Goal: Task Accomplishment & Management: Use online tool/utility

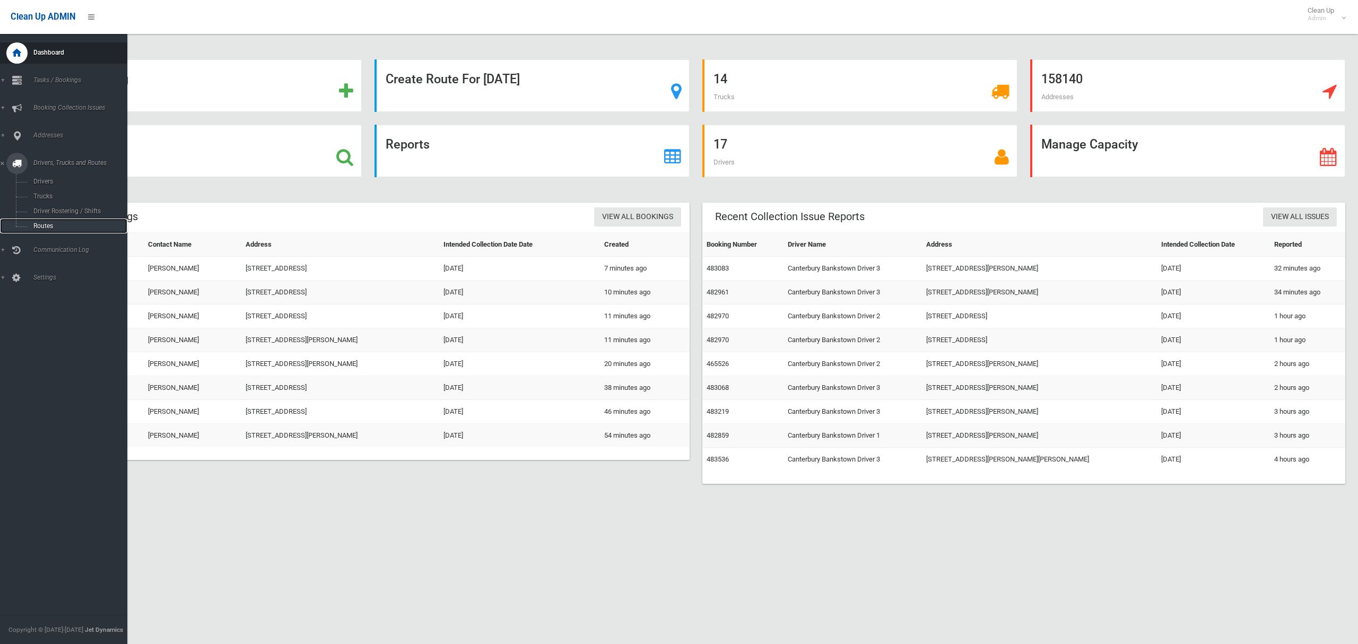
click at [38, 222] on span "Routes" at bounding box center [74, 225] width 88 height 7
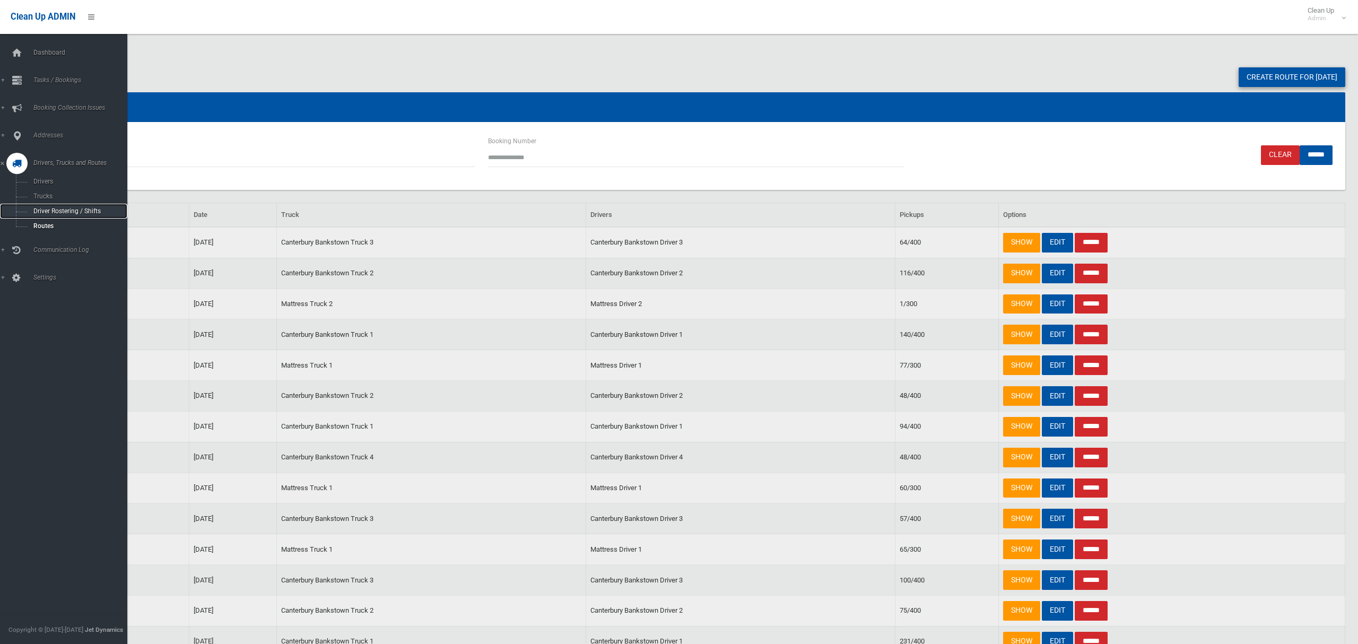
click at [39, 216] on link "Driver Rostering / Shifts" at bounding box center [63, 211] width 127 height 15
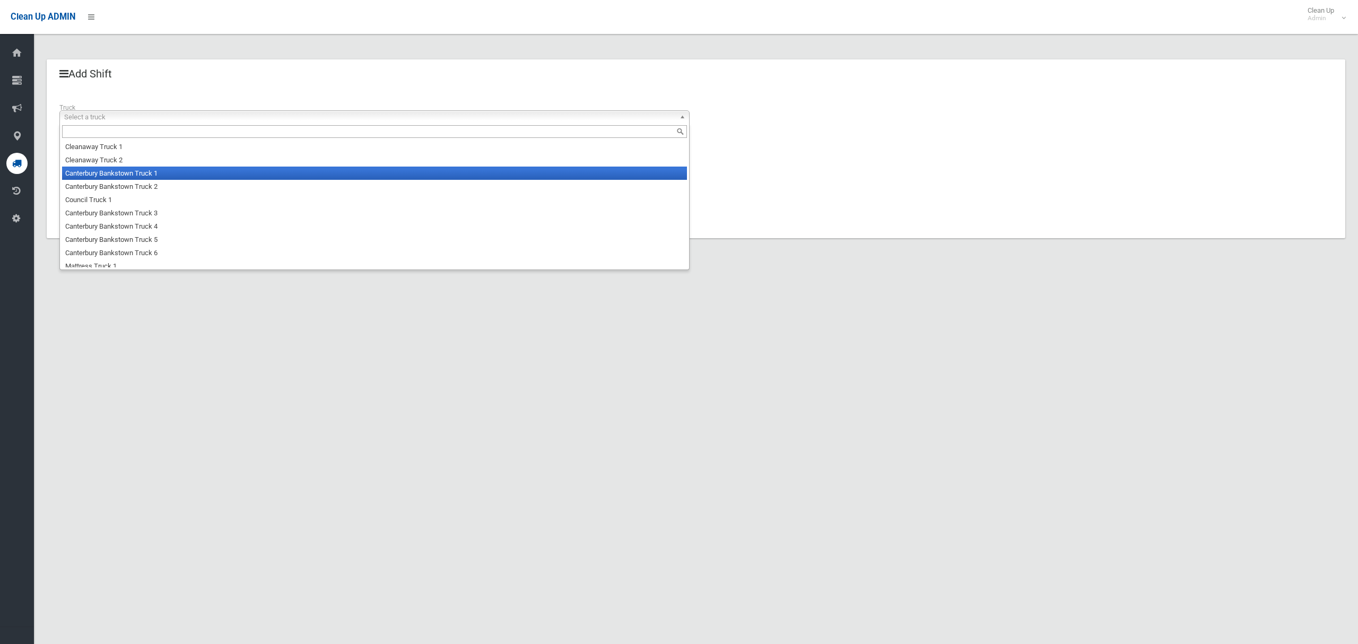
click at [138, 176] on li "Canterbury Bankstown Truck 1" at bounding box center [374, 173] width 625 height 13
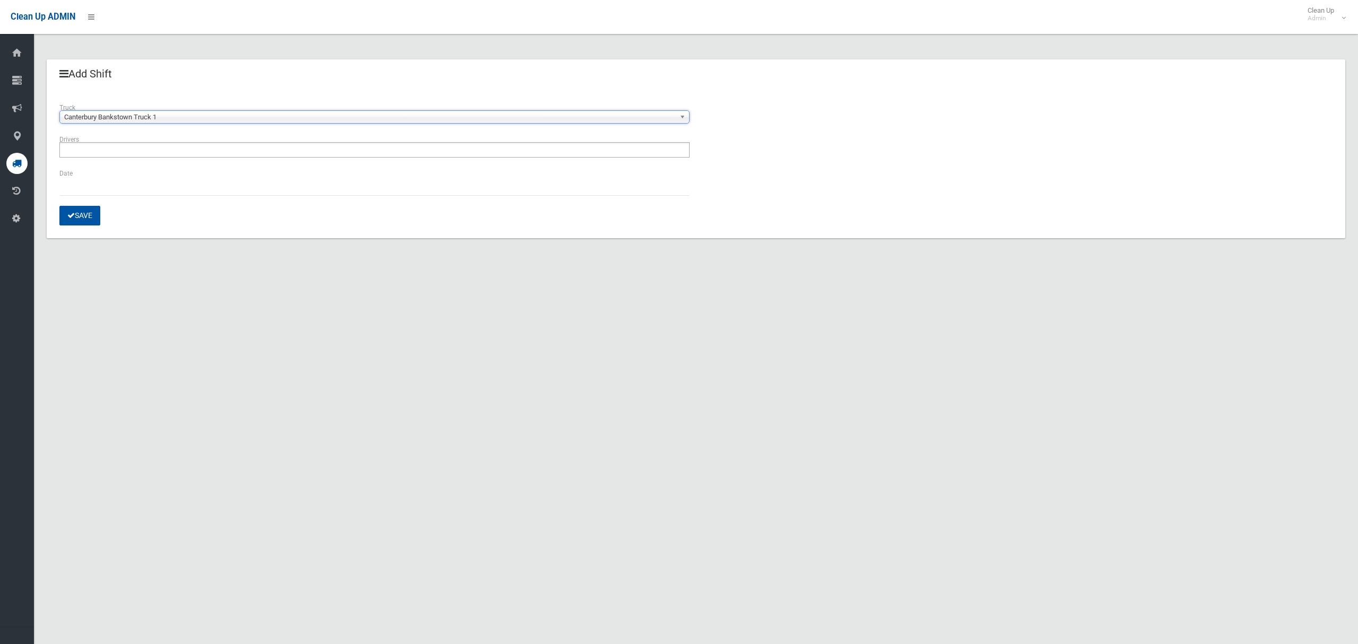
click at [141, 152] on ul at bounding box center [374, 149] width 630 height 15
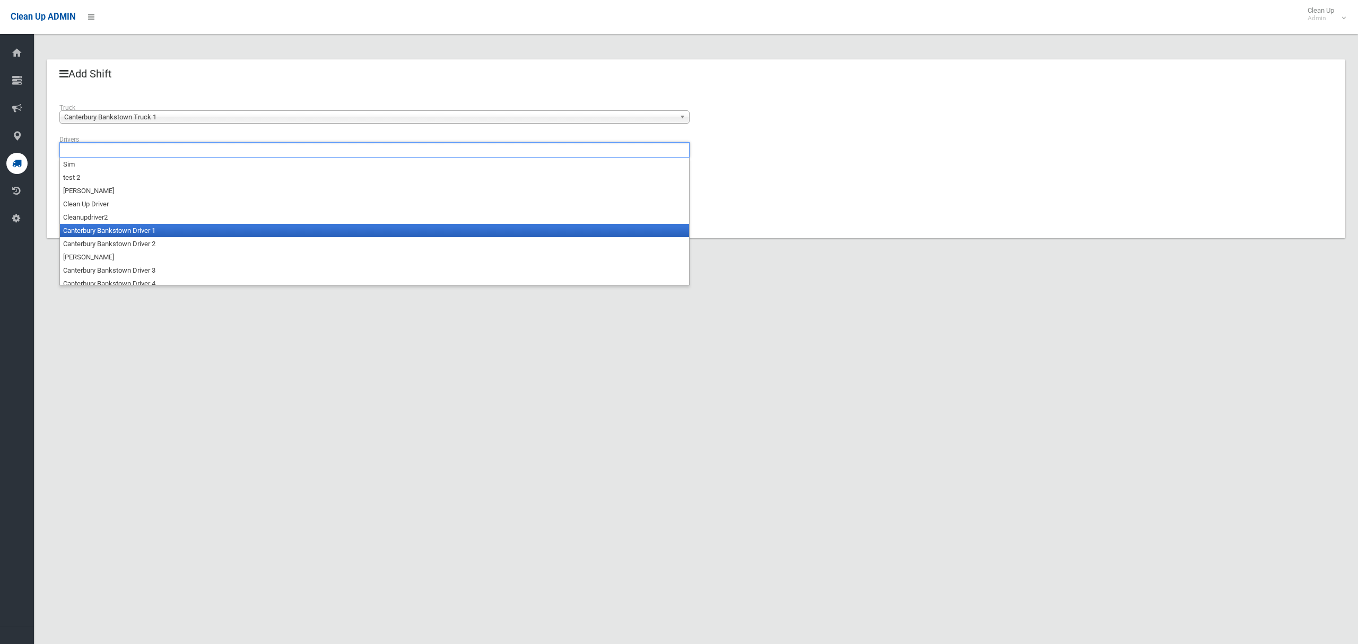
click at [134, 229] on li "Canterbury Bankstown Driver 1" at bounding box center [374, 230] width 629 height 13
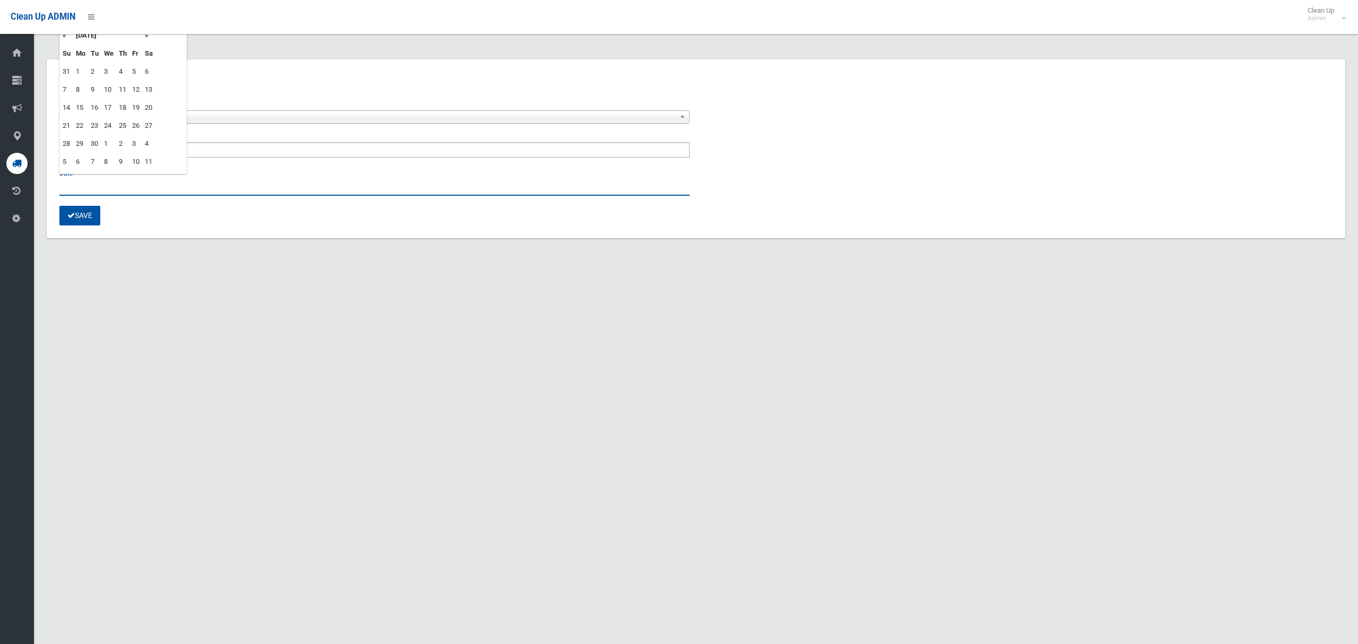
click at [96, 185] on input "text" at bounding box center [374, 186] width 630 height 20
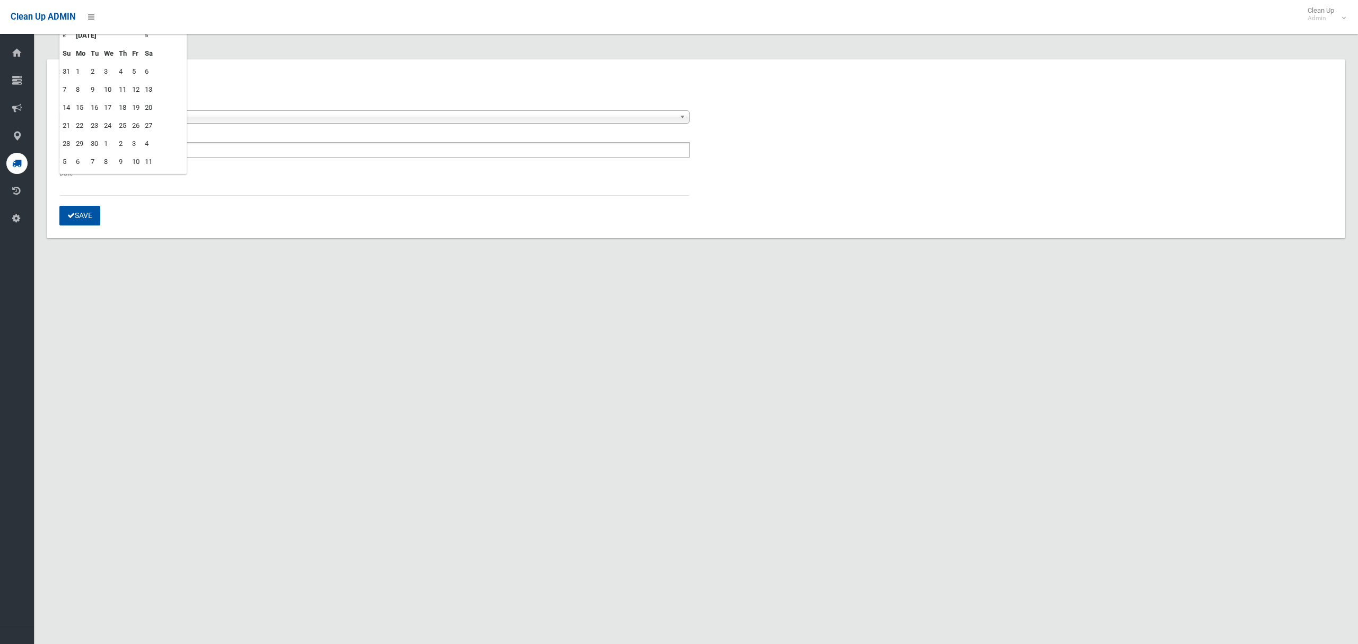
click at [125, 106] on td "18" at bounding box center [122, 108] width 13 height 18
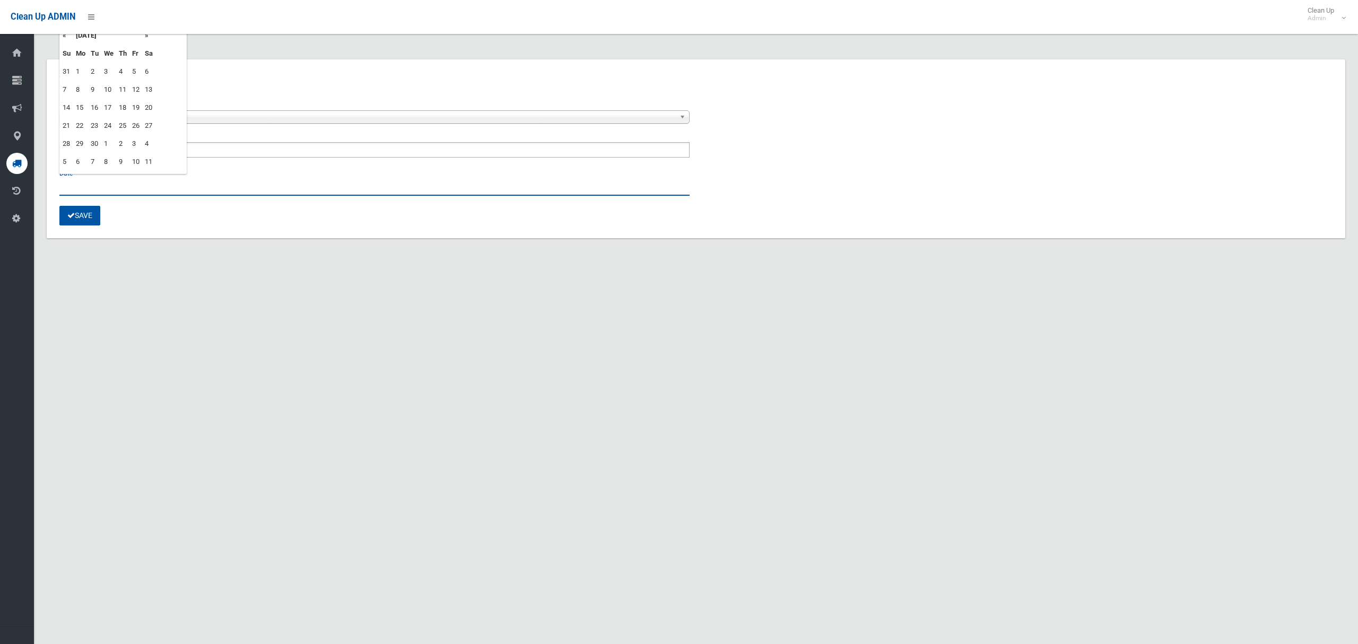
type input "**********"
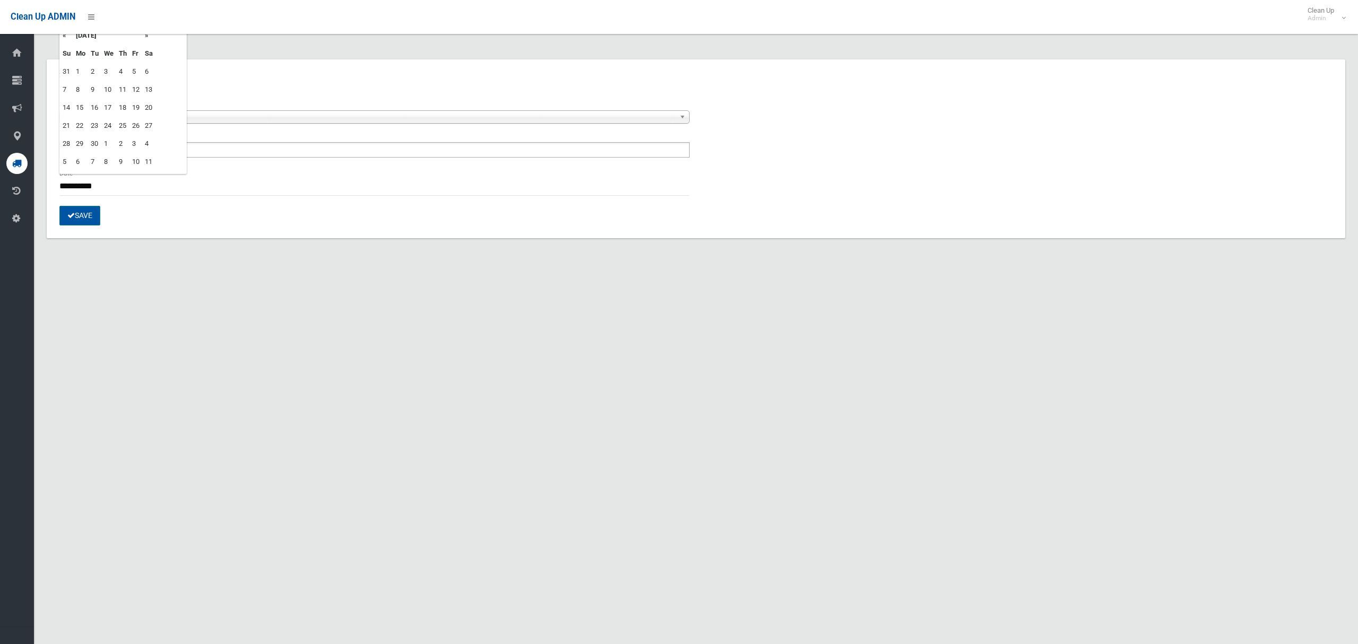
click at [79, 220] on button "Save" at bounding box center [79, 216] width 41 height 20
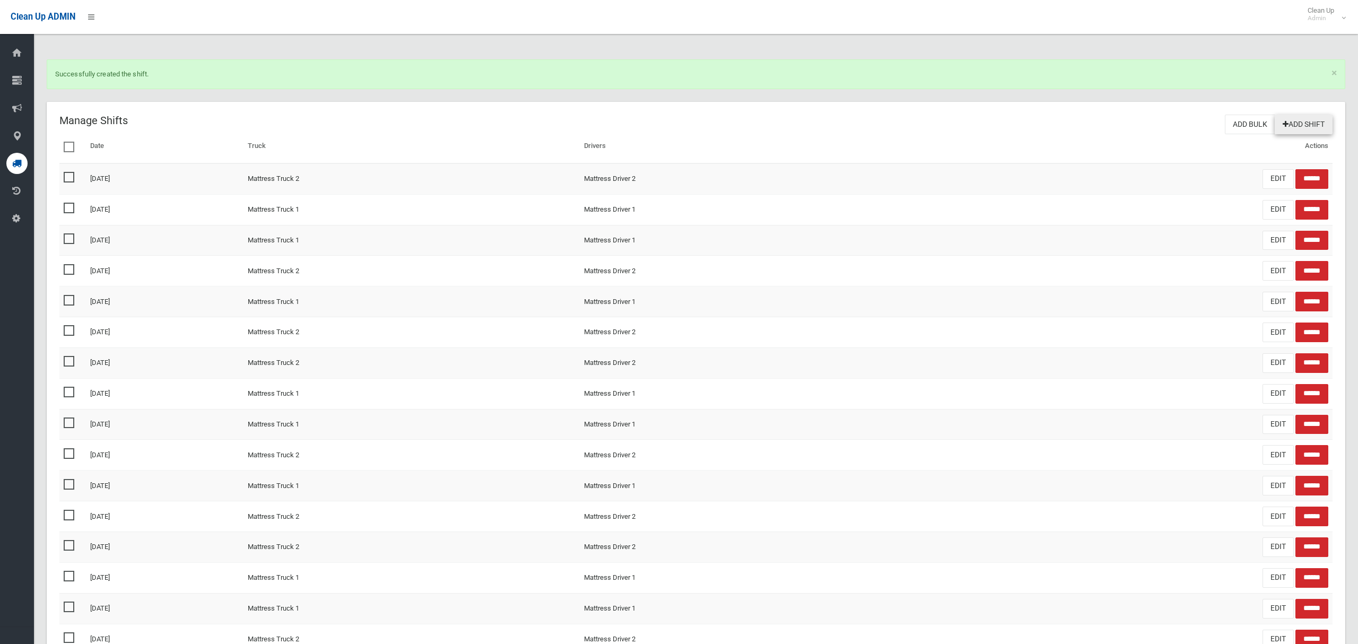
click at [1297, 126] on link "Add Shift" at bounding box center [1304, 125] width 58 height 20
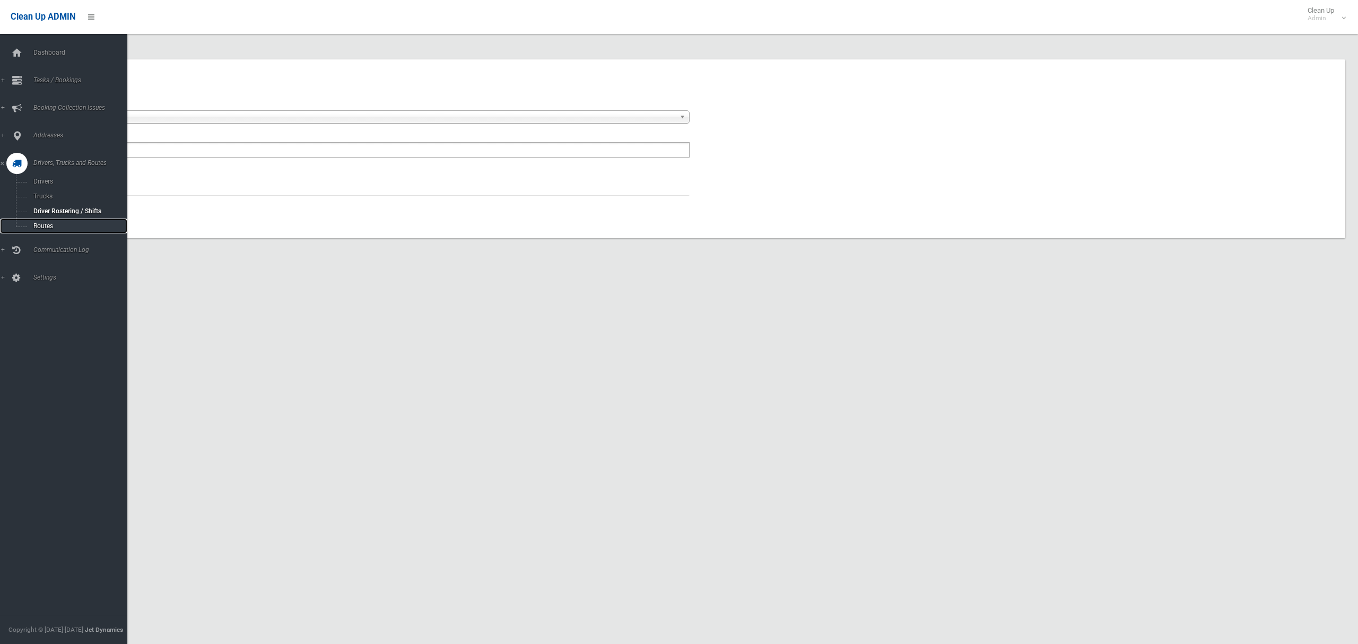
click at [44, 224] on span "Routes" at bounding box center [74, 225] width 88 height 7
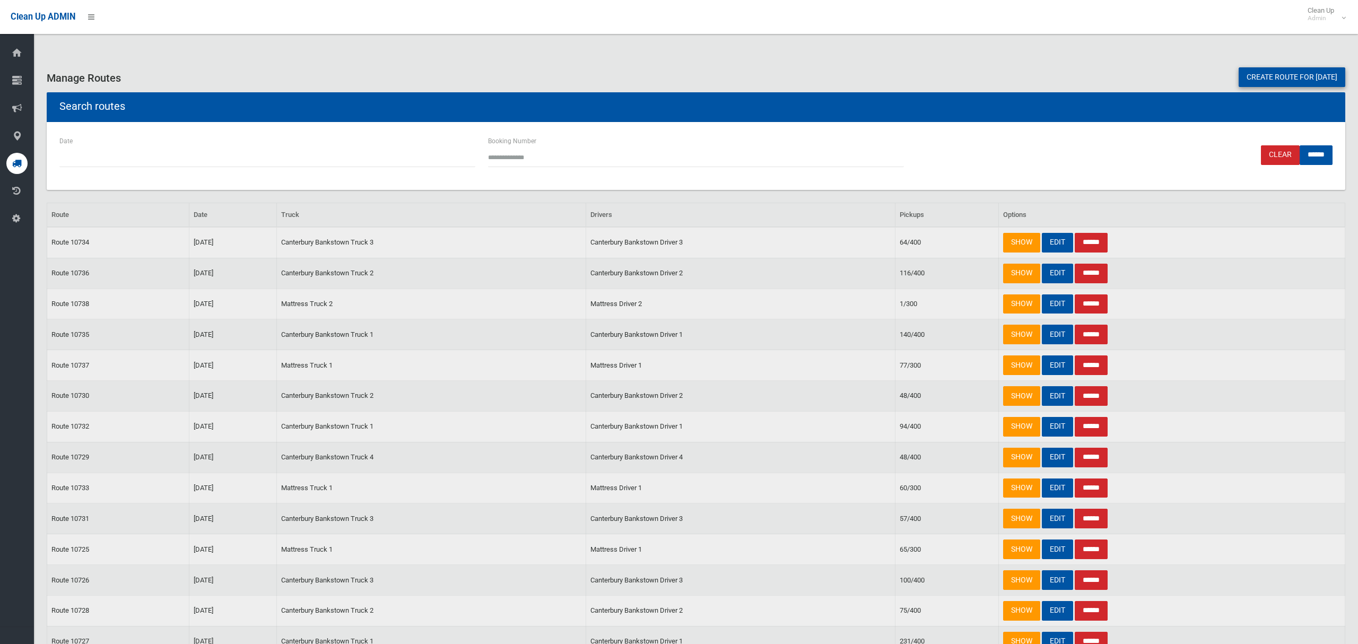
click at [1304, 76] on link "Create route for tomorrow" at bounding box center [1292, 77] width 107 height 20
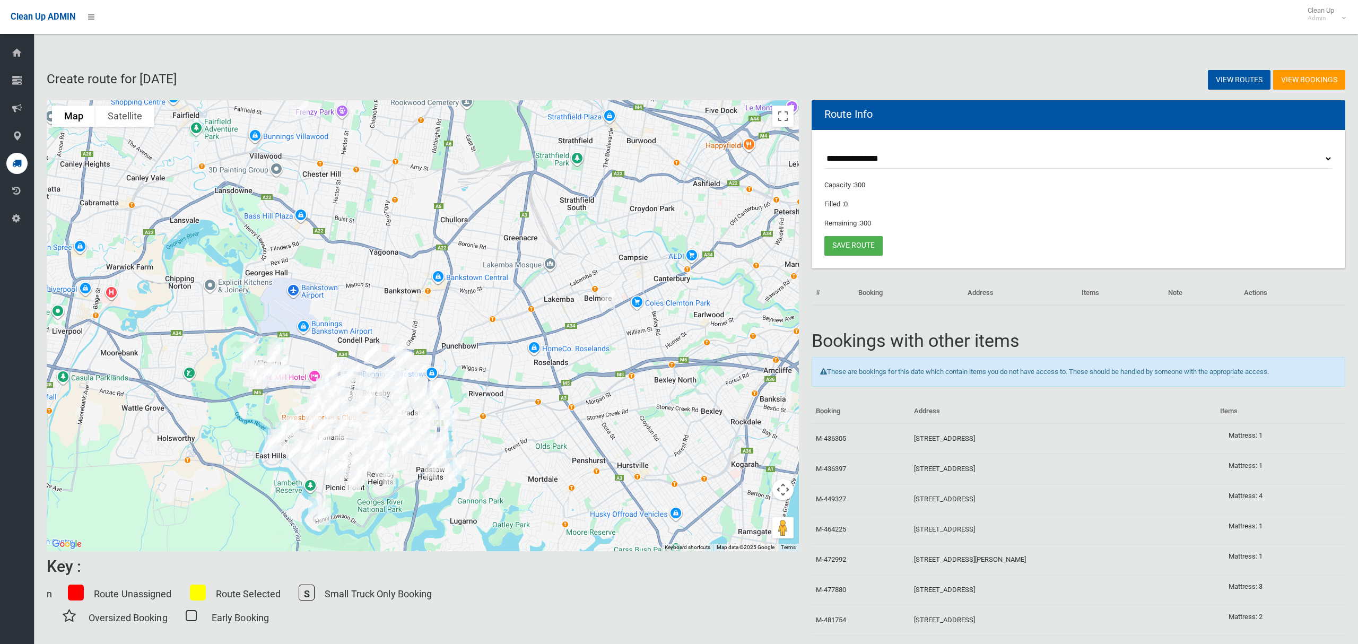
click at [874, 159] on select "**********" at bounding box center [1078, 159] width 508 height 20
select select "*****"
click at [824, 149] on select "**********" at bounding box center [1078, 159] width 508 height 20
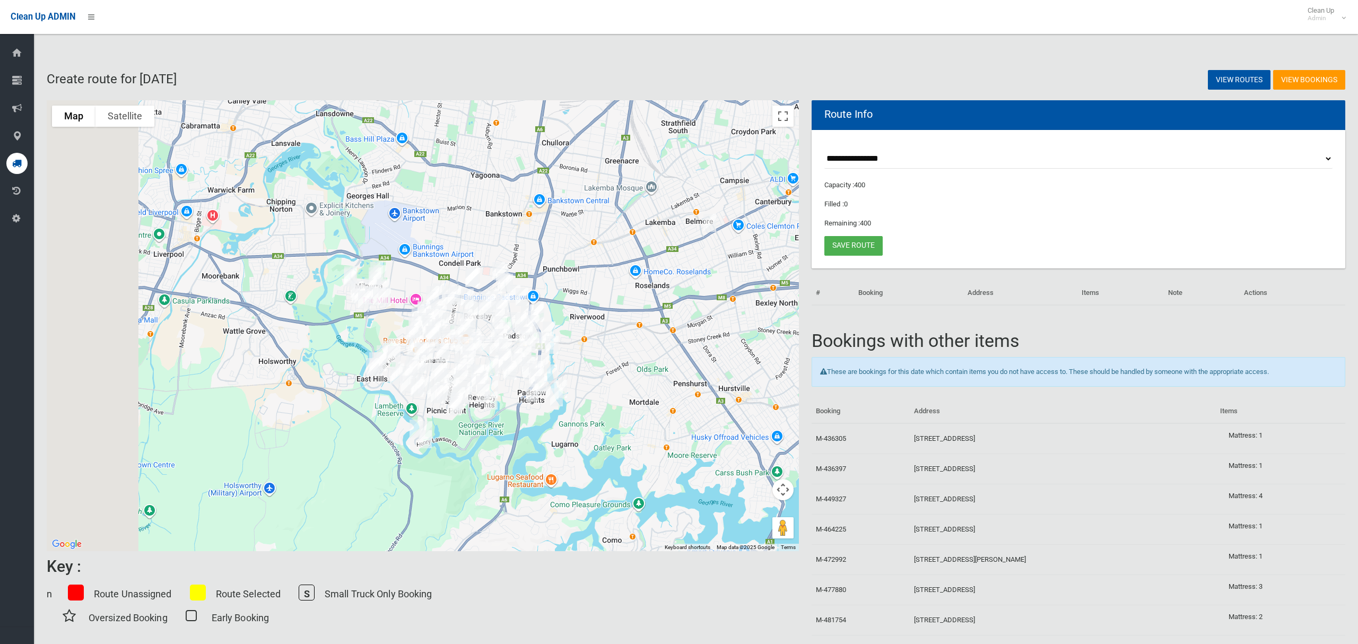
drag, startPoint x: 497, startPoint y: 327, endPoint x: 602, endPoint y: 246, distance: 132.7
click at [601, 248] on div at bounding box center [423, 325] width 752 height 451
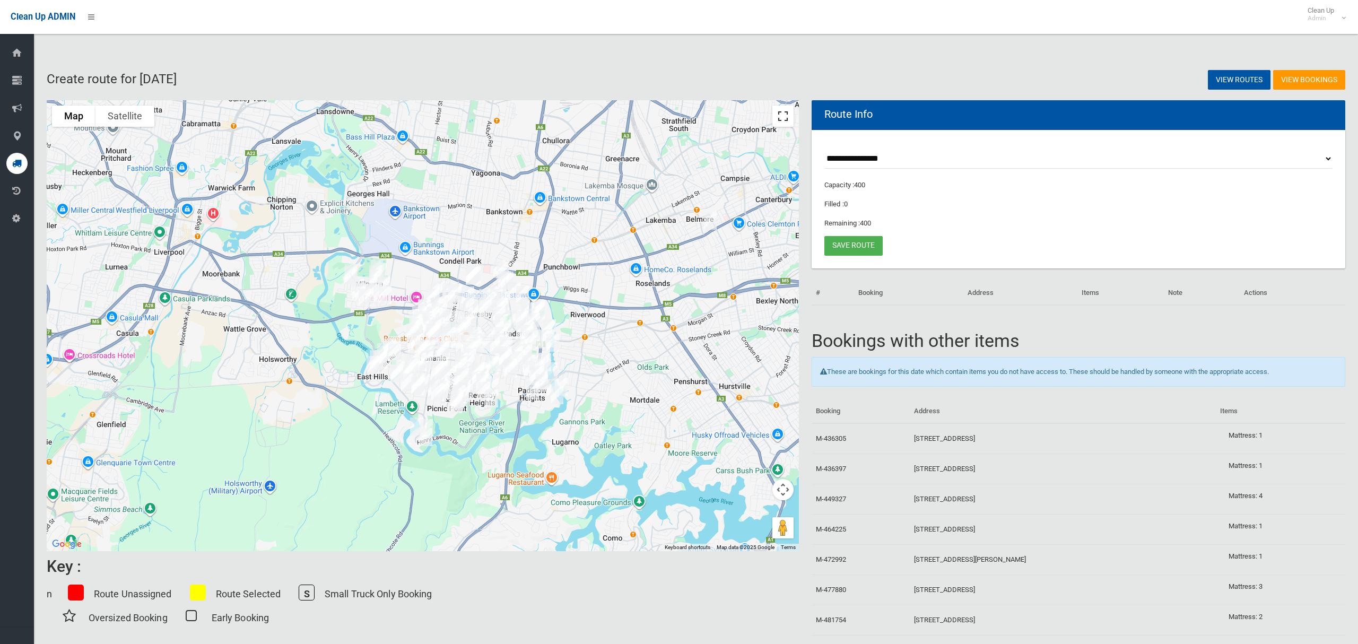
click at [787, 116] on button "Toggle fullscreen view" at bounding box center [782, 116] width 21 height 21
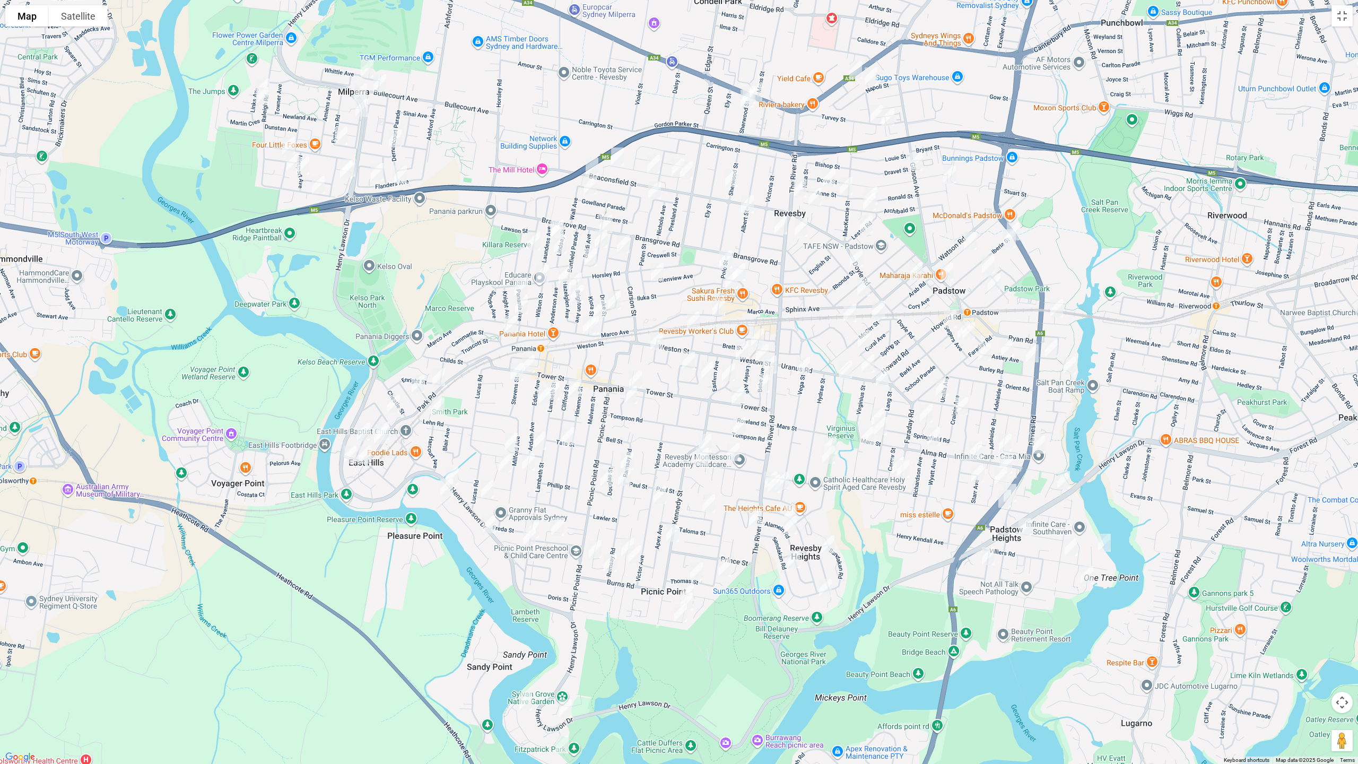
click at [855, 66] on img "224A Canterbury Road, REVESBY NSW 2212" at bounding box center [855, 70] width 21 height 27
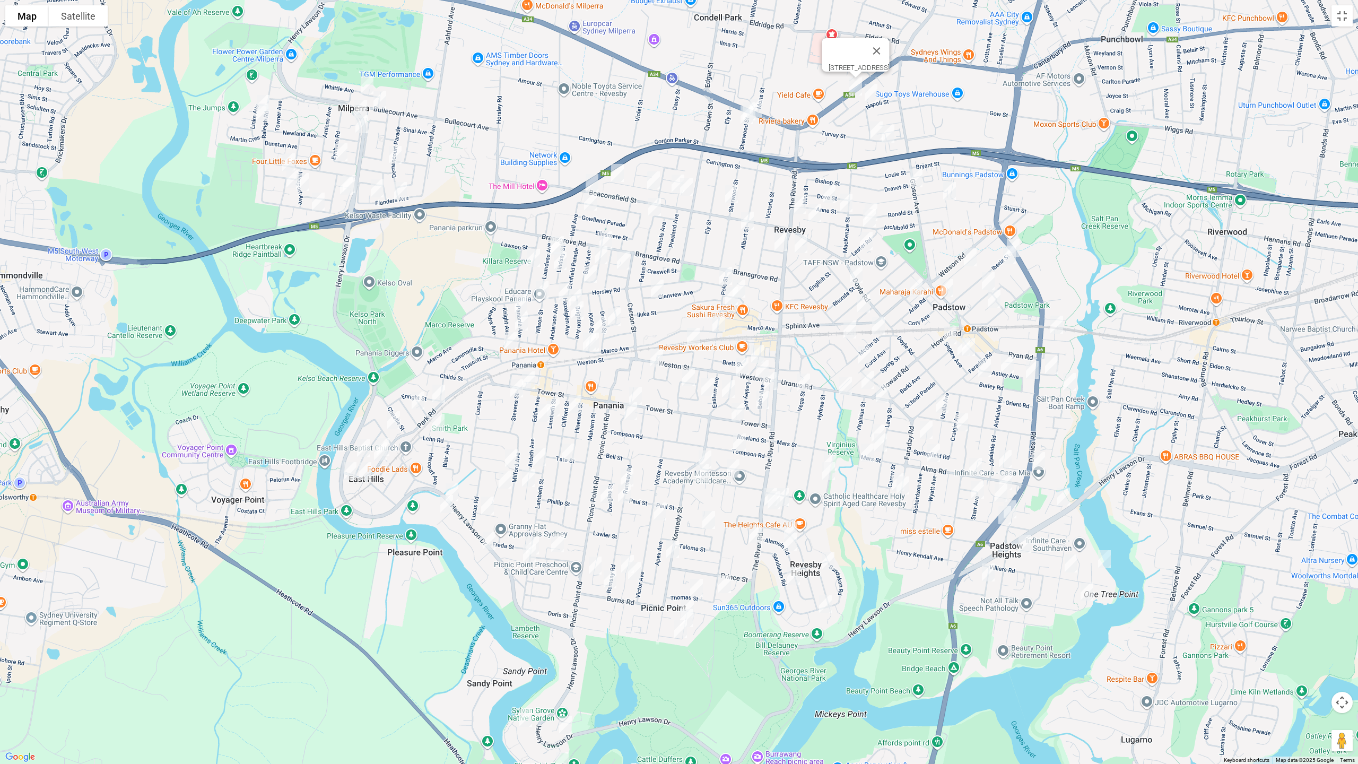
click at [919, 184] on img "111 Gibson Avenue, PADSTOW NSW 2211" at bounding box center [916, 178] width 21 height 27
click at [371, 83] on img "15 Whittle Avenue, MILPERRA NSW 2214" at bounding box center [366, 85] width 21 height 27
click at [382, 99] on img "46 Bullecourt Avenue, MILPERRA NSW 2214" at bounding box center [379, 99] width 21 height 27
click at [358, 105] on img "13 Cowper Court, MILPERRA NSW 2214" at bounding box center [360, 110] width 21 height 27
click at [262, 94] on img "14 Links Avenue, MILPERRA NSW 2214" at bounding box center [263, 105] width 21 height 27
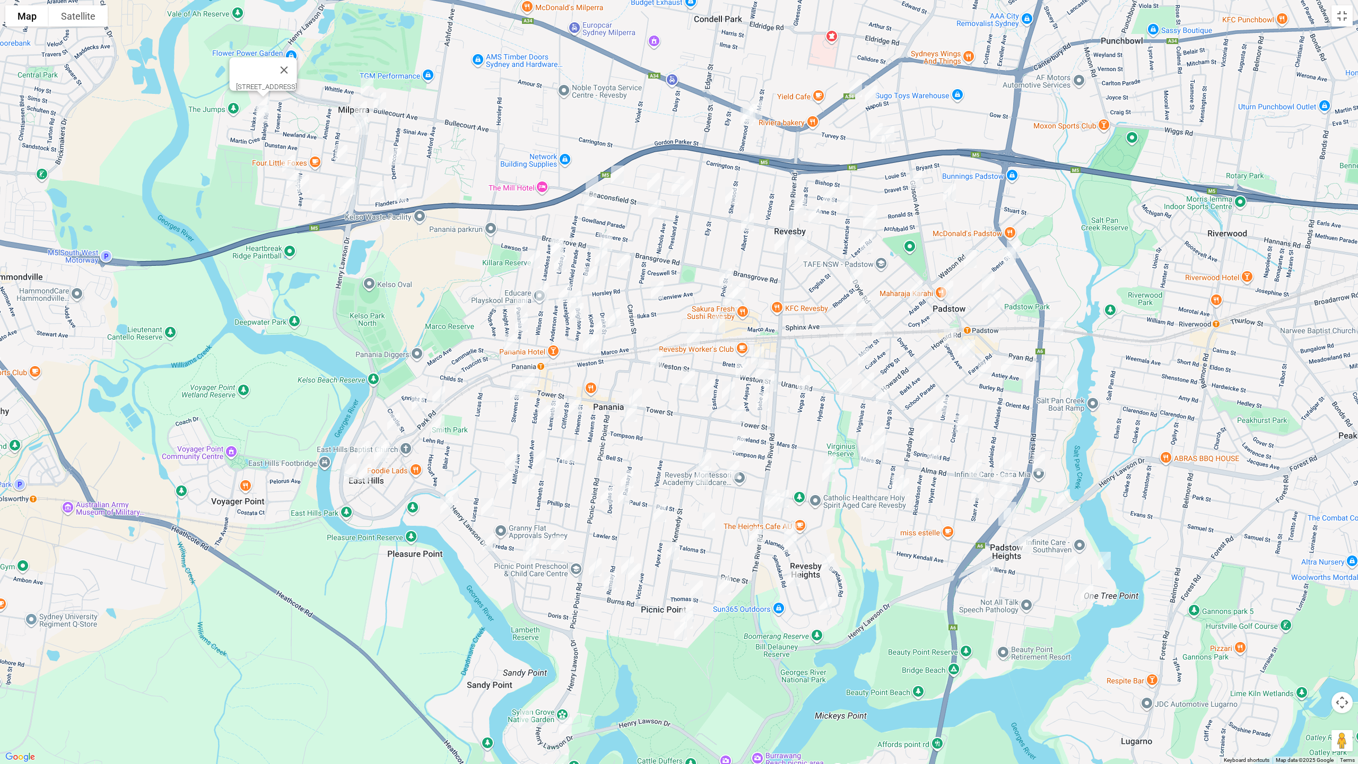
click at [259, 116] on img "22 Links Avenue, MILPERRA NSW 2214" at bounding box center [261, 114] width 21 height 27
drag, startPoint x: 362, startPoint y: 128, endPoint x: 356, endPoint y: 133, distance: 7.5
click at [362, 127] on img "16 Ganmain Crescent, MILPERRA NSW 2214" at bounding box center [361, 125] width 21 height 27
click at [337, 148] on img "19 Eynham Road, MILPERRA NSW 2214" at bounding box center [340, 154] width 21 height 27
click at [284, 158] on img "11 Lone Pine Avenue, MILPERRA NSW 2214" at bounding box center [288, 164] width 21 height 27
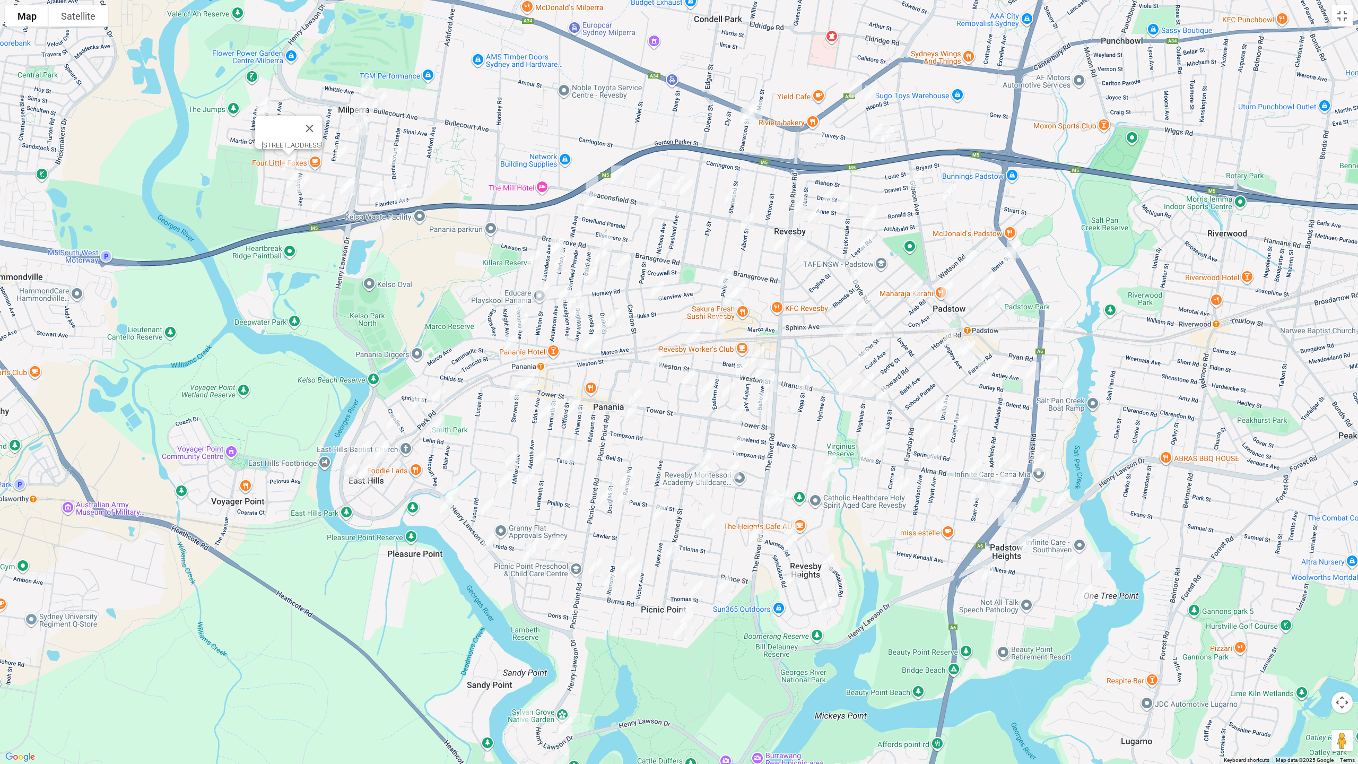
drag, startPoint x: 290, startPoint y: 180, endPoint x: 289, endPoint y: 187, distance: 6.5
click at [290, 180] on img "8 Lemnos Avenue, MILPERRA NSW 2214" at bounding box center [292, 180] width 21 height 27
click at [302, 184] on img "11 Nieuport Avenue, MILPERRA NSW 2214" at bounding box center [302, 183] width 21 height 27
click at [342, 190] on img "15 Mactier Avenue, MILPERRA NSW 2214" at bounding box center [346, 187] width 21 height 27
click at [403, 190] on img "26 Flanders Avenue, MILPERRA NSW 2214" at bounding box center [400, 192] width 21 height 27
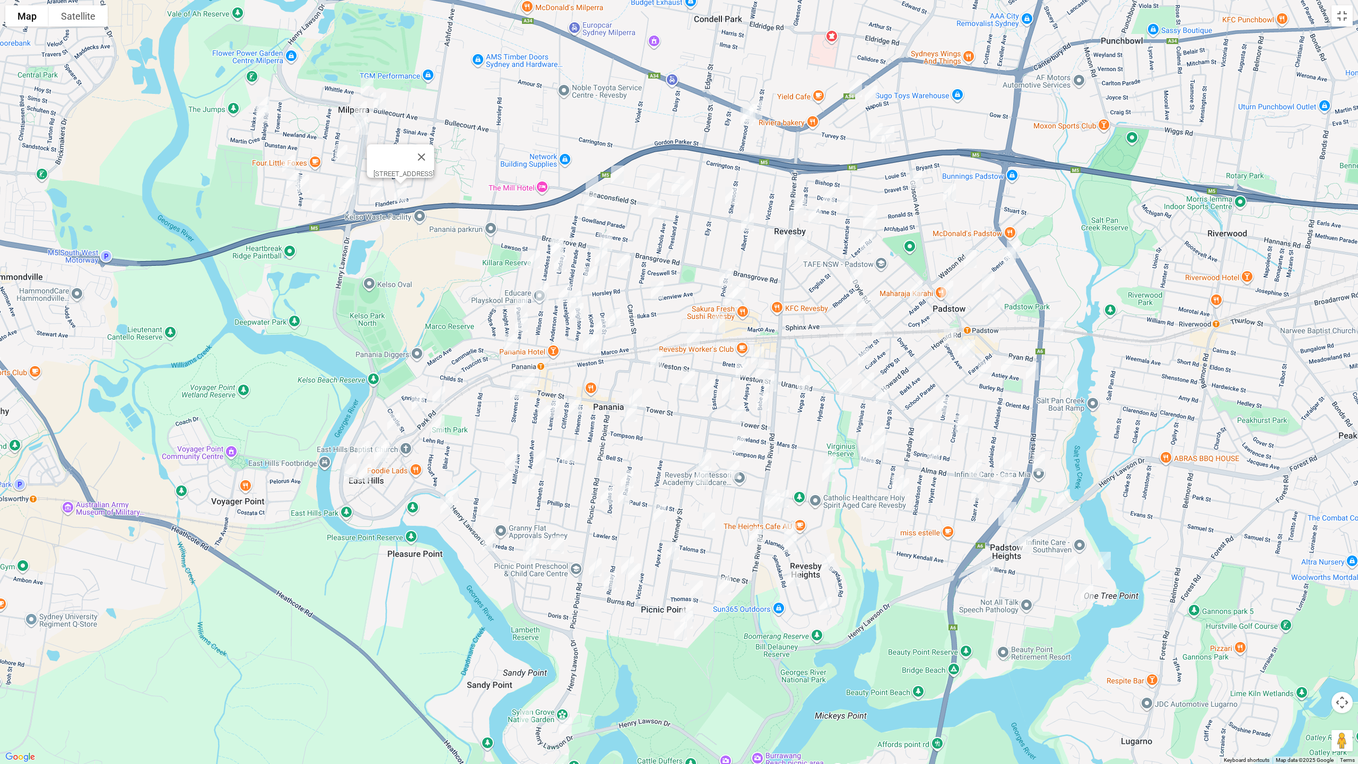
click at [317, 202] on img "16 Prescott Parade, MILPERRA NSW 2214" at bounding box center [318, 203] width 21 height 27
click at [378, 196] on img "10 Menin Place, MILPERRA NSW 2214" at bounding box center [377, 190] width 21 height 27
click at [411, 150] on button "Close" at bounding box center [398, 154] width 25 height 25
click at [395, 155] on img "24 Dernancourt Parade, MILPERRA NSW 2214" at bounding box center [395, 156] width 21 height 27
click at [429, 114] on button "Close" at bounding box center [416, 120] width 25 height 25
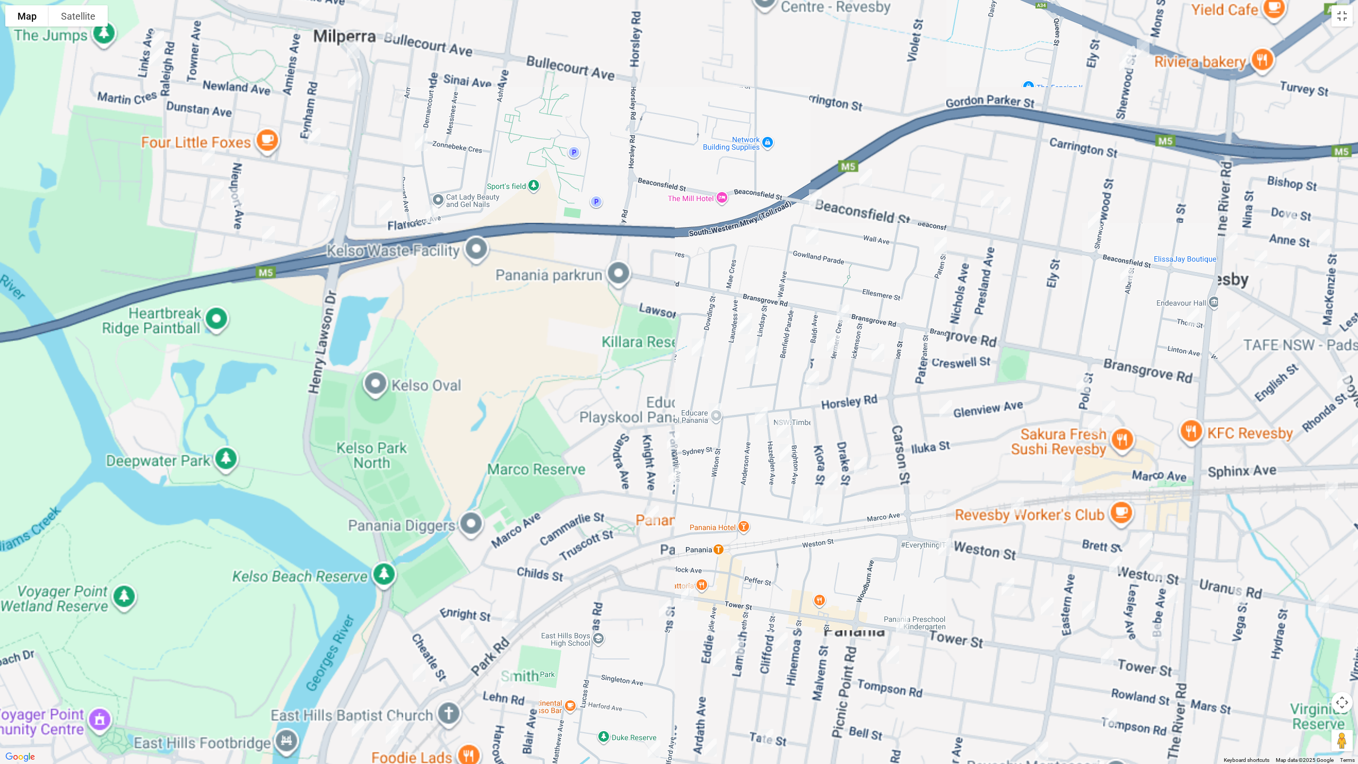
click at [337, 195] on img "17 Mactier Avenue, MILPERRA NSW 2214" at bounding box center [329, 200] width 21 height 27
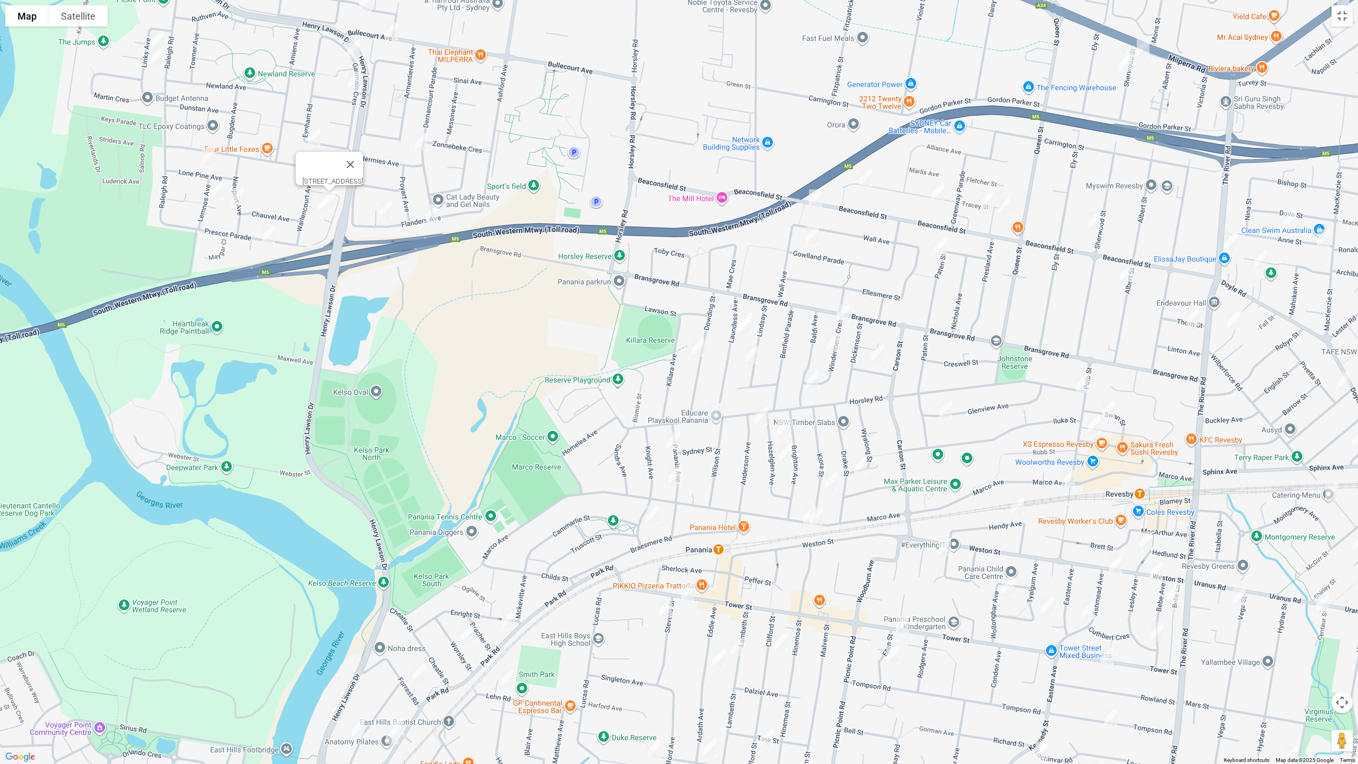
click at [1146, 46] on img "1A Sherwood Street, REVESBY NSW 2212" at bounding box center [1143, 48] width 21 height 27
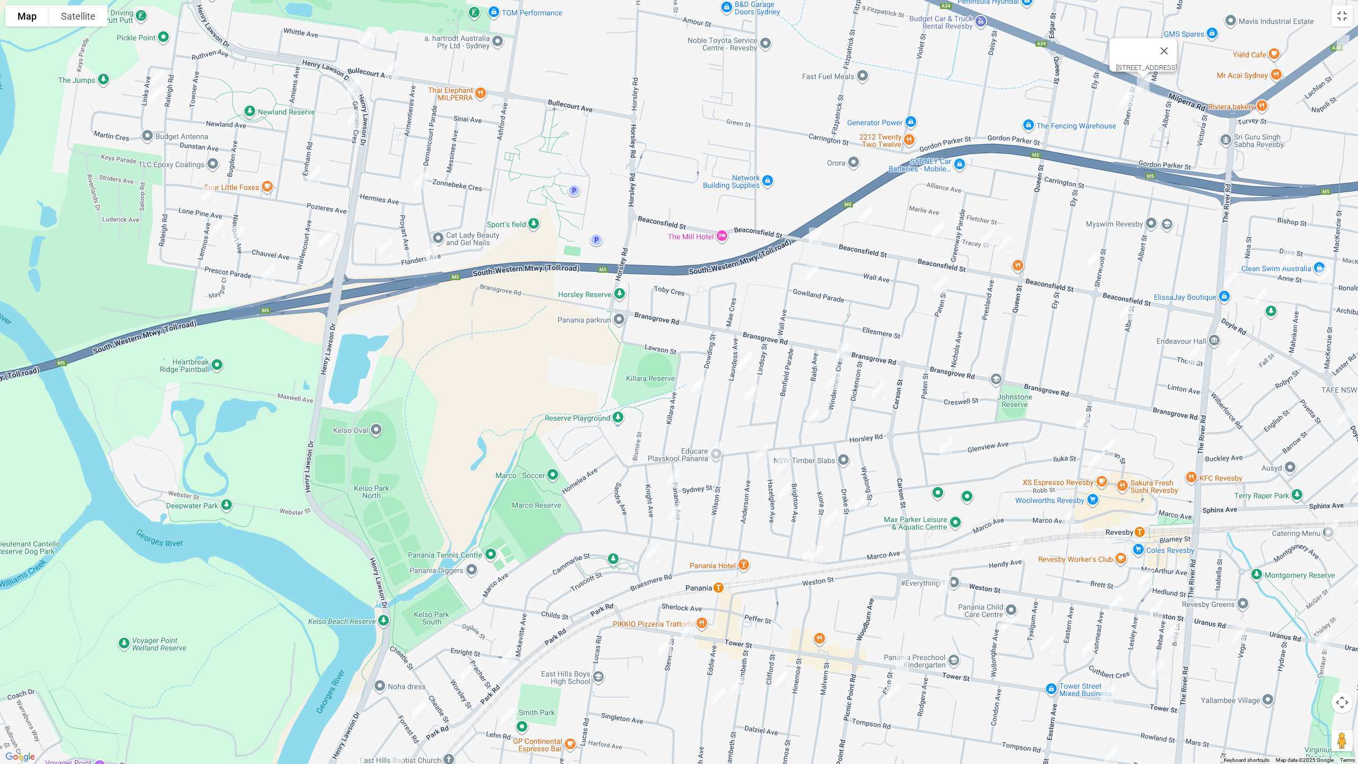
click at [1126, 81] on img "4 Sherwood Street, REVESBY NSW 2212" at bounding box center [1128, 93] width 21 height 27
click at [1126, 99] on img "8 Sherwood Street, REVESBY NSW 2212" at bounding box center [1125, 101] width 21 height 27
click at [865, 216] on img "59 Tracey Street, REVESBY NSW 2212" at bounding box center [865, 216] width 21 height 27
click at [821, 236] on img "163 Beaconsfield Street, REVESBY NSW 2212" at bounding box center [815, 236] width 21 height 27
click at [810, 272] on img "5 Gowlland Parade, PANANIA NSW 2213" at bounding box center [812, 273] width 21 height 27
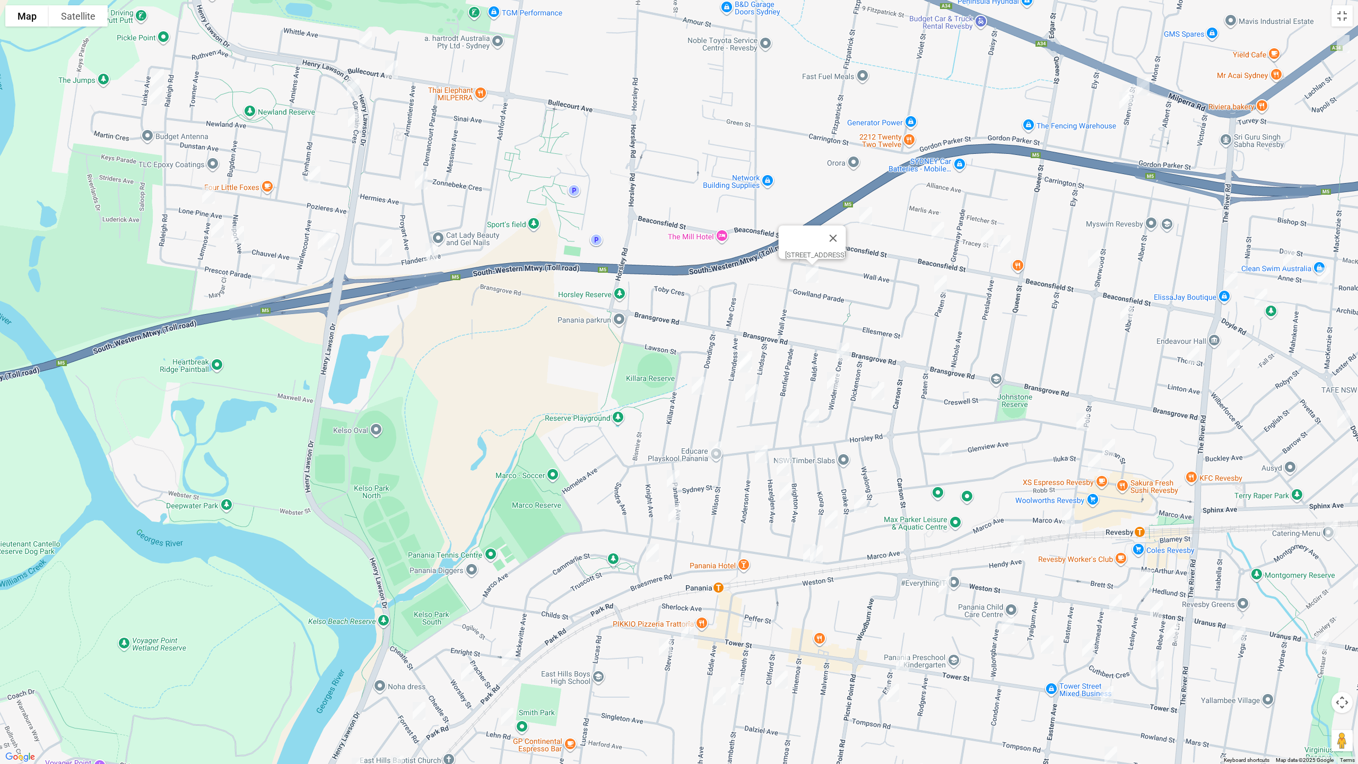
drag, startPoint x: 935, startPoint y: 229, endPoint x: 947, endPoint y: 236, distance: 14.5
click at [935, 230] on img "23 Tracey Street, REVESBY NSW 2212" at bounding box center [937, 231] width 21 height 27
click at [984, 243] on img "7 Tracey Street, REVESBY NSW 2212" at bounding box center [987, 237] width 21 height 27
click at [1008, 248] on img "4 Tracey Street, REVESBY NSW 2212" at bounding box center [1004, 244] width 21 height 27
click at [1093, 257] on img "82 Sherwood Street, REVESBY NSW 2212" at bounding box center [1094, 259] width 21 height 27
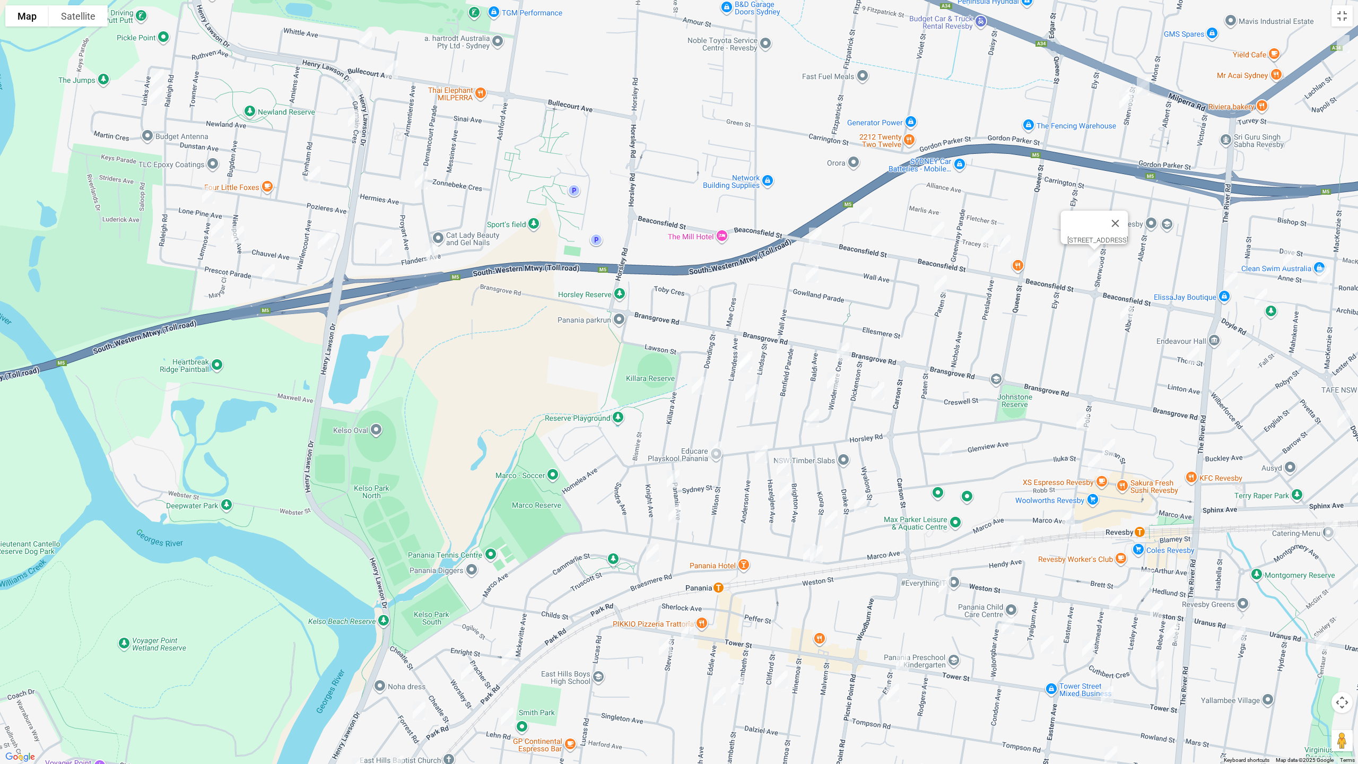
click at [1128, 313] on img "82 Albert Street, REVESBY NSW 2212" at bounding box center [1126, 311] width 21 height 27
click at [947, 286] on img "67 Paten Street, REVESBY NSW 2212" at bounding box center [940, 284] width 21 height 27
click at [843, 350] on img "4A Windermere Crescent, PANANIA NSW 2213" at bounding box center [842, 351] width 21 height 27
click at [751, 350] on img "13b Laundess Avenue, PANANIA NSW 2213" at bounding box center [744, 363] width 21 height 27
drag, startPoint x: 701, startPoint y: 382, endPoint x: 735, endPoint y: 388, distance: 34.4
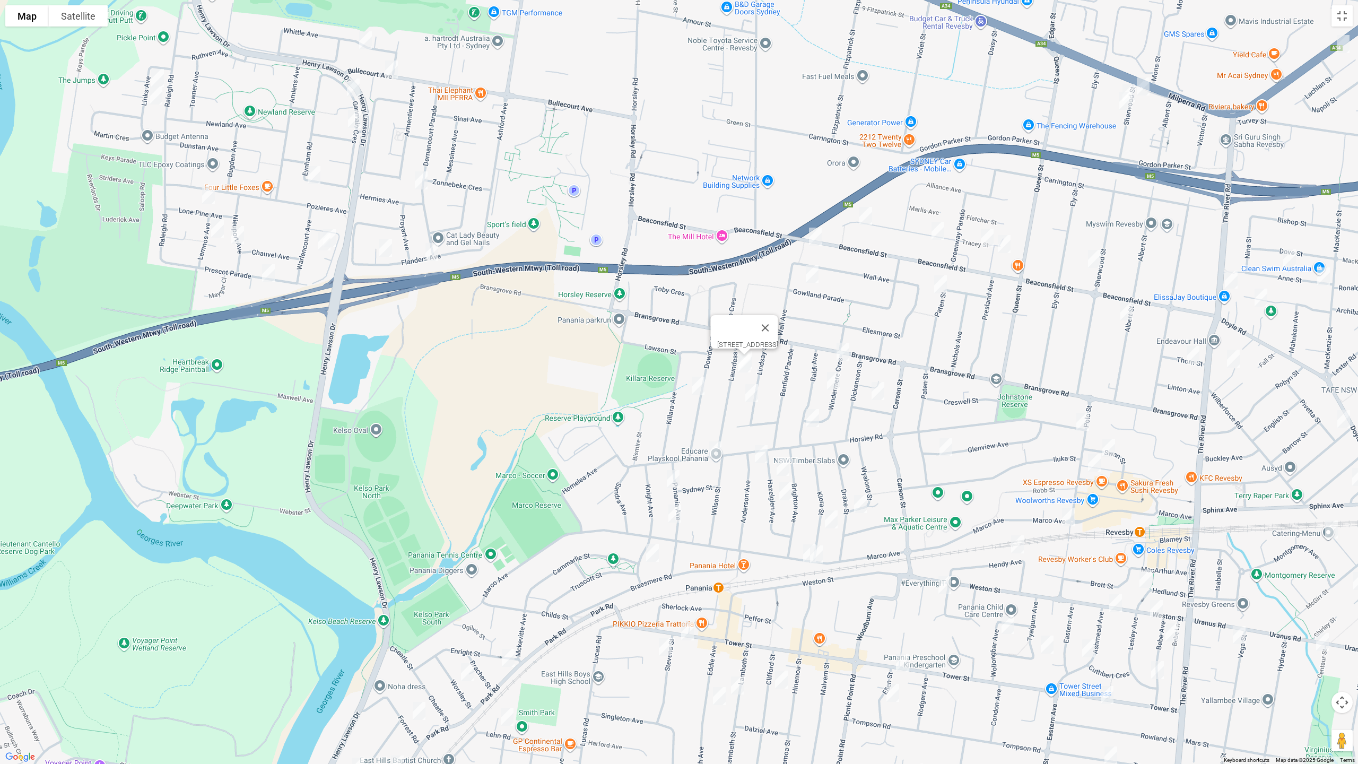
click at [701, 383] on img "27 Dowding Street, PANANIA NSW 2213" at bounding box center [698, 385] width 21 height 27
click at [836, 384] on img "16 Windermere Crescent, PANANIA NSW 2213" at bounding box center [833, 381] width 21 height 27
click at [748, 395] on img "26A Lindsay Street, PANANIA NSW 2213" at bounding box center [751, 393] width 21 height 27
click at [878, 396] on img "6 Burtenshaw Street, PANANIA NSW 2213" at bounding box center [877, 391] width 21 height 27
click at [753, 349] on img "11 Laundess Avenue, PANANIA NSW 2213" at bounding box center [745, 360] width 21 height 27
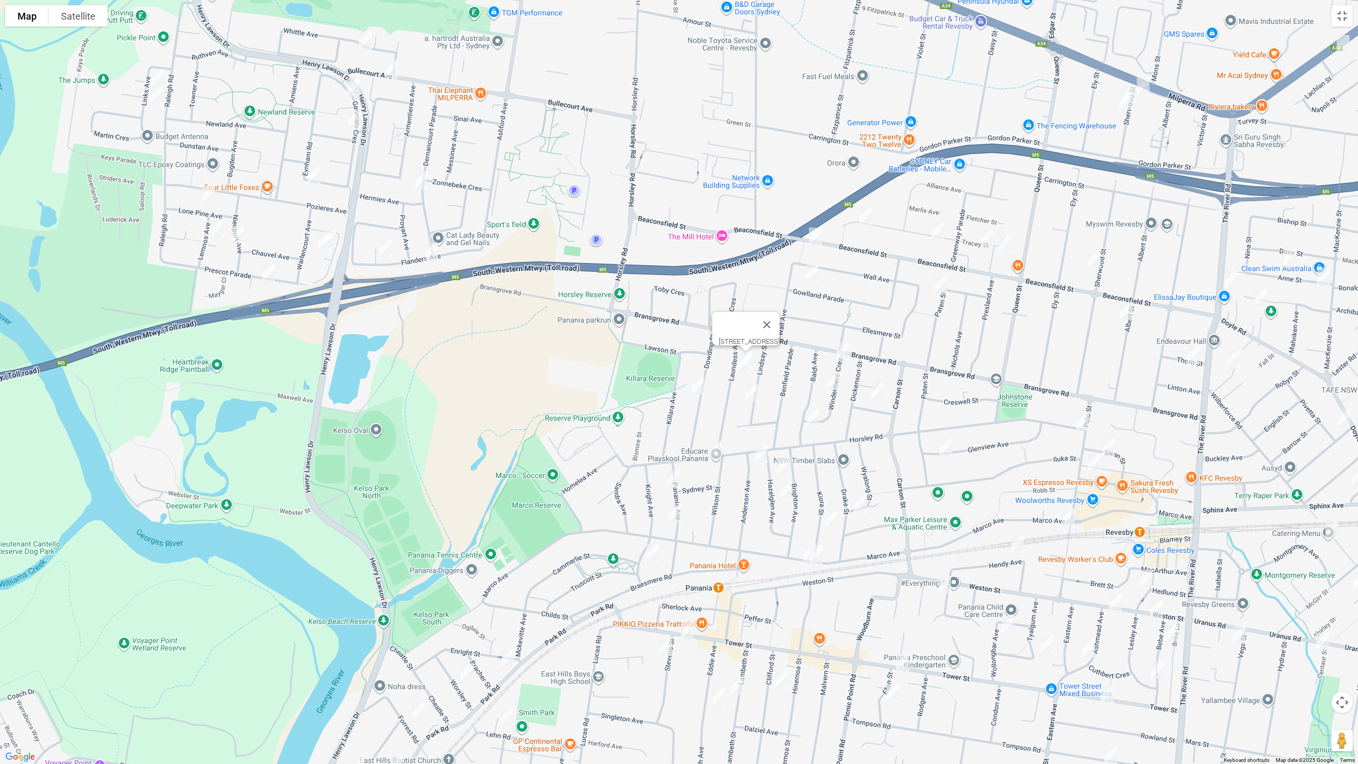
click at [814, 416] on img "29 Baldi Avenue, PANANIA NSW 2213" at bounding box center [812, 418] width 21 height 27
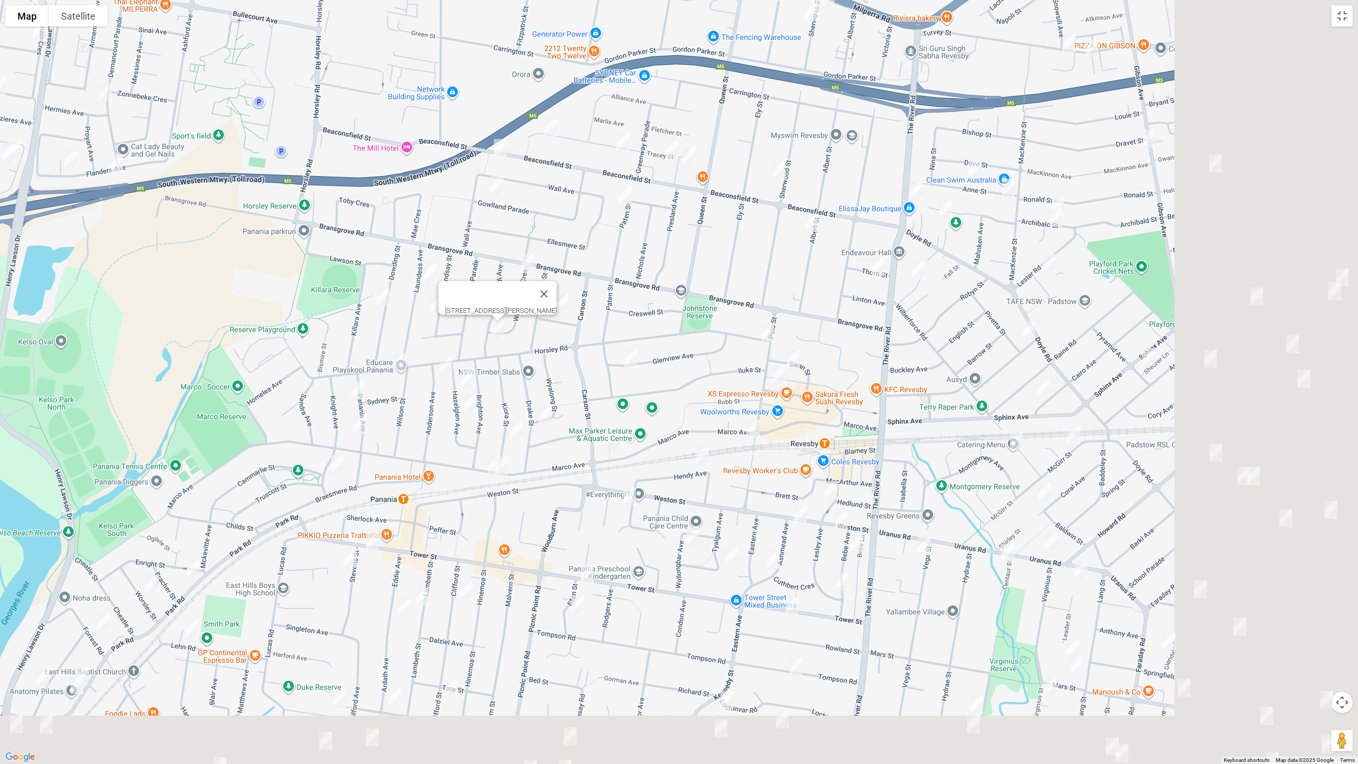
drag, startPoint x: 1037, startPoint y: 411, endPoint x: 723, endPoint y: 324, distance: 326.0
click at [723, 324] on div "[STREET_ADDRESS][PERSON_NAME]" at bounding box center [679, 382] width 1358 height 764
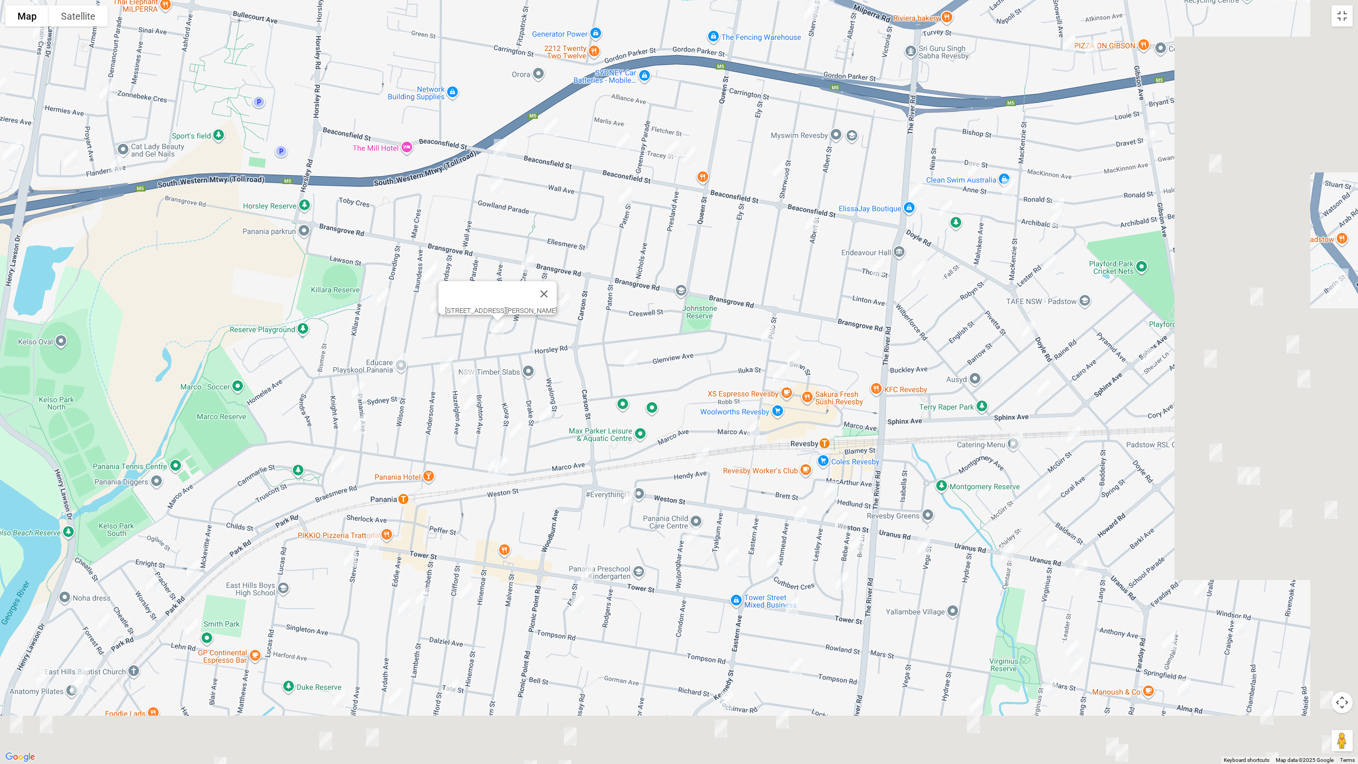
drag, startPoint x: 893, startPoint y: 275, endPoint x: 1066, endPoint y: 71, distance: 267.2
click at [894, 274] on div "[STREET_ADDRESS][PERSON_NAME]" at bounding box center [679, 382] width 1358 height 764
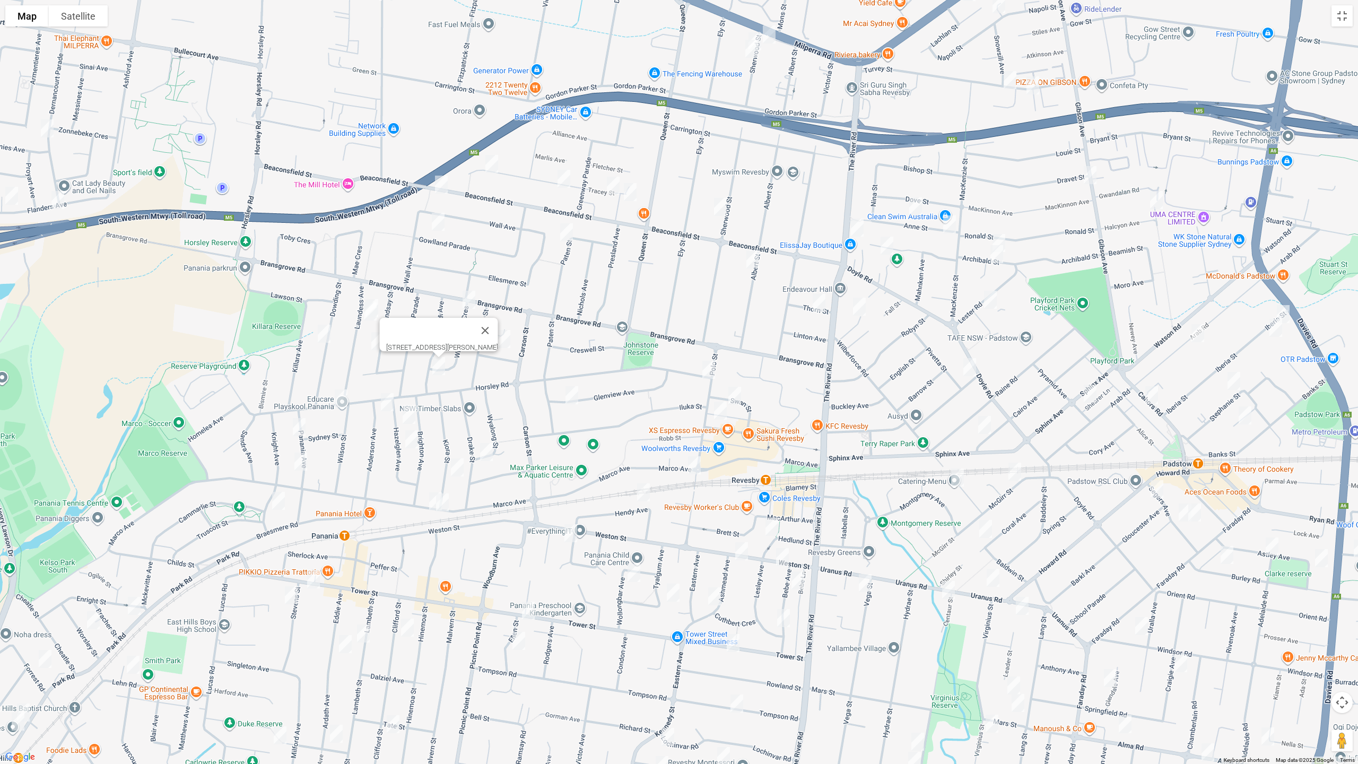
click at [999, 9] on img "28 Napoli Street, PADSTOW NSW 2211" at bounding box center [998, 4] width 21 height 27
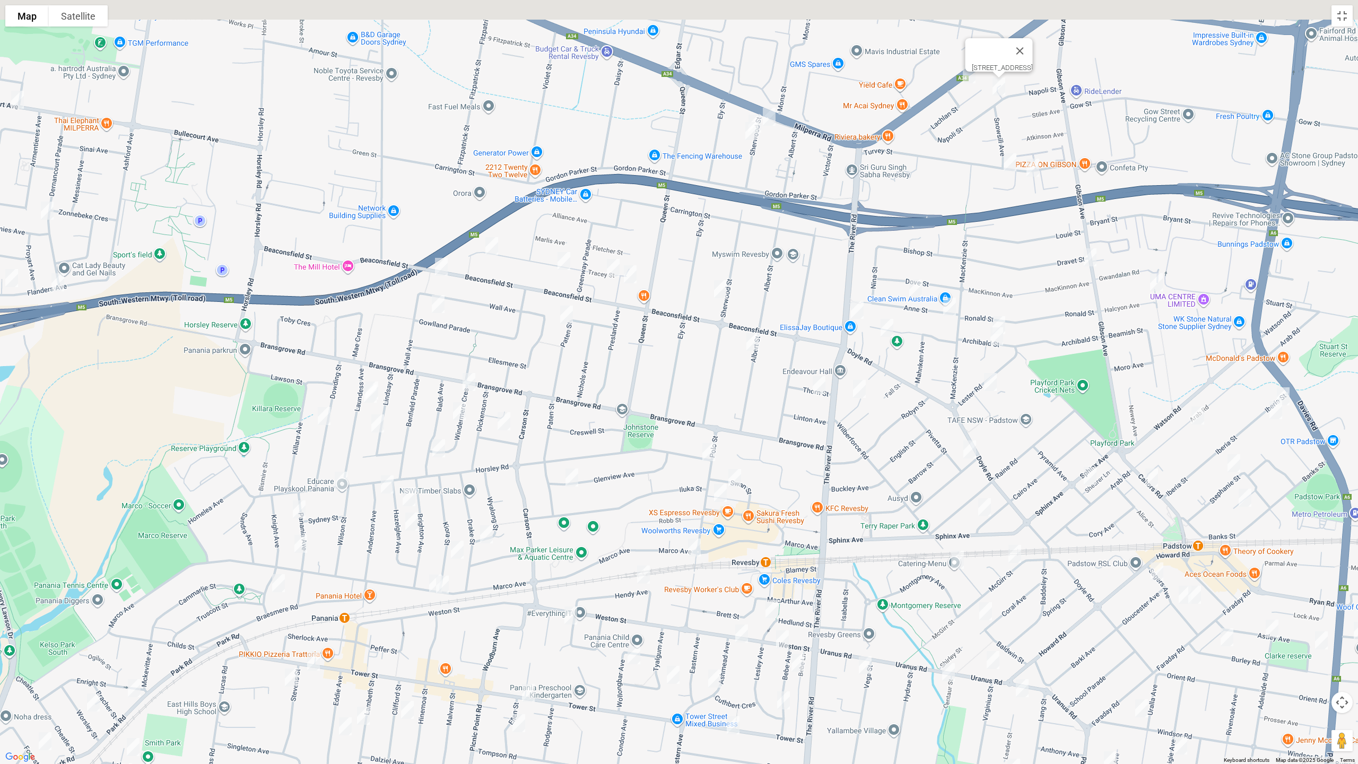
click at [1014, 168] on img "21 Turvey Street, REVESBY NSW 2212" at bounding box center [1009, 162] width 21 height 27
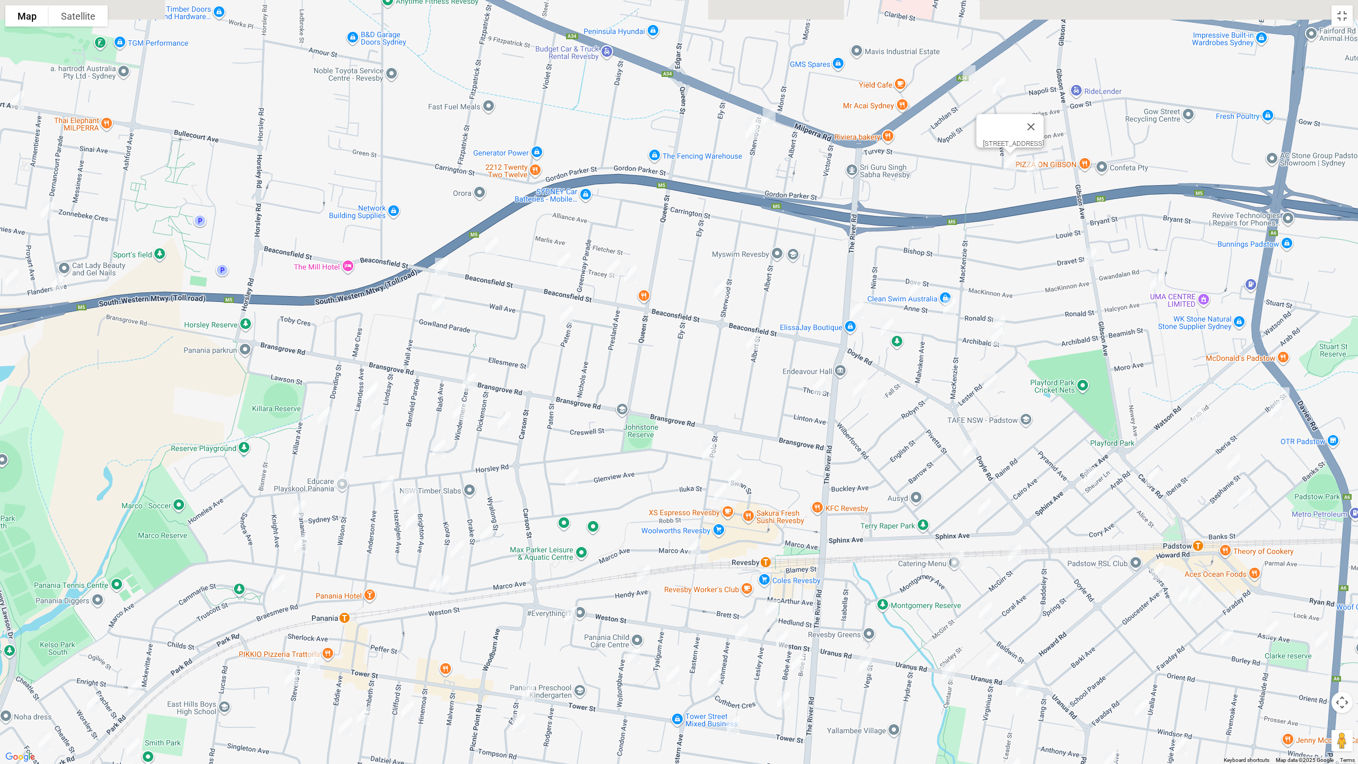
click at [1032, 168] on img "4/13 Turvey Street, REVESBY NSW 2212" at bounding box center [1032, 167] width 21 height 27
click at [1160, 281] on img "20 Halcyon Avenue, PADSTOW NSW 2211" at bounding box center [1156, 282] width 21 height 27
drag, startPoint x: 919, startPoint y: 291, endPoint x: 945, endPoint y: 306, distance: 29.9
click at [919, 291] on img "20 Anne Street, REVESBY NSW 2212" at bounding box center [915, 288] width 21 height 27
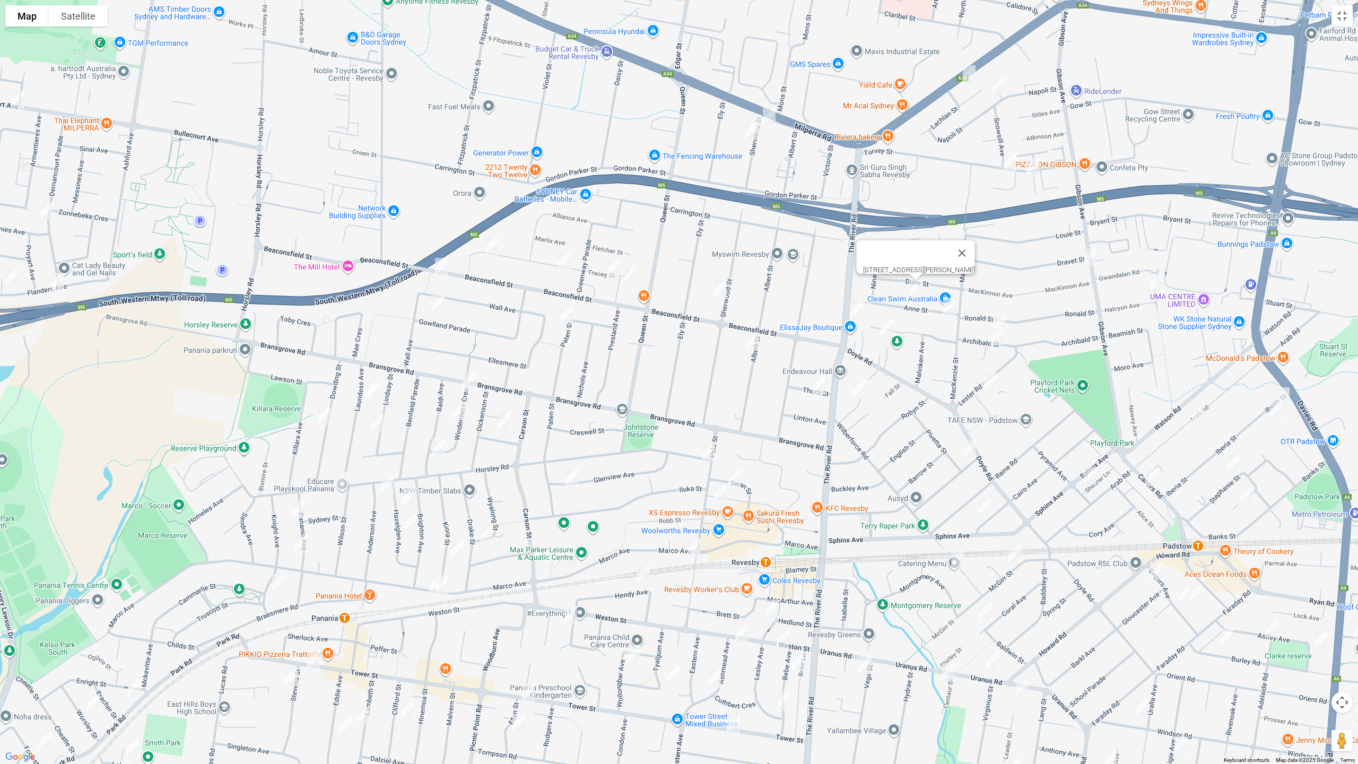
drag, startPoint x: 946, startPoint y: 302, endPoint x: 1002, endPoint y: 318, distance: 57.3
click at [949, 303] on img "1 Anne Street, REVESBY NSW 2212" at bounding box center [949, 306] width 21 height 27
click at [1002, 318] on img "44 Archibald Street, PADSTOW NSW 2211" at bounding box center [999, 325] width 21 height 27
click at [998, 342] on img "35 Archibald Street, PADSTOW NSW 2211" at bounding box center [997, 337] width 21 height 27
click at [881, 329] on img "3/23 Langdale Avenue, REVESBY NSW 2212" at bounding box center [887, 328] width 21 height 27
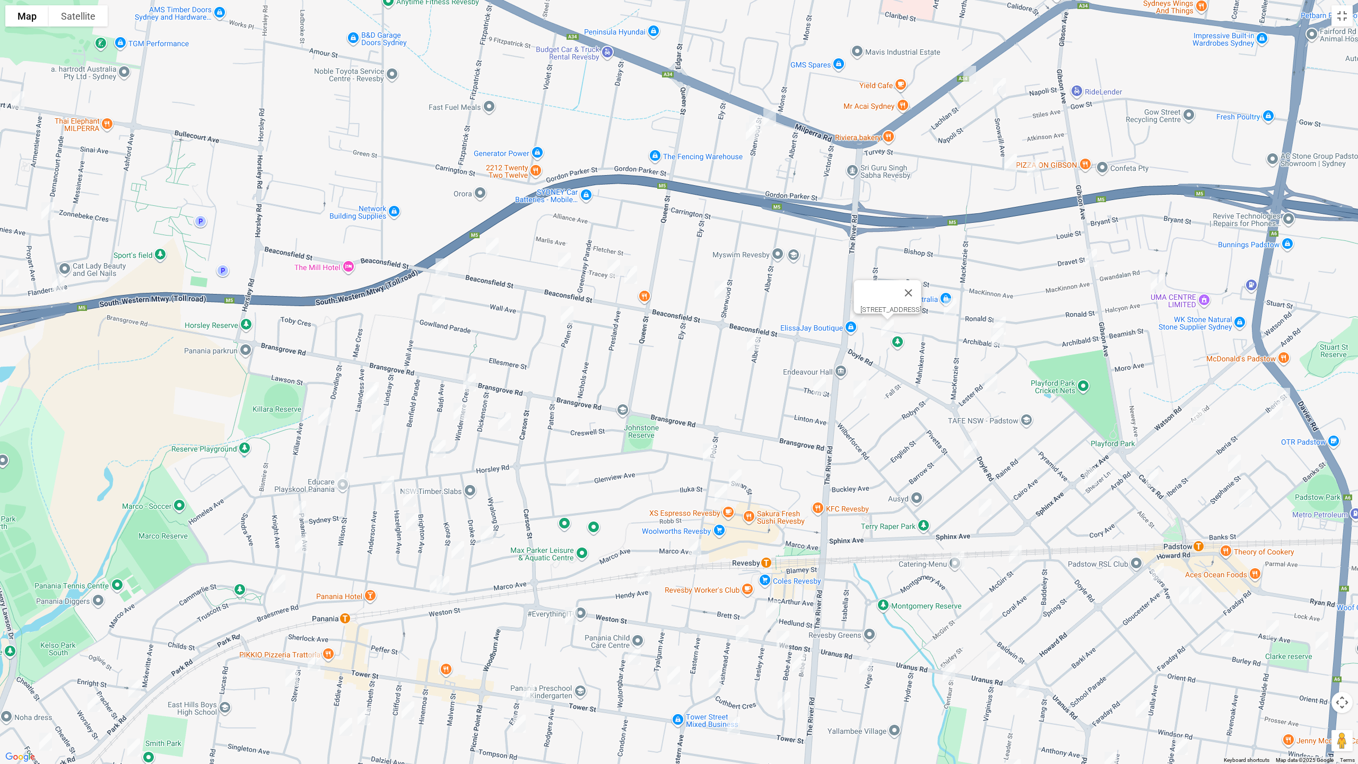
click at [855, 321] on img "67 The River Road, REVESBY NSW 2212" at bounding box center [857, 310] width 21 height 27
click at [946, 306] on img "1 Anne Street, REVESBY NSW 2212" at bounding box center [950, 307] width 21 height 27
click at [819, 387] on img "3 Thorn Street, REVESBY NSW 2212" at bounding box center [819, 385] width 21 height 27
click at [860, 389] on img "10A Haddon Crescent, REVESBY NSW 2212" at bounding box center [859, 389] width 21 height 27
click at [992, 384] on img "4A Blackall Street, REVESBY NSW 2212" at bounding box center [990, 382] width 21 height 27
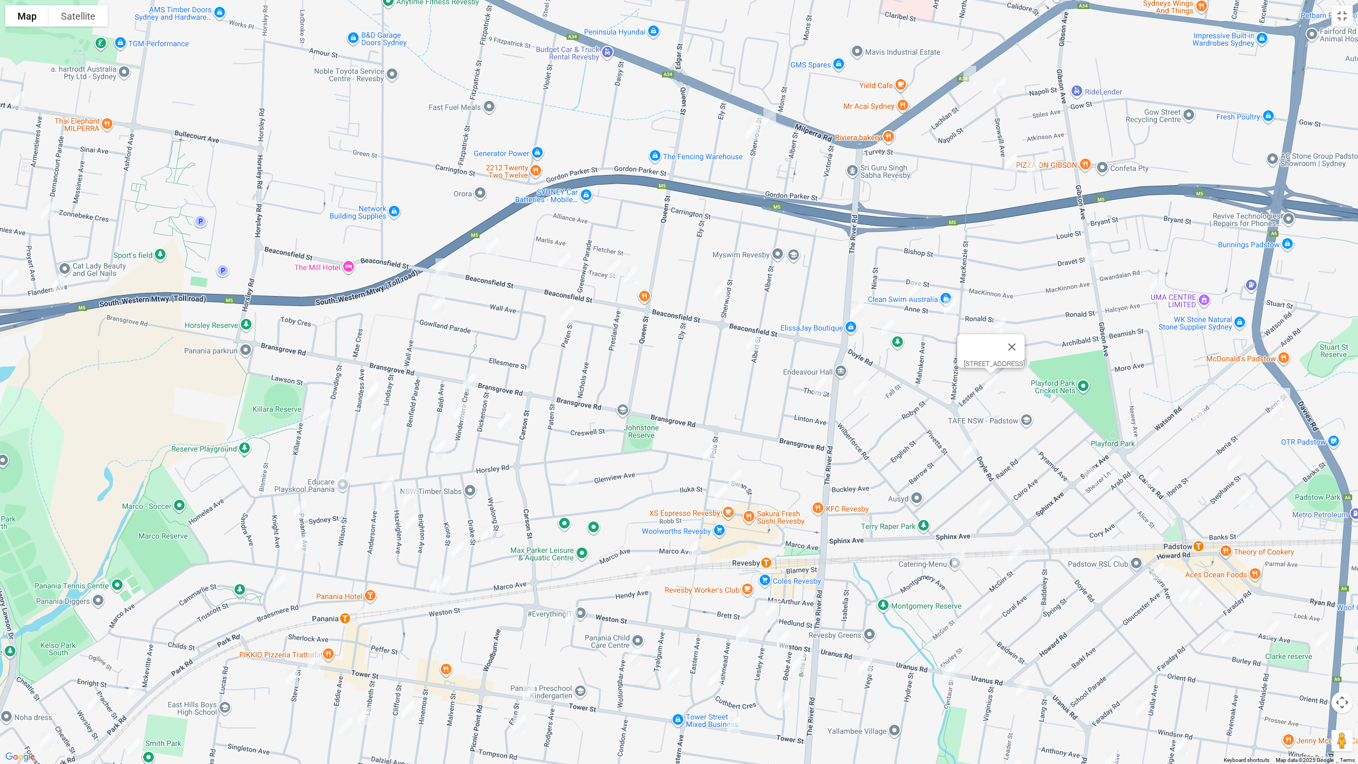
click at [854, 390] on img "10A Haddon Crescent, REVESBY NSW 2212" at bounding box center [859, 389] width 21 height 27
click at [1282, 394] on img "53 Iberia Street, PADSTOW NSW 2211" at bounding box center [1283, 397] width 21 height 27
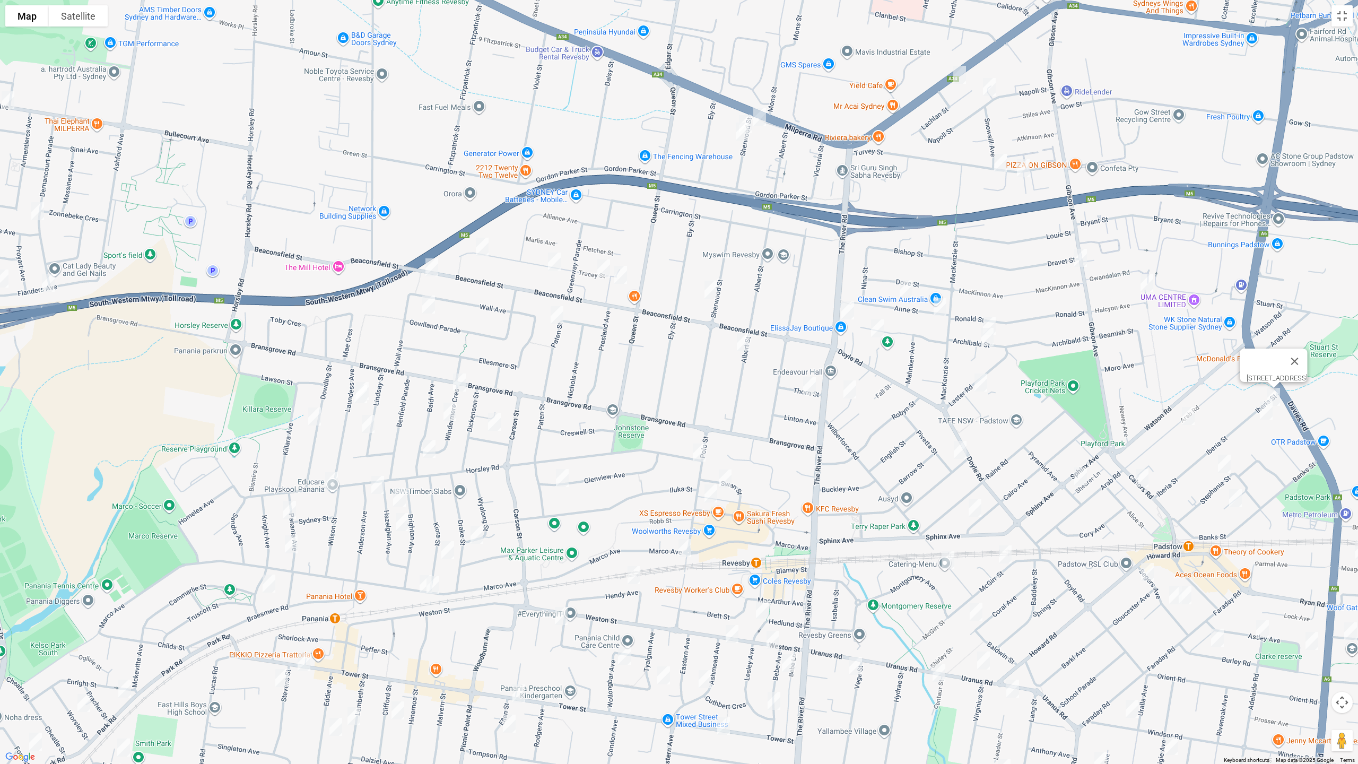
click at [1256, 415] on img "59 Iberia Street, PADSTOW NSW 2211" at bounding box center [1266, 410] width 21 height 27
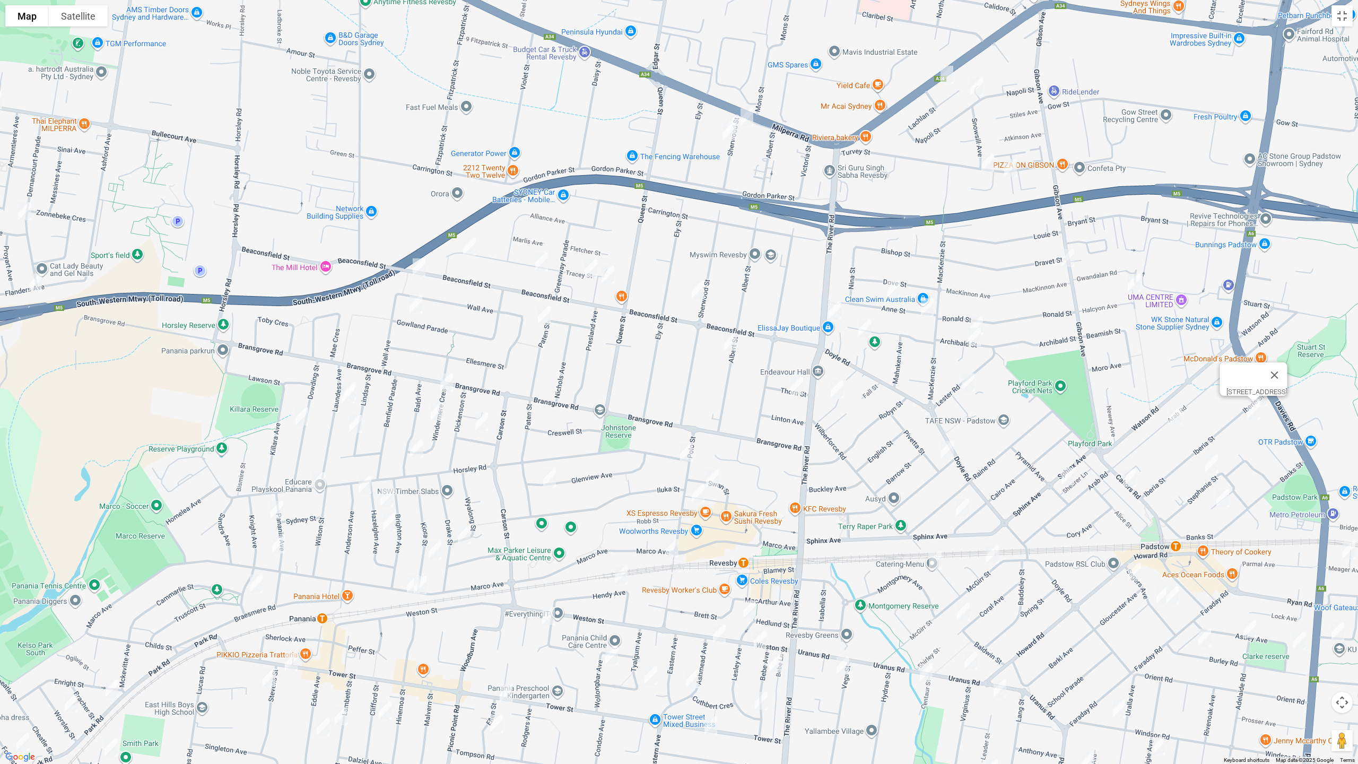
click at [1172, 415] on img "79 Arab Road, PADSTOW NSW 2211" at bounding box center [1175, 416] width 21 height 27
click at [1216, 463] on img "24 Stephanie Street, PADSTOW NSW 2211" at bounding box center [1211, 463] width 21 height 27
click at [1223, 497] on img "5 Jeanette Street, PADSTOW NSW 2211" at bounding box center [1222, 498] width 21 height 27
click at [1129, 476] on img "102 Cahors Road, PADSTOW NSW 2211" at bounding box center [1129, 478] width 21 height 27
click at [1069, 481] on img "1 Pyramid Avenue, PADSTOW NSW 2211" at bounding box center [1067, 476] width 21 height 27
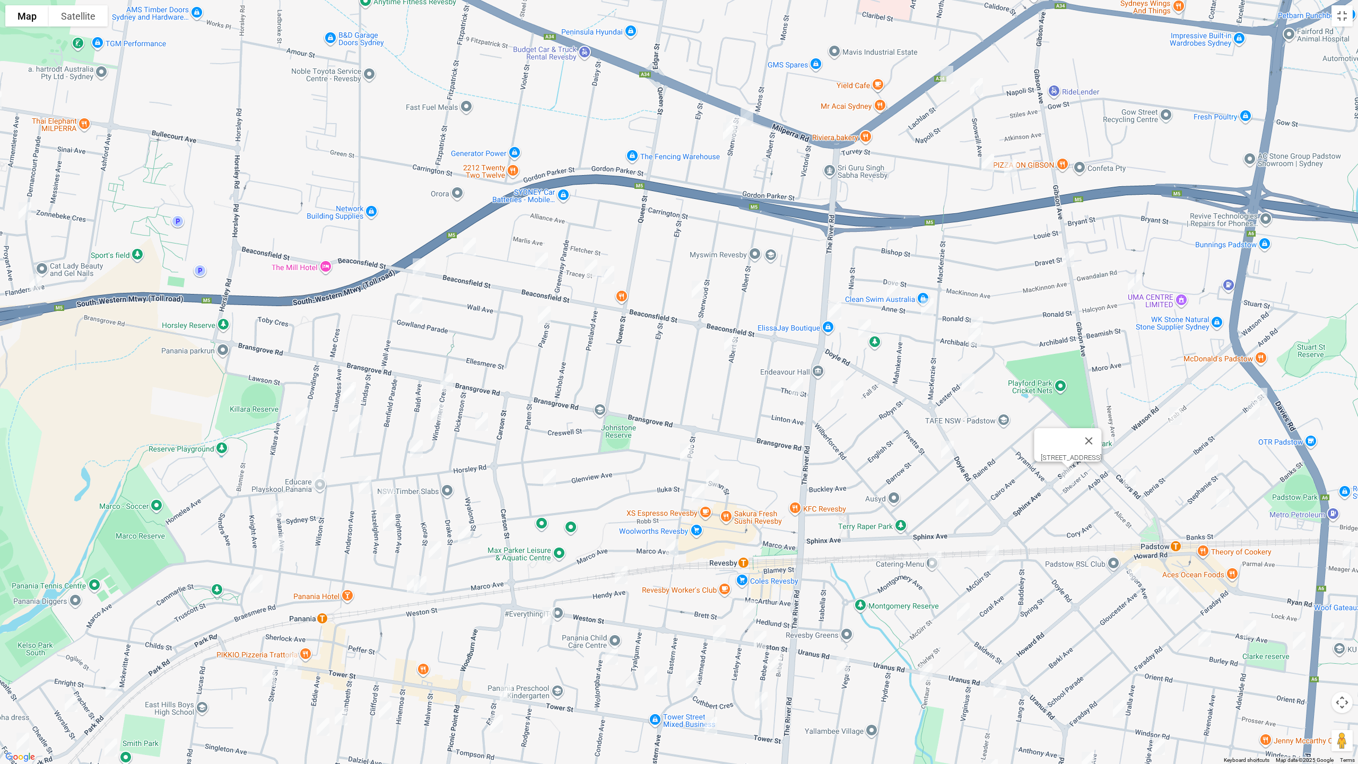
click at [951, 449] on img "2 Rhonda Street, REVESBY NSW 2212" at bounding box center [947, 450] width 21 height 27
click at [965, 509] on img "44 Cairo Avenue, REVESBY NSW 2212" at bounding box center [962, 507] width 21 height 27
click at [992, 551] on img "6 Mc Girr Street, PADSTOW NSW 2211" at bounding box center [992, 554] width 21 height 27
click at [933, 564] on img "6 Wyreema Avenue, PADSTOW NSW 2211" at bounding box center [935, 560] width 21 height 27
click at [686, 452] on img "1 Horsley Road, REVESBY NSW 2212" at bounding box center [686, 452] width 21 height 27
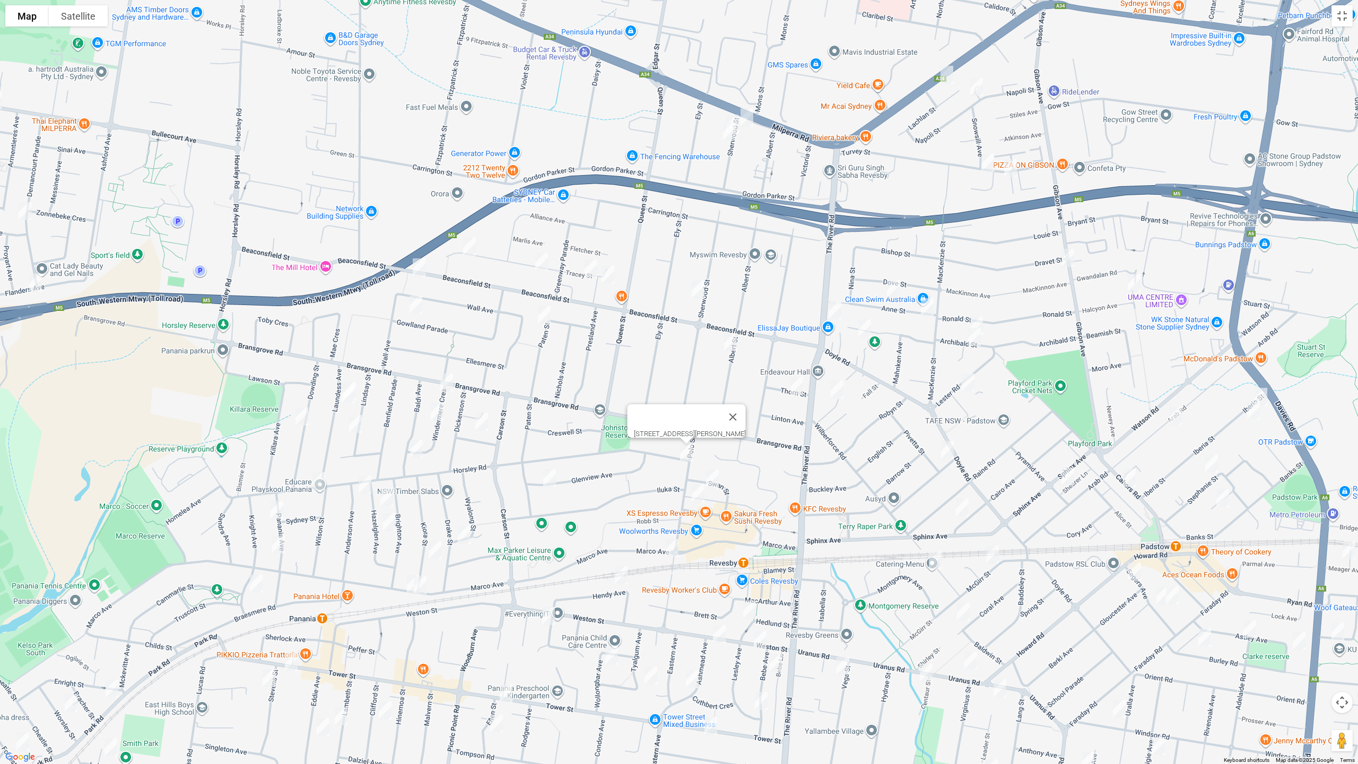
click at [715, 479] on img "11 Swan Street, REVESBY NSW 2212" at bounding box center [712, 478] width 21 height 27
click at [691, 492] on img "56 Selems Parade, REVESBY NSW 2212" at bounding box center [698, 493] width 21 height 27
click at [669, 551] on img "38 Polo Street, REVESBY NSW 2212" at bounding box center [672, 548] width 21 height 27
click at [624, 575] on img "22 Hendy Avenue, PANANIA NSW 2213" at bounding box center [621, 575] width 21 height 27
click at [546, 477] on img "49 Glenview Avenue, REVESBY NSW 2212" at bounding box center [549, 478] width 21 height 27
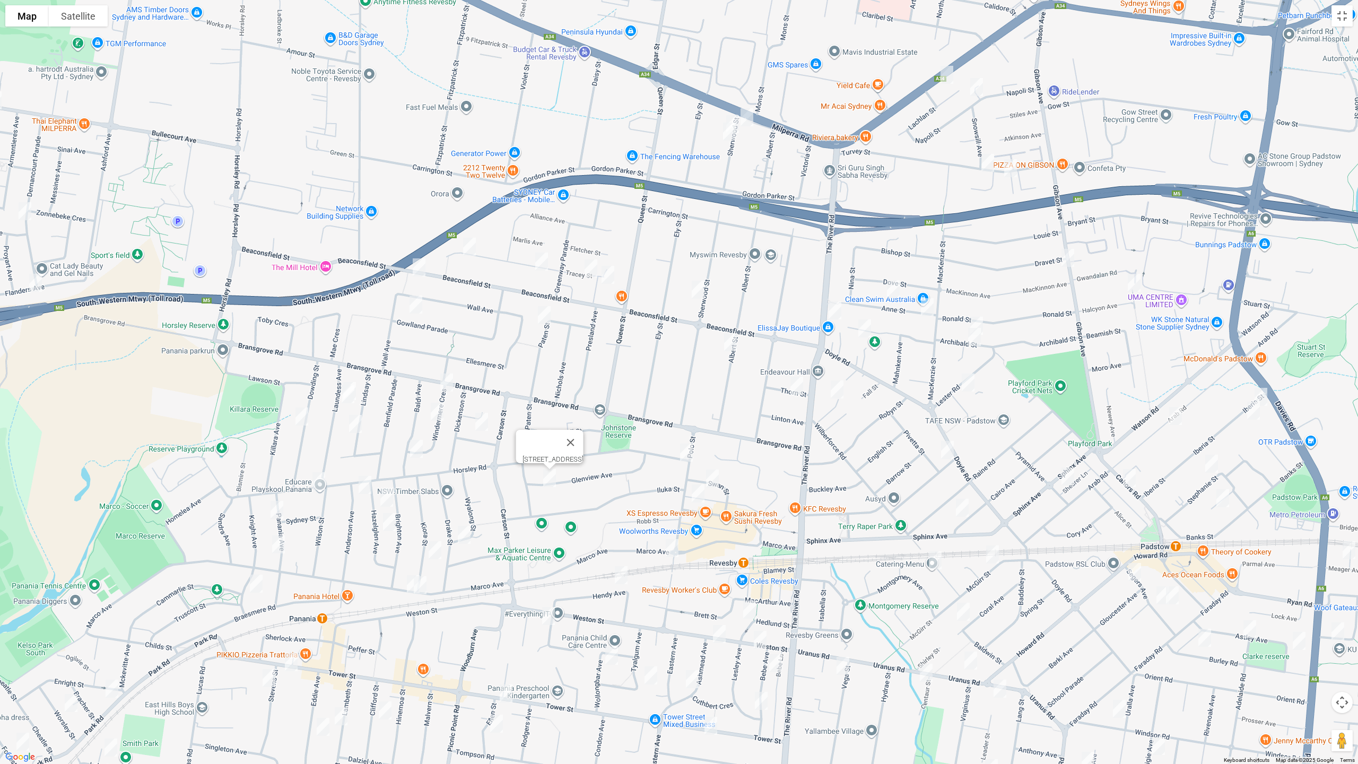
click at [458, 533] on img "19A Wyalong Street, PANANIA NSW 2213" at bounding box center [464, 534] width 21 height 27
click at [430, 546] on img "39 Kiora Street, PANANIA NSW 2213" at bounding box center [434, 550] width 21 height 27
click at [406, 581] on img "79 Marco Avenue, PANANIA NSW 2213" at bounding box center [413, 584] width 21 height 27
click at [420, 588] on img "77 Marco Avenue, PANANIA NSW 2213" at bounding box center [420, 585] width 21 height 27
drag, startPoint x: 361, startPoint y: 484, endPoint x: 382, endPoint y: 492, distance: 22.9
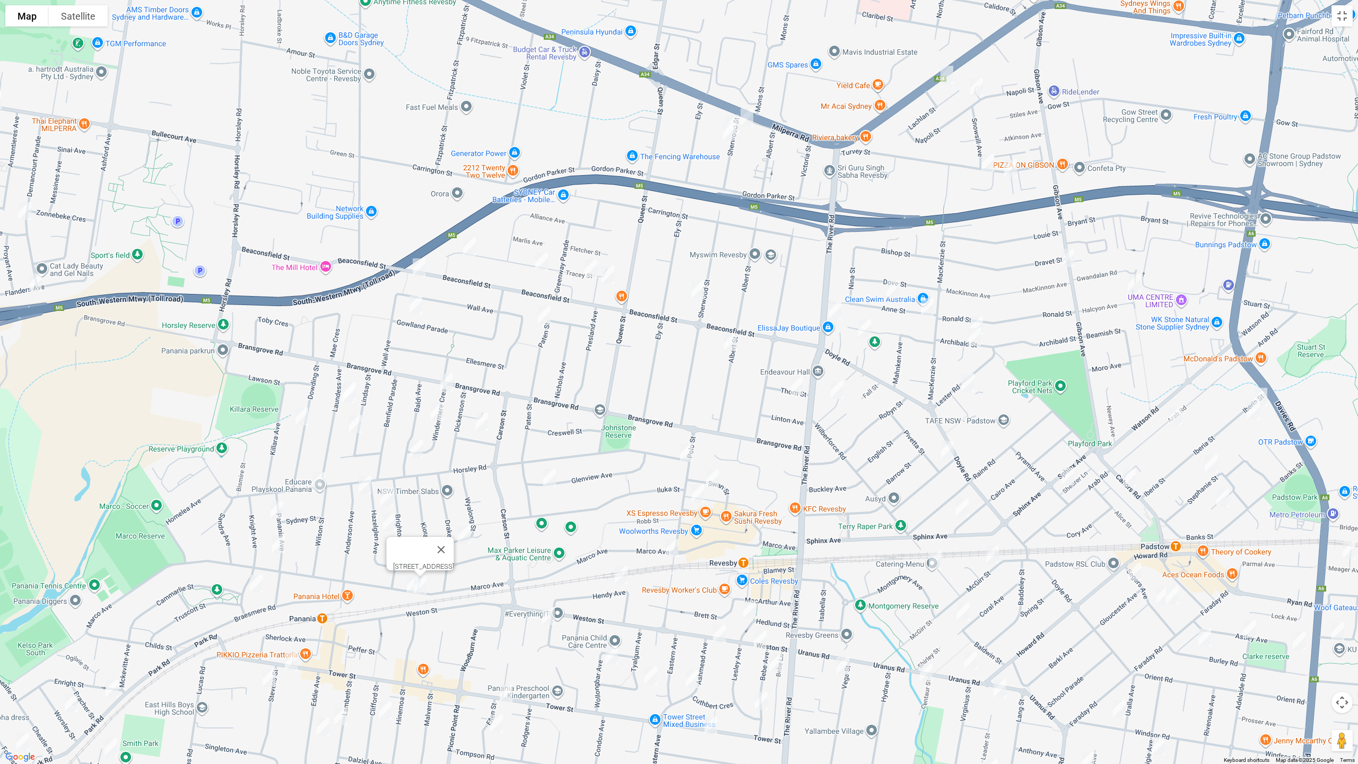
click at [362, 484] on img "1 Anderson Avenue, PANANIA NSW 2213" at bounding box center [364, 485] width 21 height 27
click at [388, 494] on img "9 Hazelglen Avenue, PANANIA NSW 2213" at bounding box center [386, 497] width 21 height 27
click at [386, 519] on img "21 Hazelglen Avenue, PANANIA NSW 2213" at bounding box center [389, 522] width 21 height 27
click at [405, 584] on img "79 Marco Avenue, PANANIA NSW 2213" at bounding box center [413, 584] width 21 height 27
click at [318, 482] on img "141 Horsley Road, PANANIA NSW 2213" at bounding box center [318, 481] width 21 height 27
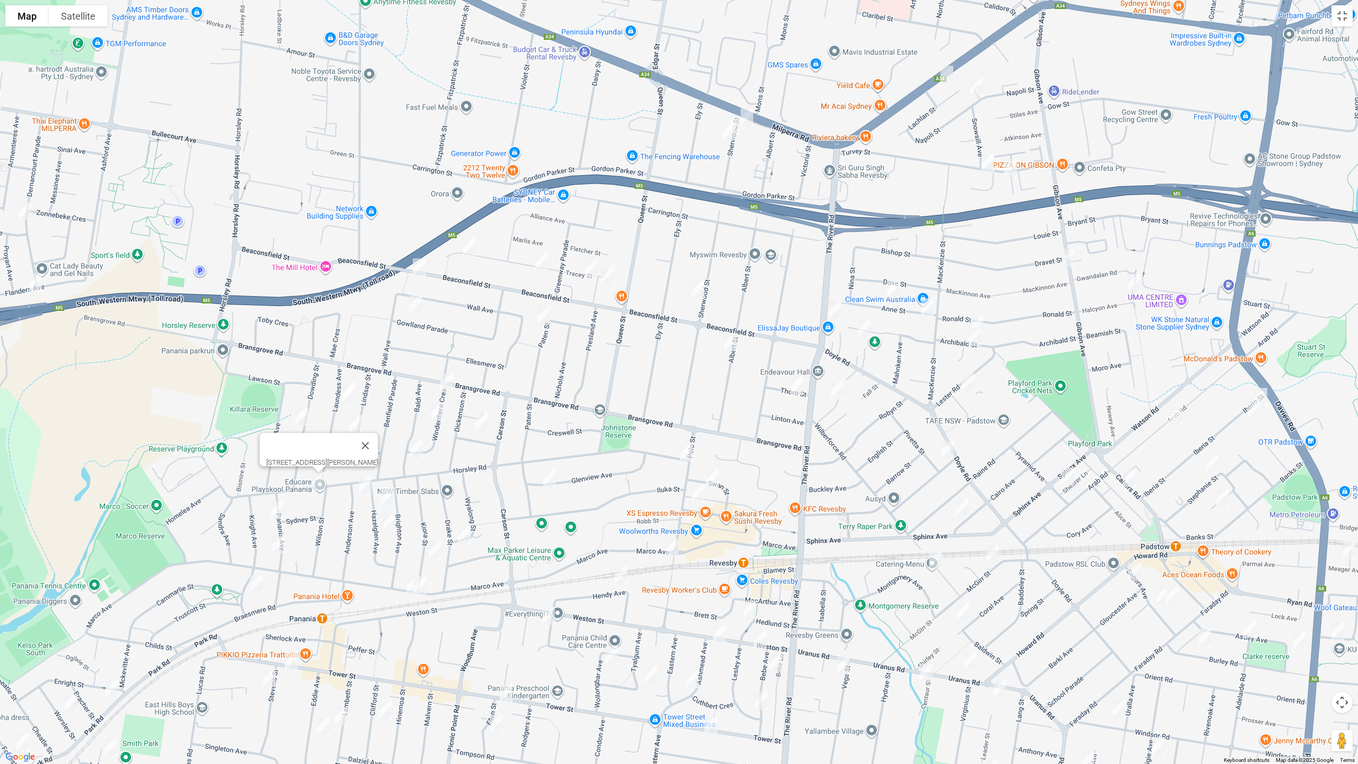
click at [275, 509] on img "14 Panania Avenue, PANANIA NSW 2213" at bounding box center [276, 510] width 21 height 27
click at [283, 545] on img "34 Panania Avenue, PANANIA NSW 2213" at bounding box center [278, 544] width 21 height 27
drag, startPoint x: 254, startPoint y: 585, endPoint x: 261, endPoint y: 583, distance: 7.1
click at [254, 584] on img "9 Batchelor Avenue, PANANIA NSW 2213" at bounding box center [256, 583] width 21 height 27
drag, startPoint x: 340, startPoint y: 595, endPoint x: 479, endPoint y: 584, distance: 140.0
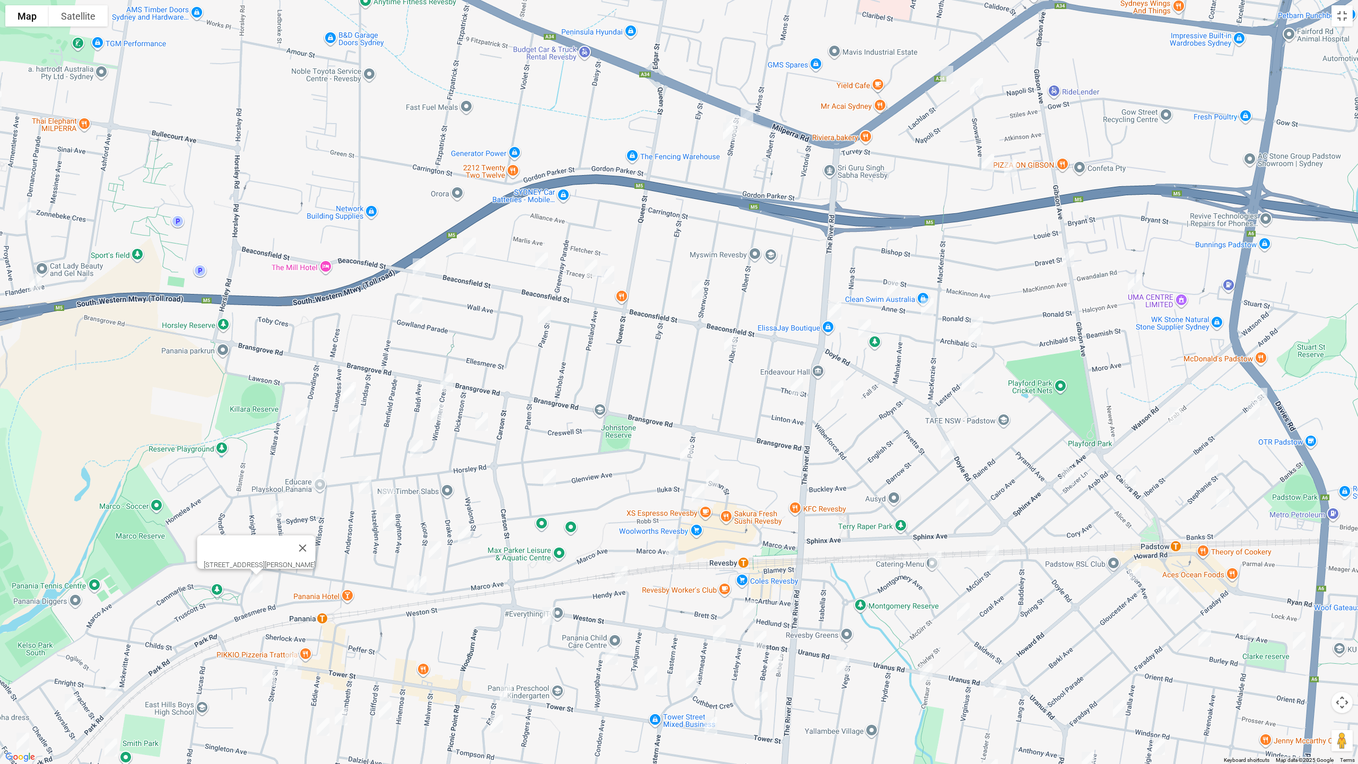
click at [479, 584] on div "[STREET_ADDRESS][PERSON_NAME]" at bounding box center [679, 382] width 1358 height 764
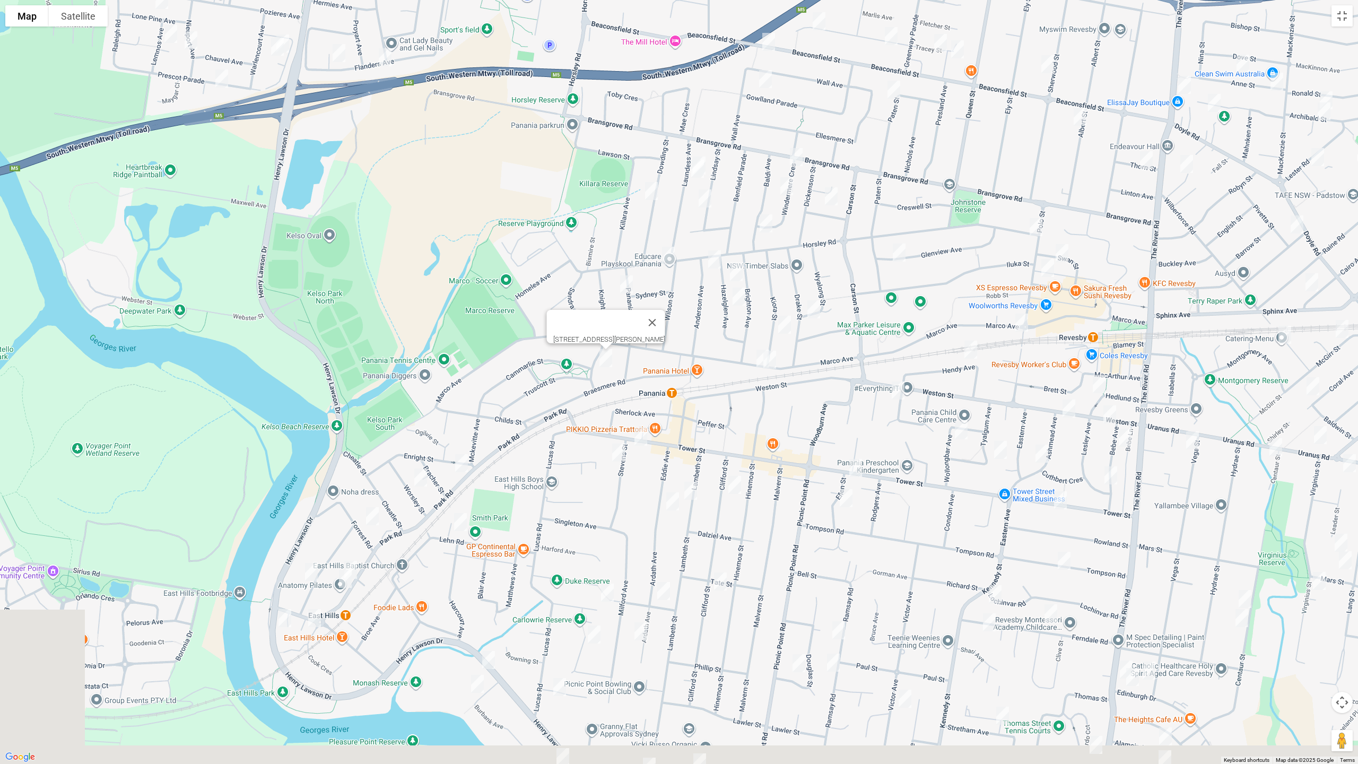
drag, startPoint x: 641, startPoint y: 476, endPoint x: 850, endPoint y: 311, distance: 266.6
click at [881, 295] on div "[STREET_ADDRESS][PERSON_NAME]" at bounding box center [679, 382] width 1358 height 764
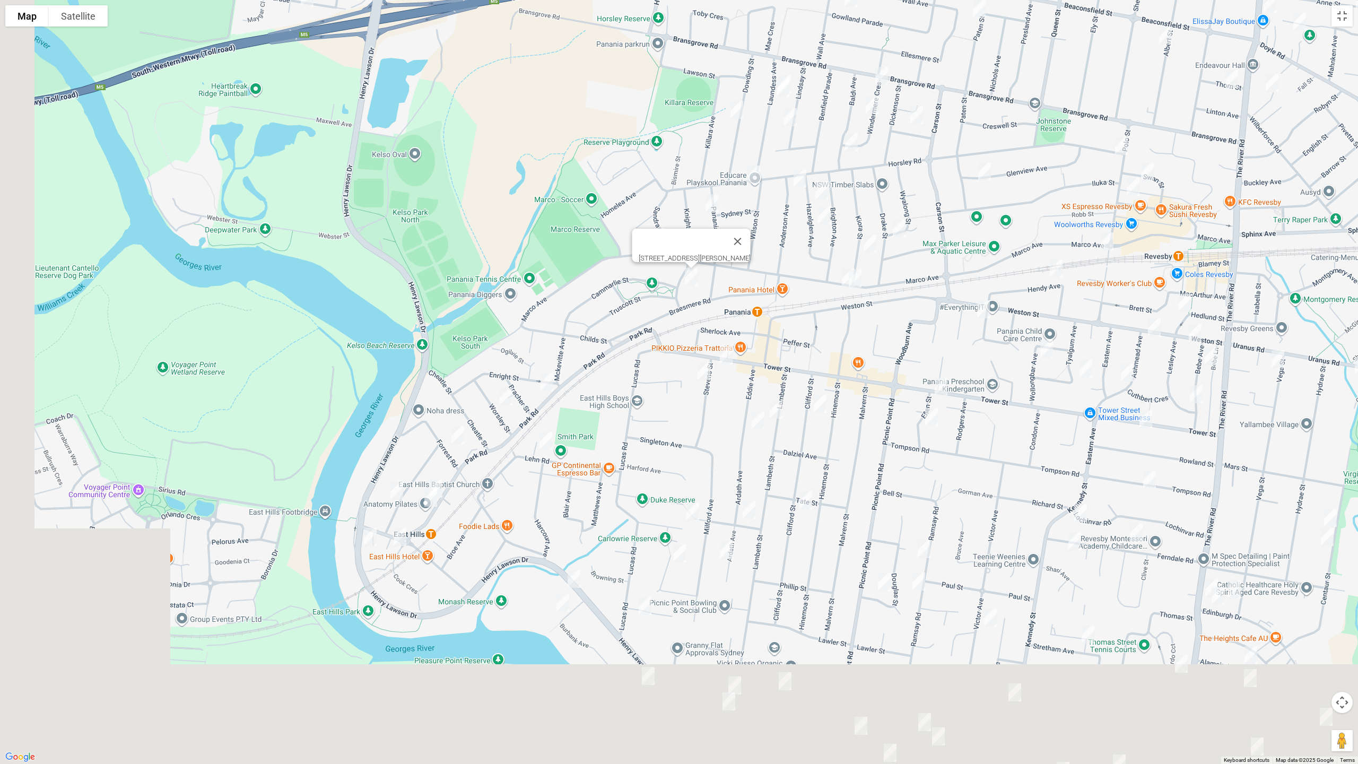
click at [546, 380] on img "22 Park Road, EAST HILLS NSW 2213" at bounding box center [546, 382] width 21 height 27
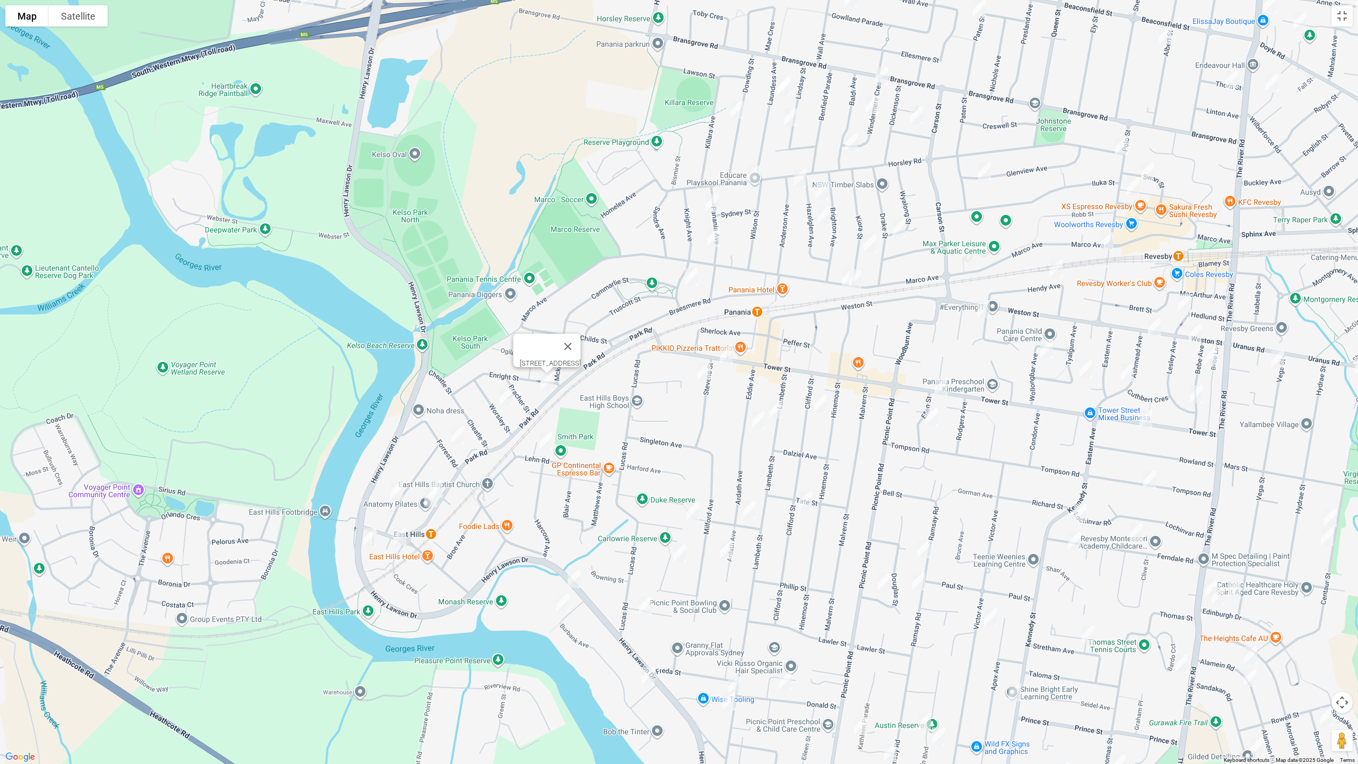
click at [502, 394] on img "13 Worsley Street, EAST HILLS NSW 2213" at bounding box center [505, 396] width 21 height 27
click at [464, 428] on img "38 Forrest Road, EAST HILLS NSW 2213" at bounding box center [457, 435] width 21 height 27
click at [444, 483] on img "82 Park Road, EAST HILLS NSW 2213" at bounding box center [435, 488] width 21 height 27
click at [430, 503] on img "88 Park Road, EAST HILLS NSW 2213" at bounding box center [430, 497] width 21 height 27
click at [395, 493] on img "33 Monie Avenue, EAST HILLS NSW 2213" at bounding box center [396, 490] width 21 height 27
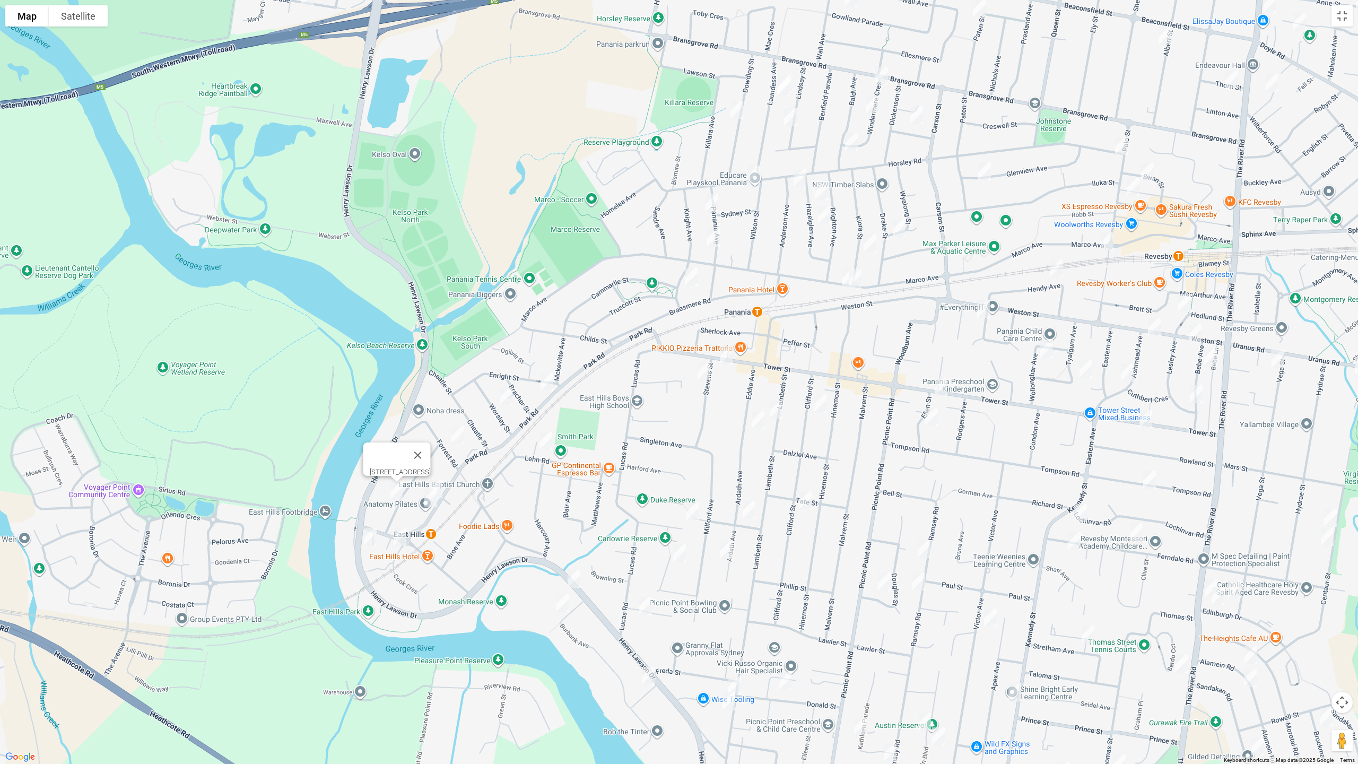
click at [368, 538] on img "641 Henry Lawson Drive, EAST HILLS NSW 2213" at bounding box center [370, 537] width 21 height 27
click at [403, 538] on img "4/49 Maclaurin Avenue, EAST HILLS NSW 2213" at bounding box center [399, 537] width 21 height 27
click at [724, 354] on img "241 Tower Street, PANANIA NSW 2213" at bounding box center [726, 355] width 21 height 27
click at [700, 368] on img "8 Stevens Street, PANANIA NSW 2213" at bounding box center [703, 371] width 21 height 27
click at [817, 397] on img "17 Clifford Street, PANANIA NSW 2213" at bounding box center [820, 403] width 21 height 27
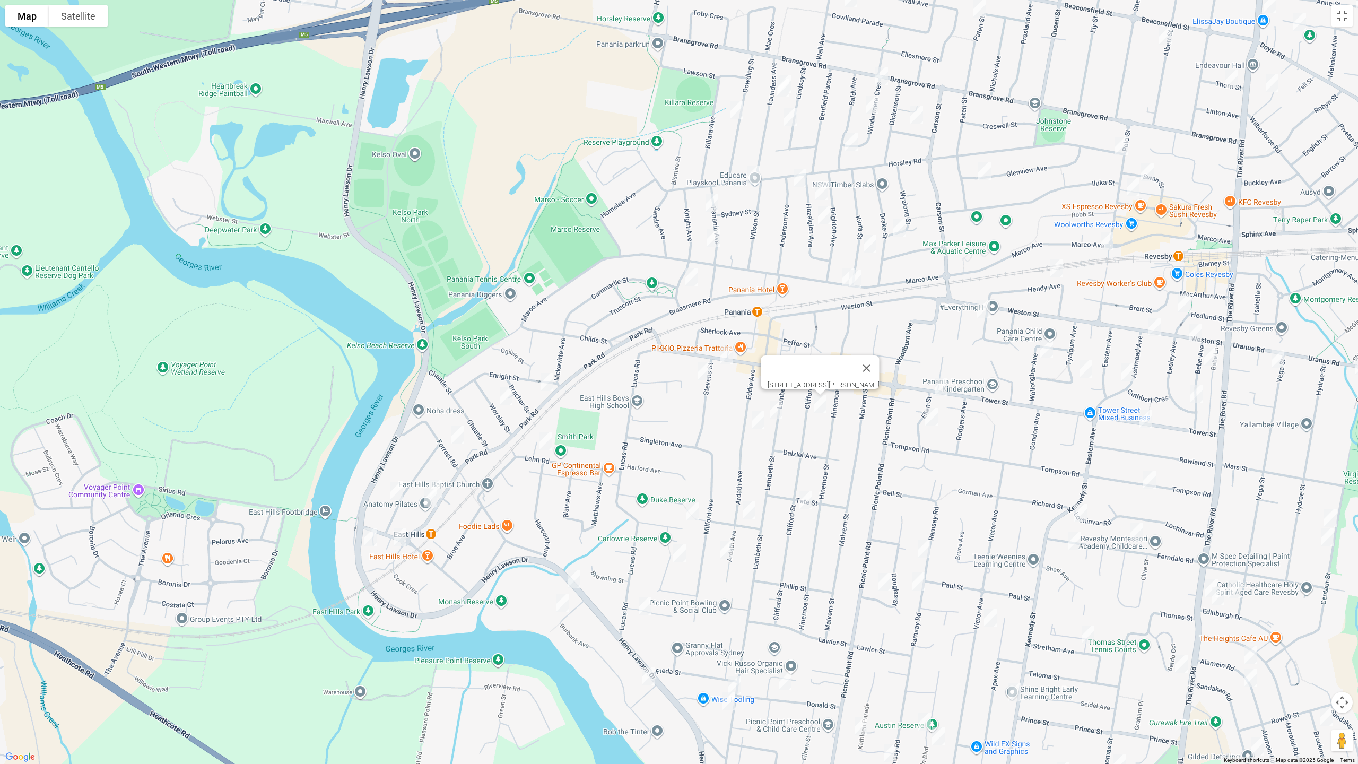
click at [779, 408] on img "20 Lambeth Street, PANANIA NSW 2213" at bounding box center [776, 409] width 21 height 27
click at [756, 418] on img "31 Eddie Avenue, PANANIA NSW 2213" at bounding box center [757, 420] width 21 height 27
click at [543, 440] on img "4 Lehn Road, EAST HILLS NSW 2213" at bounding box center [545, 441] width 21 height 27
click at [573, 574] on img "646 Henry Lawson Drive, EAST HILLS NSW 2213" at bounding box center [573, 579] width 21 height 27
click at [561, 599] on img "11 Burbank Avenue, EAST HILLS NSW 2213" at bounding box center [562, 602] width 21 height 27
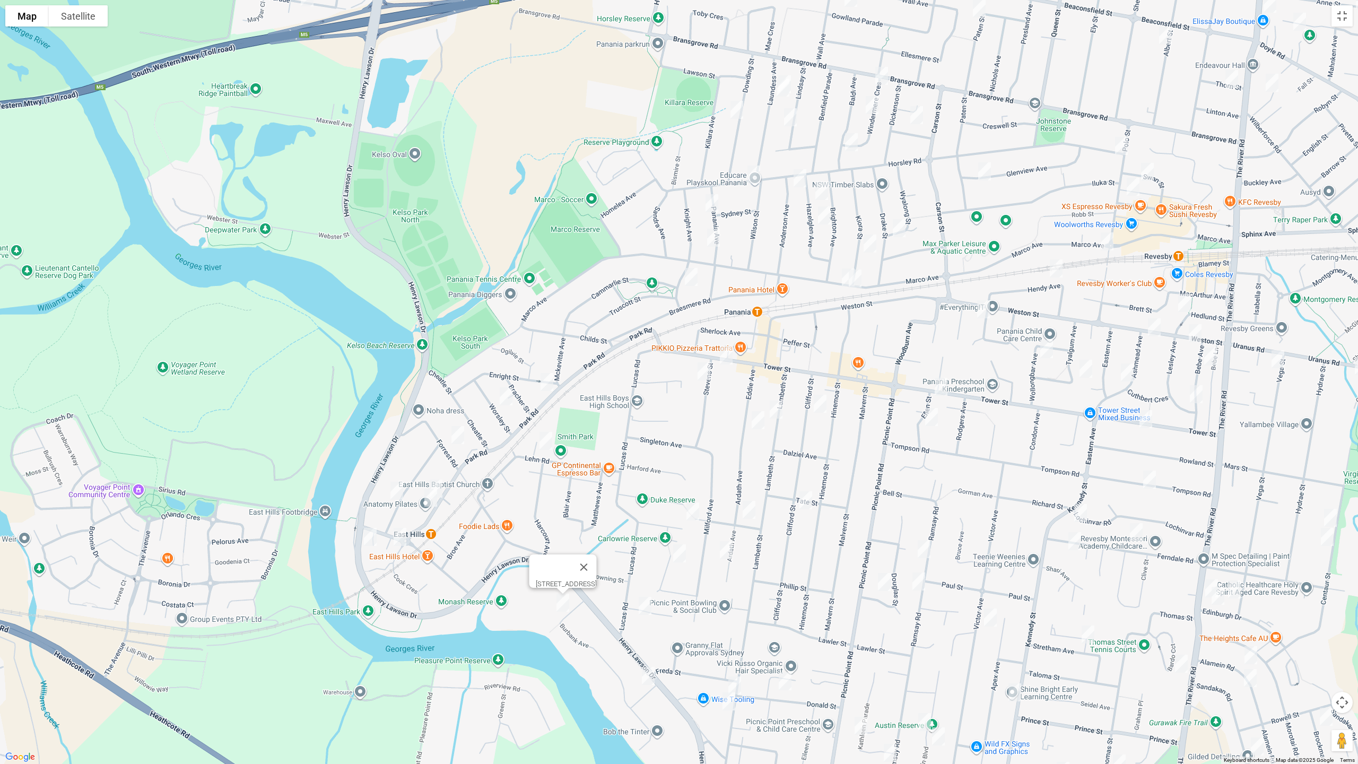
click at [700, 515] on img "22 Blanc Avenue, EAST HILLS NSW 2213" at bounding box center [692, 511] width 21 height 27
click at [750, 515] on img "81 Ardath Avenue, PANANIA NSW 2213" at bounding box center [748, 510] width 21 height 27
click at [806, 506] on img "67 Clifford Street, PANANIA NSW 2213" at bounding box center [805, 500] width 21 height 27
click at [725, 550] on img "86 Ardath Avenue, PANANIA NSW 2213" at bounding box center [726, 550] width 21 height 27
click at [676, 556] on img "18 Gracemar Avenue, PANANIA NSW 2213" at bounding box center [679, 553] width 21 height 27
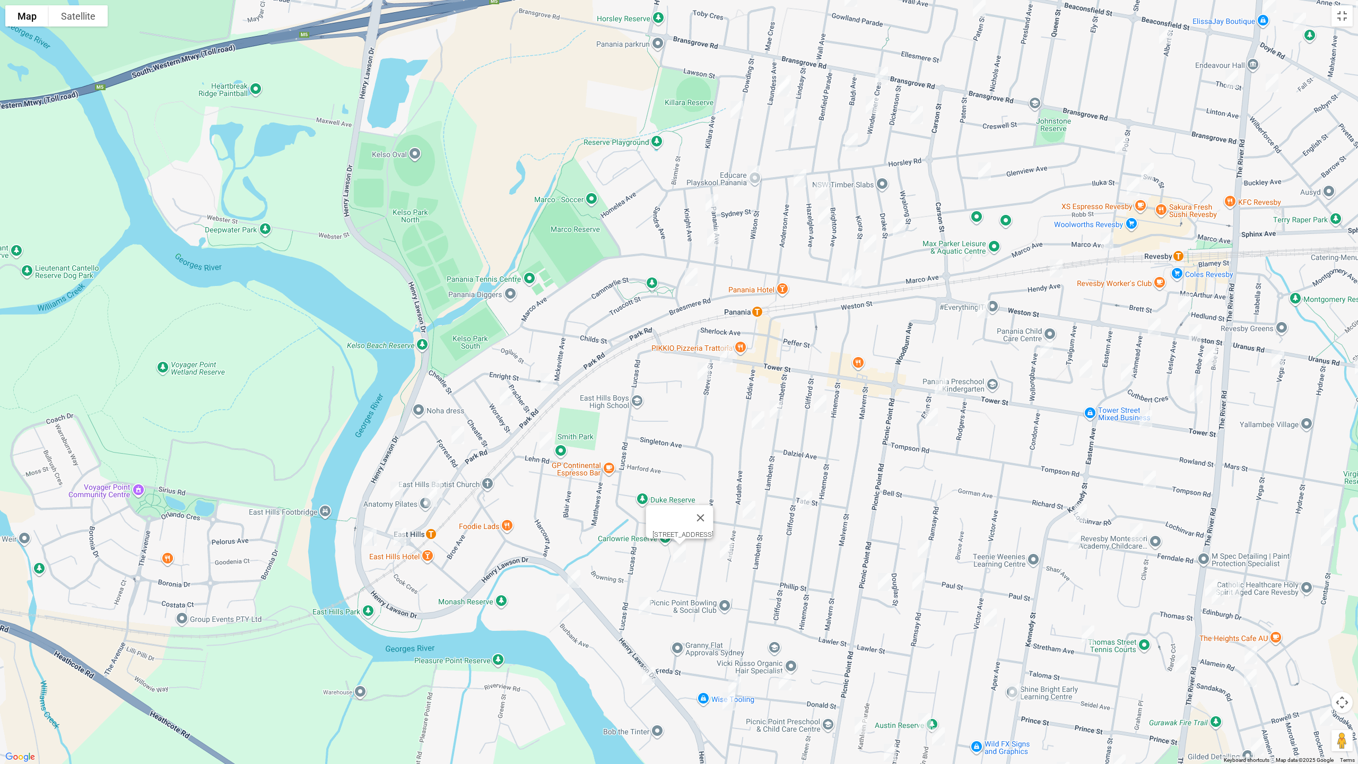
click at [647, 611] on img "19 Penrose Avenue, EAST HILLS NSW 2213" at bounding box center [644, 606] width 21 height 27
click at [642, 643] on img "5 Riverside Avenue, PICNIC POINT NSW 2213" at bounding box center [648, 676] width 21 height 27
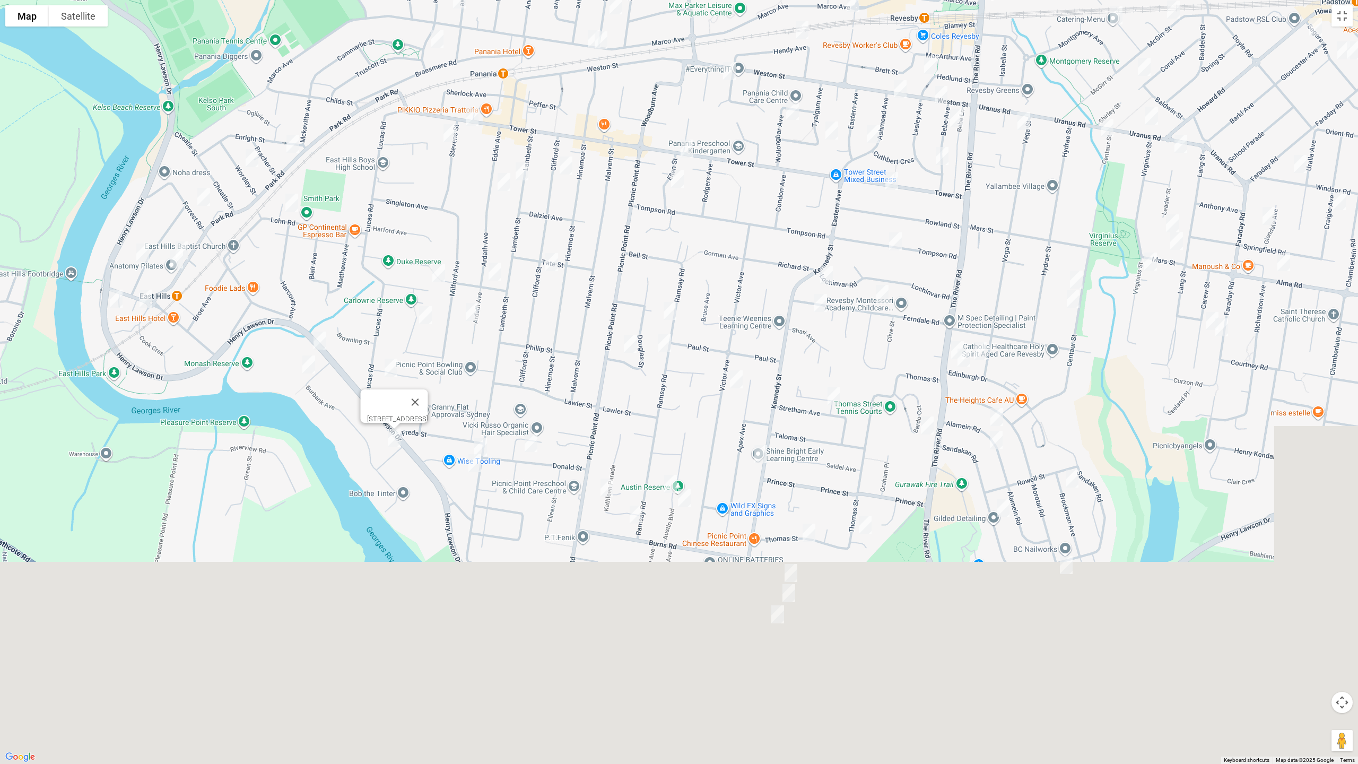
drag, startPoint x: 673, startPoint y: 512, endPoint x: 517, endPoint y: 347, distance: 226.7
click at [520, 339] on div "[STREET_ADDRESS]" at bounding box center [679, 382] width 1358 height 764
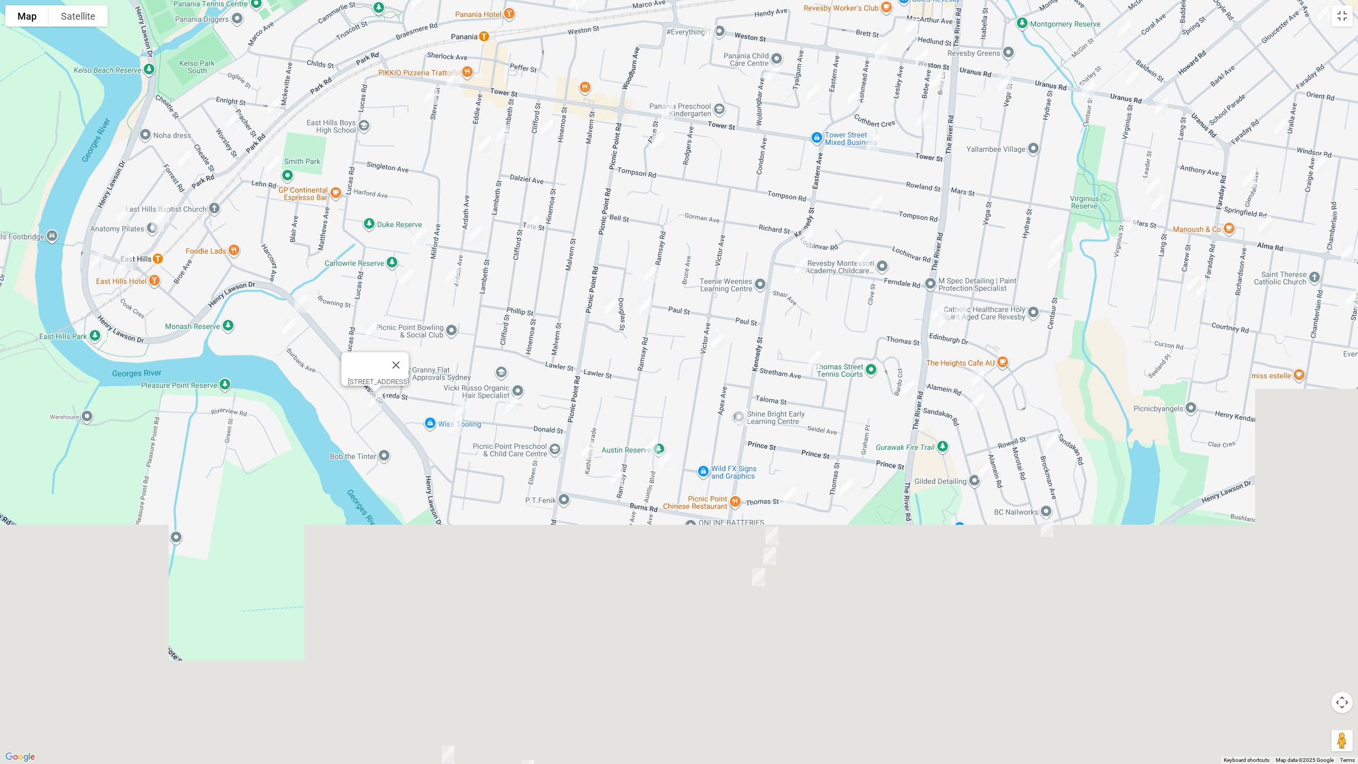
click at [512, 403] on img "26 Donald Street, PICNIC POINT NSW 2213" at bounding box center [511, 406] width 21 height 27
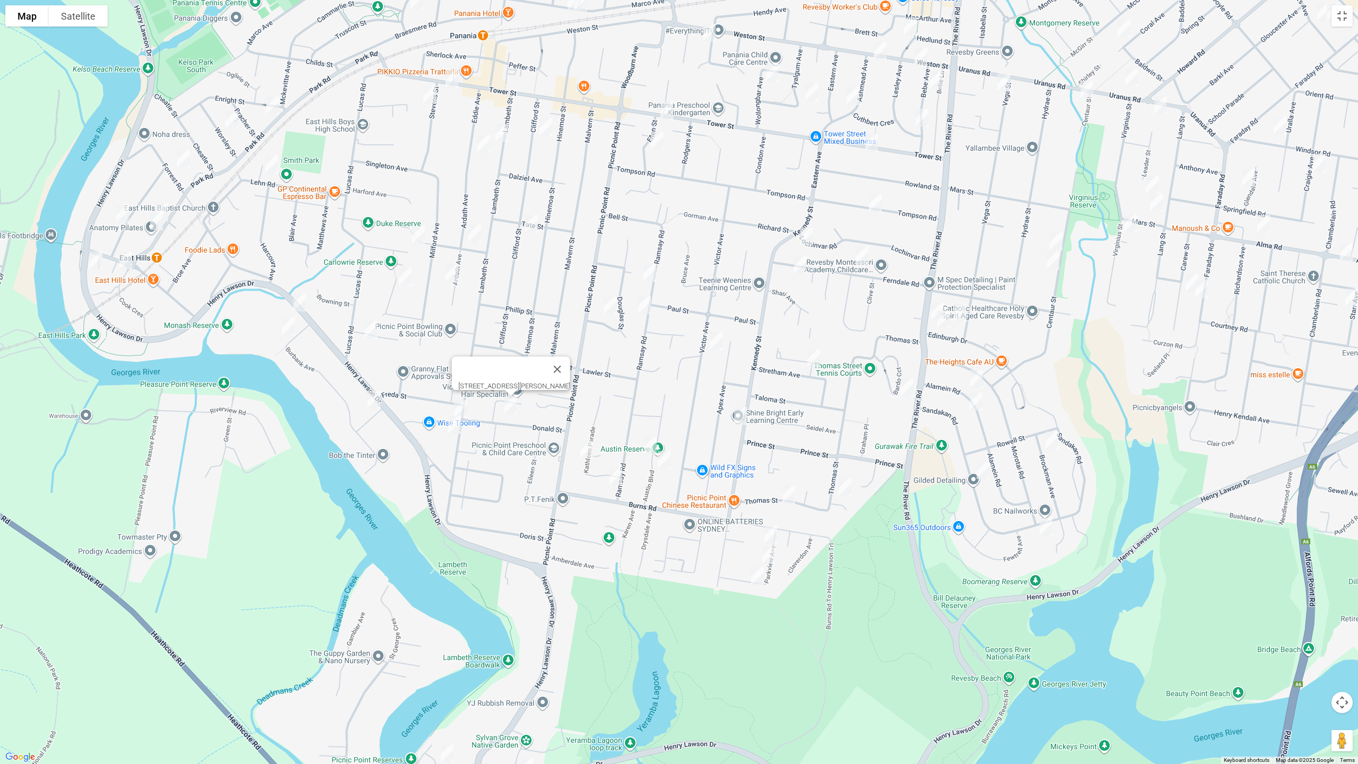
click at [460, 402] on img "4/180 Lambeth Street, PICNIC POINT NSW 2213" at bounding box center [460, 409] width 21 height 27
click at [454, 425] on img "188 Lambeth Street, PICNIC POINT NSW 2213" at bounding box center [454, 425] width 21 height 27
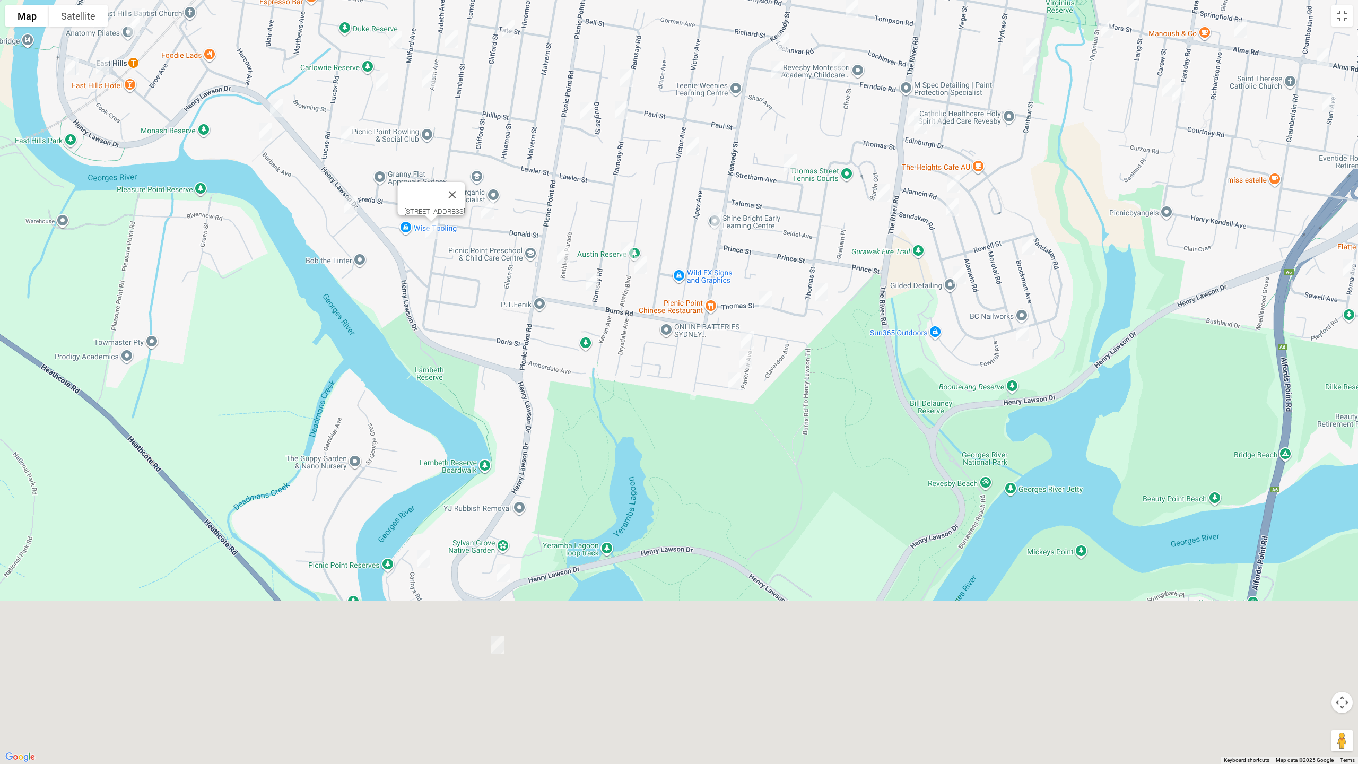
drag, startPoint x: 485, startPoint y: 371, endPoint x: 466, endPoint y: 371, distance: 19.1
click at [476, 324] on div "[STREET_ADDRESS]" at bounding box center [679, 382] width 1358 height 764
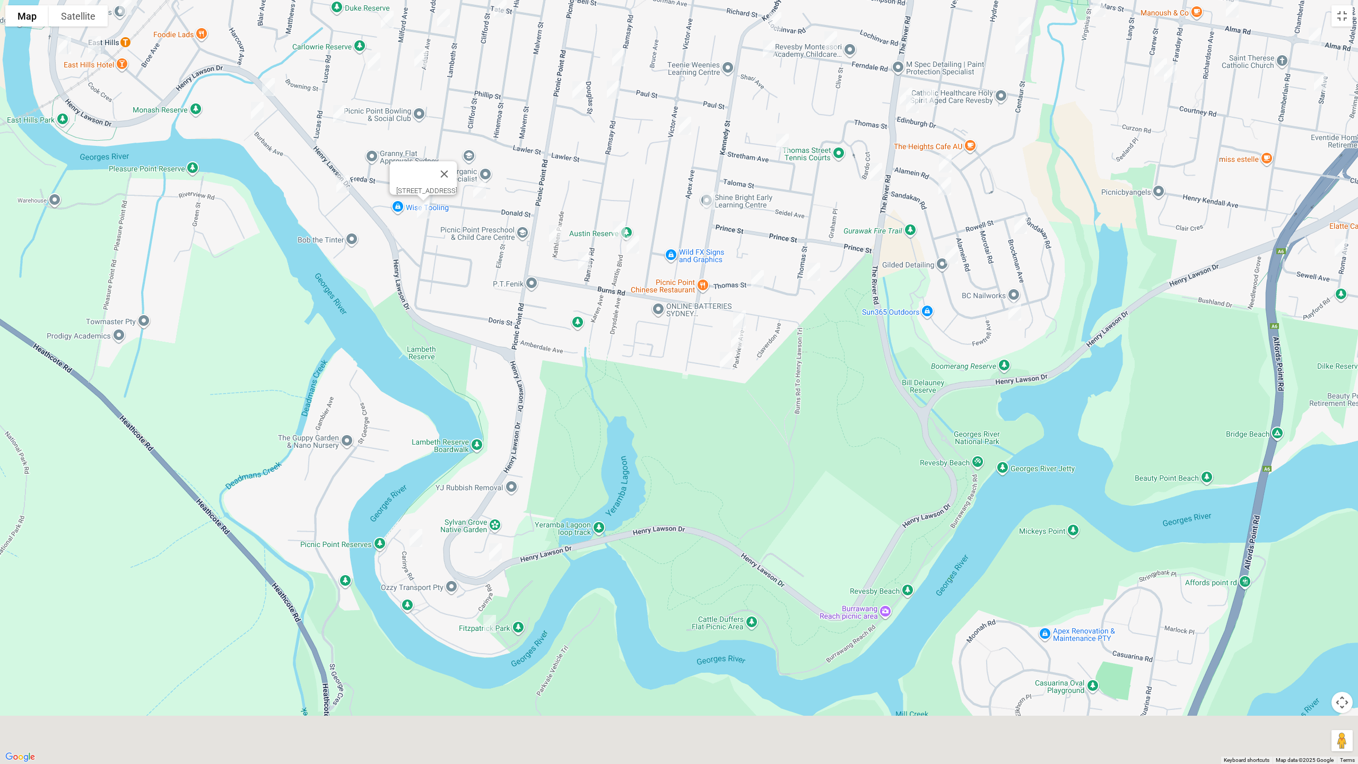
click at [415, 540] on img "46 Carinya Road, PICNIC POINT NSW 2213" at bounding box center [415, 538] width 21 height 27
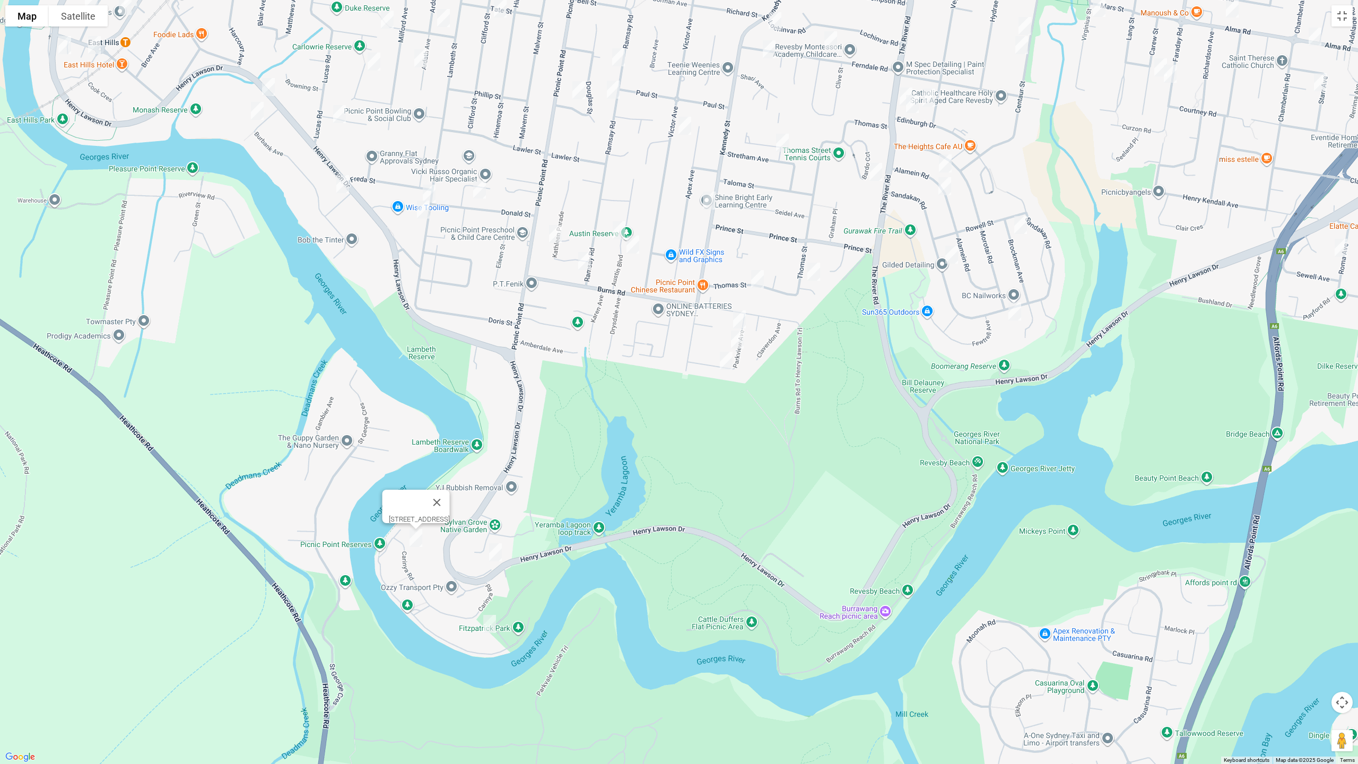
drag, startPoint x: 501, startPoint y: 552, endPoint x: 493, endPoint y: 620, distance: 69.0
click at [501, 552] on img "921 Henry Lawson Drive, PICNIC POINT NSW 2213" at bounding box center [495, 552] width 21 height 27
click at [489, 623] on img "5B Carinya Road, PICNIC POINT NSW 2213" at bounding box center [489, 624] width 21 height 27
click at [621, 222] on img "21 Austin Boulevard, PICNIC POINT NSW 2213" at bounding box center [618, 230] width 21 height 27
click at [634, 245] on img "12 Austin Boulevard, PICNIC POINT NSW 2213" at bounding box center [632, 244] width 21 height 27
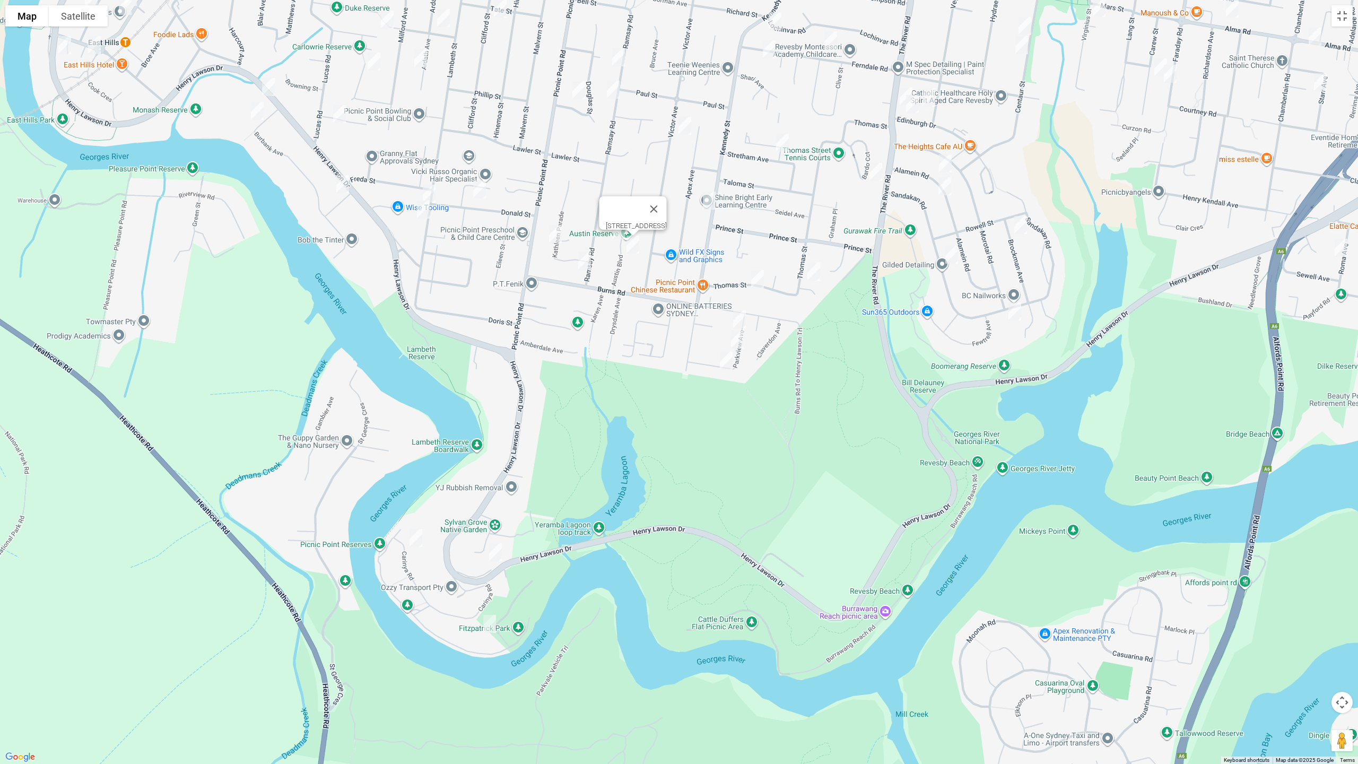
click at [558, 238] on img "20 Kathleen Parade, PICNIC POINT NSW 2213" at bounding box center [555, 234] width 21 height 27
click at [584, 262] on img "116B Ramsay Road, PICNIC POINT NSW 2213" at bounding box center [584, 261] width 21 height 27
click at [714, 202] on img "76 Kennedy Street, PICNIC POINT NSW 2213" at bounding box center [709, 200] width 21 height 27
click at [760, 284] on img "18 Thomas Street, PICNIC POINT NSW 2213" at bounding box center [757, 279] width 21 height 27
click at [741, 315] on img "2C Parkview Avenue, PICNIC POINT NSW 2213" at bounding box center [739, 319] width 21 height 27
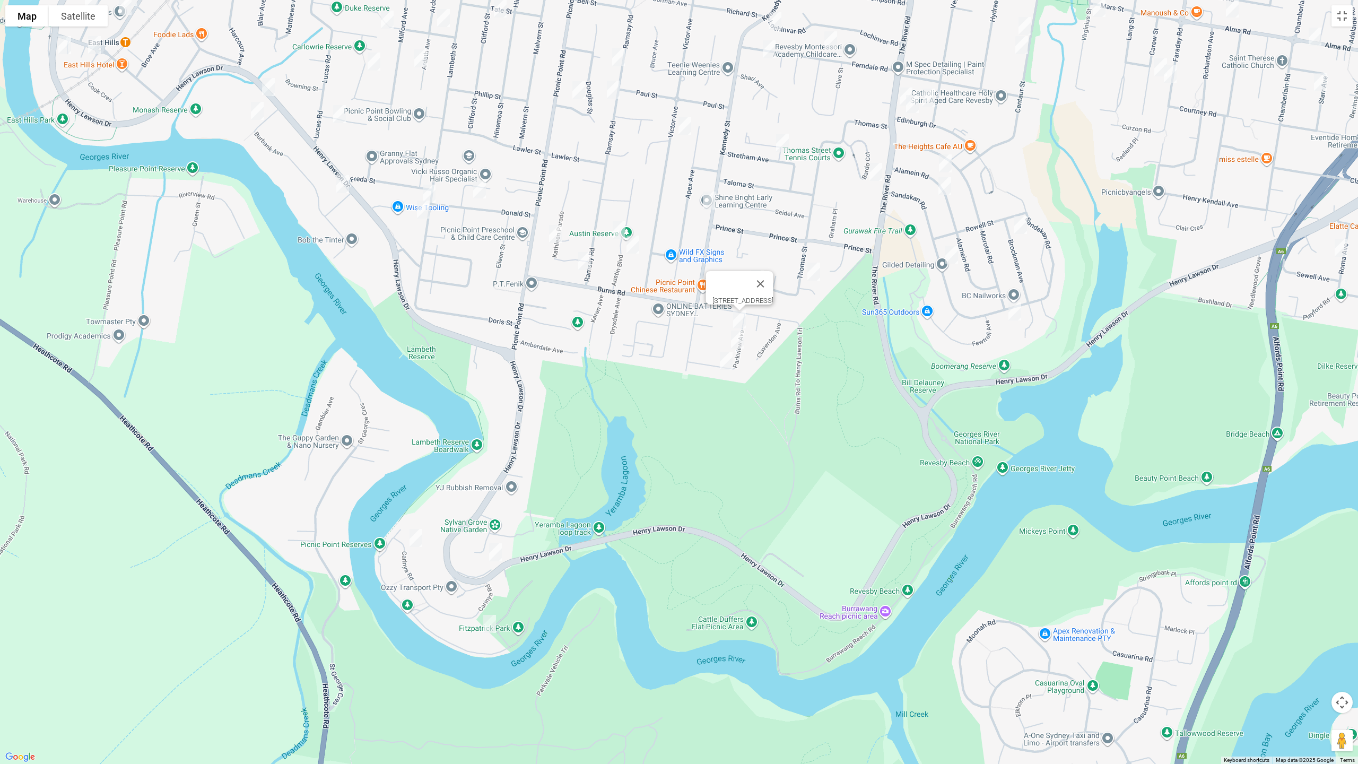
click at [738, 340] on img "12A Parkview Avenue, PICNIC POINT NSW 2213" at bounding box center [737, 339] width 21 height 27
click at [727, 363] on img "35 Parkview Avenue, PICNIC POINT NSW 2213" at bounding box center [726, 360] width 21 height 27
click at [817, 267] on img "2 Glyn Avenue, PICNIC POINT NSW 2213" at bounding box center [813, 271] width 21 height 27
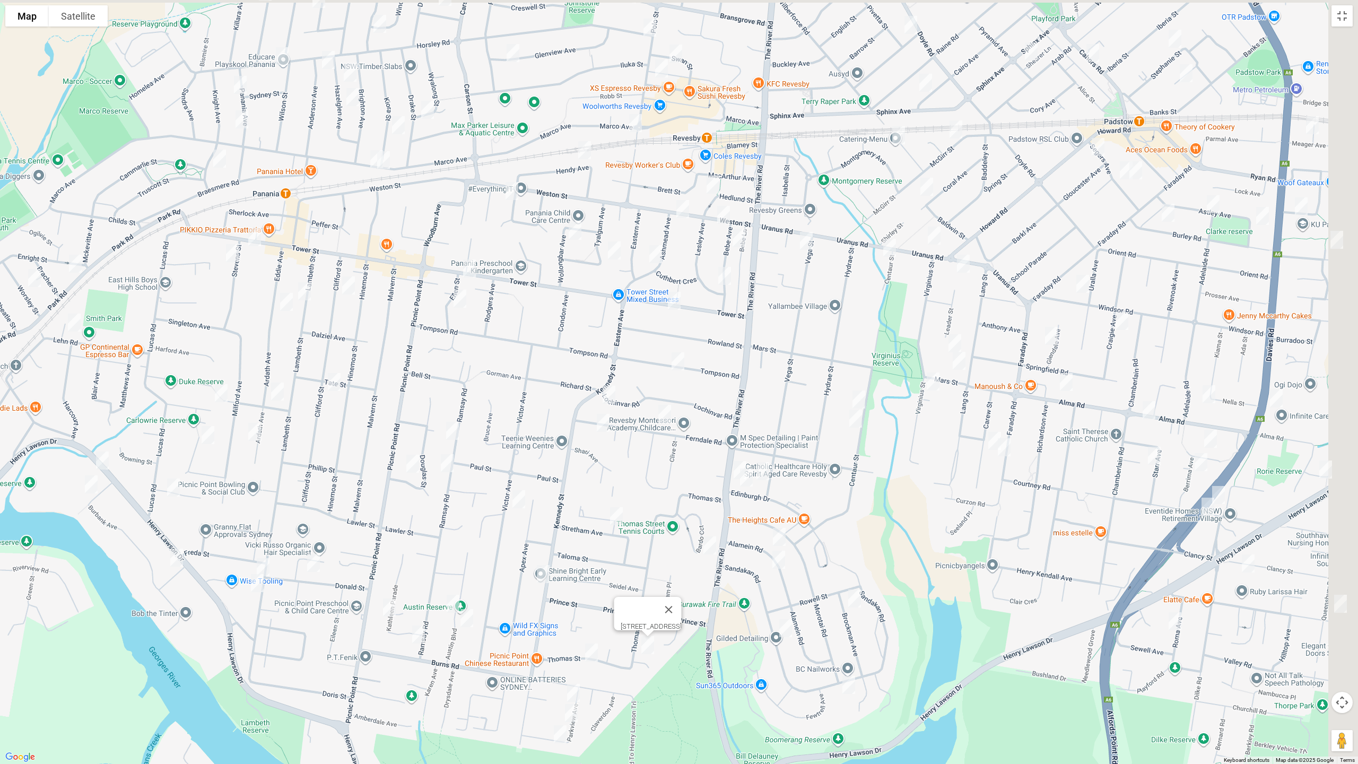
drag, startPoint x: 706, startPoint y: 171, endPoint x: 508, endPoint y: 311, distance: 242.0
click at [535, 549] on div "[STREET_ADDRESS]" at bounding box center [679, 382] width 1358 height 764
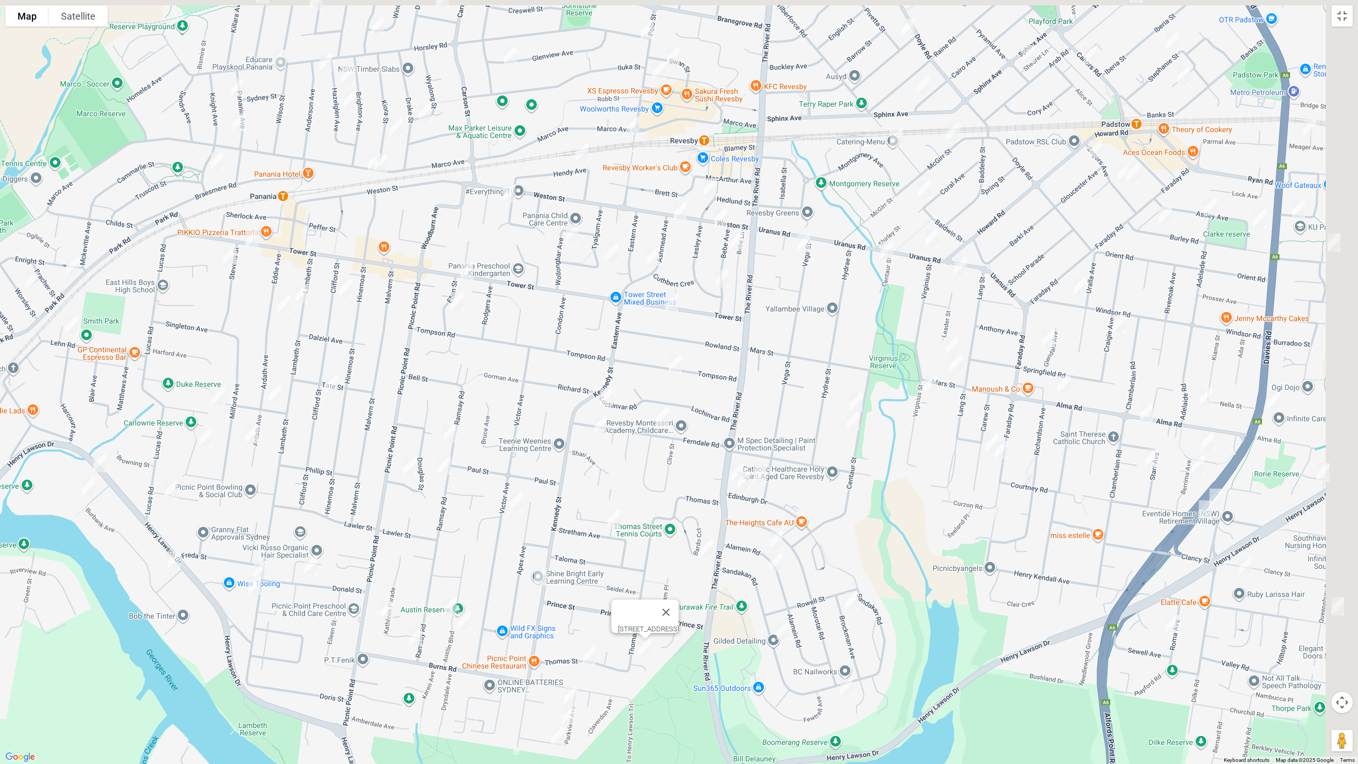
click at [469, 275] on img "127 Tower Street, PANANIA NSW 2213" at bounding box center [466, 271] width 21 height 27
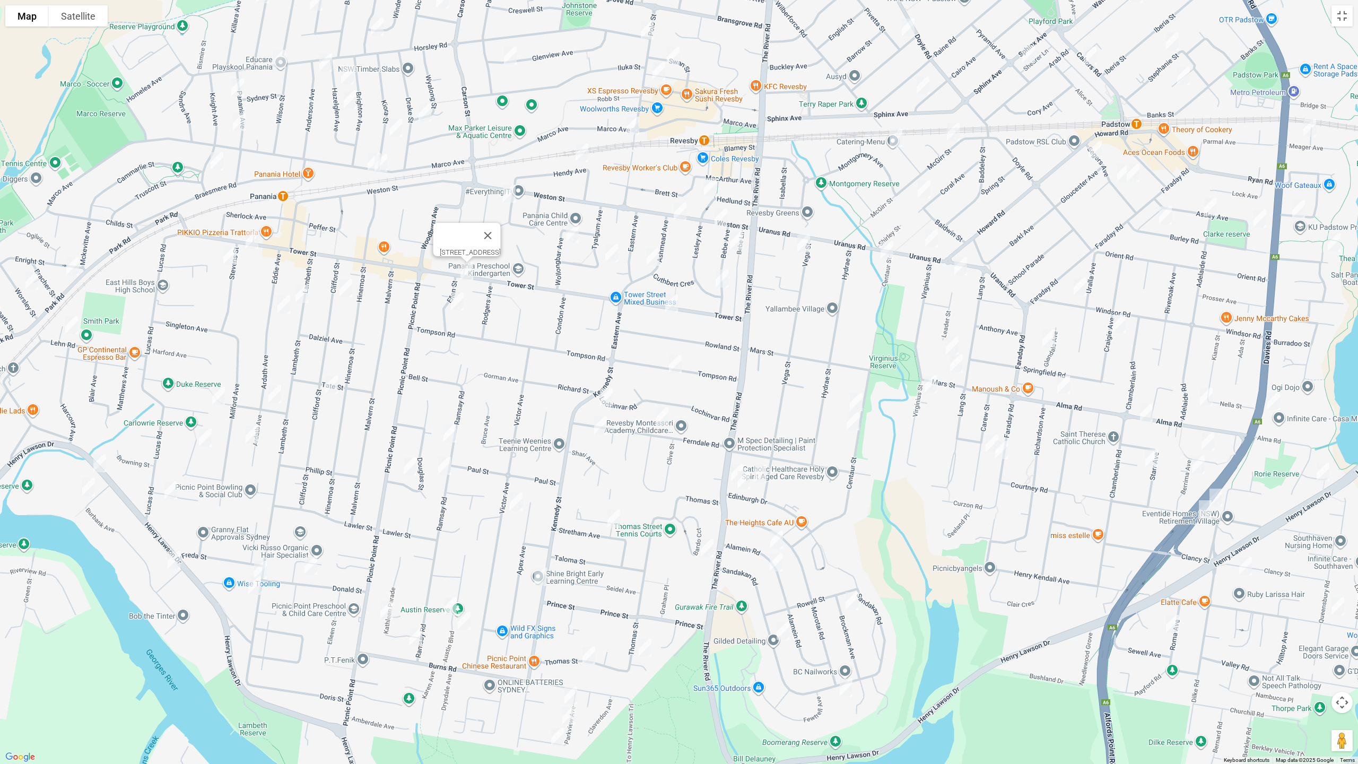
click at [457, 300] on img "13 Ellen Street, PANANIA NSW 2213" at bounding box center [457, 301] width 21 height 27
click at [454, 434] on img "1/30 Ramsay Road, PANANIA NSW 2213" at bounding box center [449, 433] width 21 height 27
click at [410, 466] on img "46A Douglas Street, PANANIA NSW 2213" at bounding box center [409, 466] width 21 height 27
click at [450, 470] on img "46 Ramsay Road, PANANIA NSW 2213" at bounding box center [444, 466] width 21 height 27
click at [520, 504] on img "37 Victor Avenue, PICNIC POINT NSW 2213" at bounding box center [516, 502] width 21 height 27
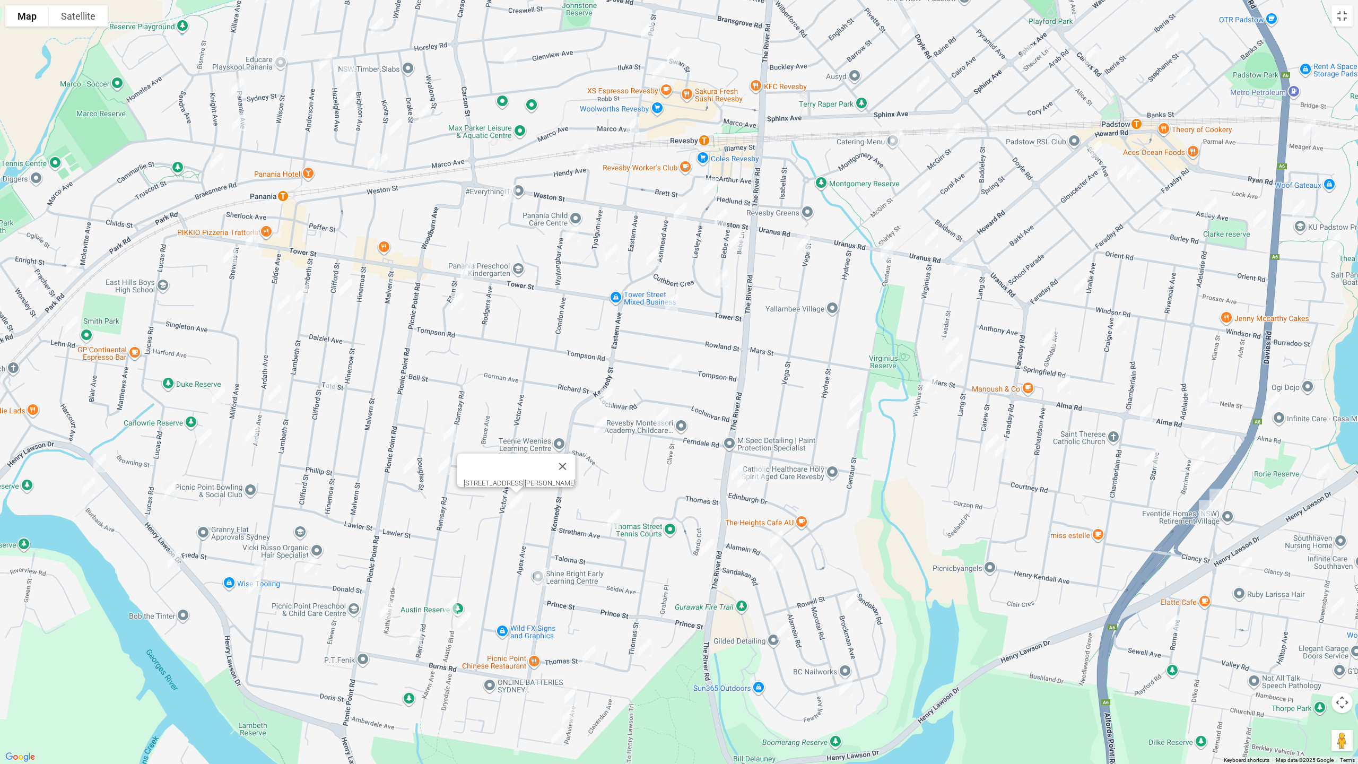
click at [614, 516] on img "21 Stretham Avenue, PICNIC POINT NSW 2213" at bounding box center [613, 519] width 21 height 27
click at [511, 190] on img "41 Hodgkinson Crescent, PANANIA NSW 2213" at bounding box center [509, 193] width 21 height 27
click at [574, 233] on img "11A Wollongbar Avenue, PANANIA NSW 2213" at bounding box center [572, 233] width 21 height 27
click at [609, 250] on img "21 Tyalgum Avenue, PANANIA NSW 2213" at bounding box center [611, 253] width 21 height 27
click at [655, 254] on img "20 Ashmead Avenue, REVESBY NSW 2212" at bounding box center [652, 256] width 21 height 27
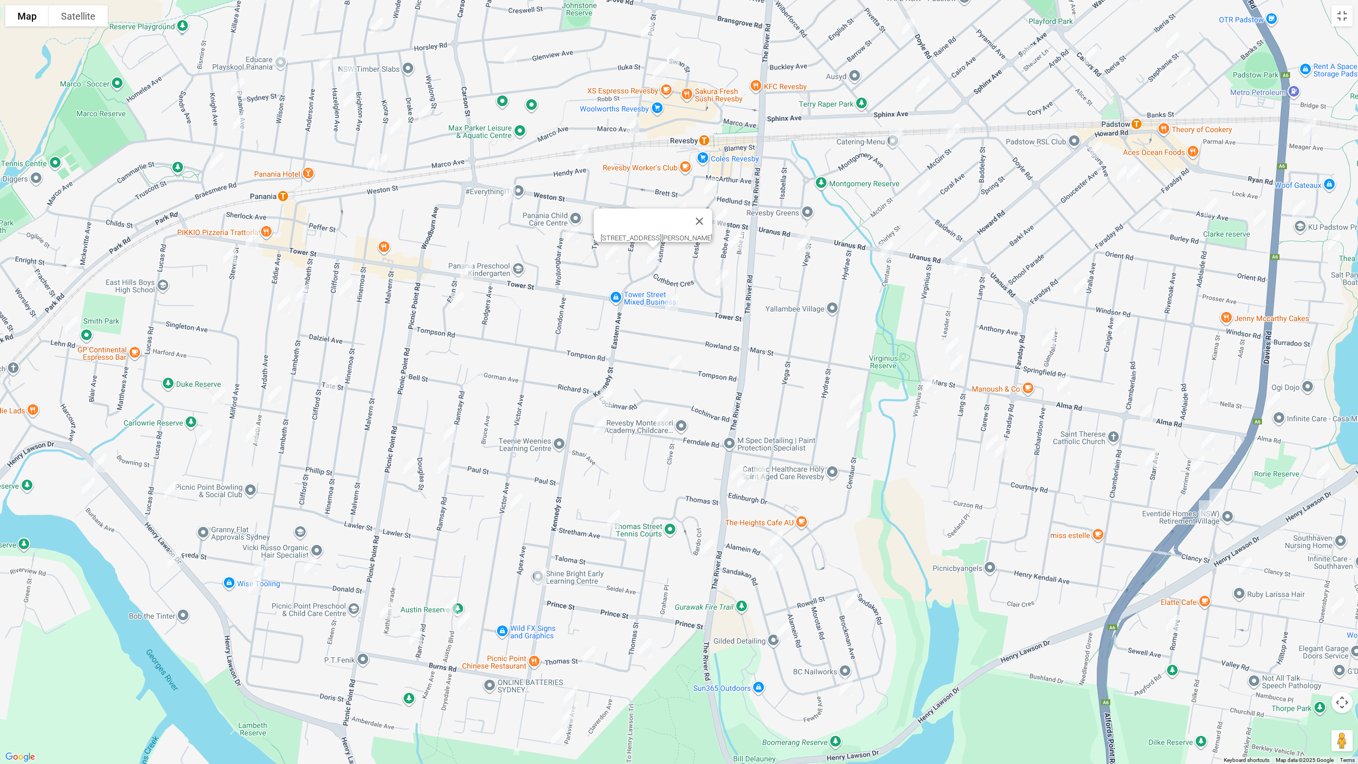
click at [605, 390] on img "53A Lochinvar Road, REVESBY NSW 2212" at bounding box center [606, 397] width 21 height 27
click at [597, 428] on img "43 Ferndale Road, REVESBY NSW 2212" at bounding box center [600, 425] width 21 height 27
click at [664, 421] on img "26 Ferndale Road, REVESBY NSW 2212" at bounding box center [661, 416] width 21 height 27
click at [706, 548] on img "44 Bardo Circuit, REVESBY HEIGHTS NSW 2212" at bounding box center [707, 548] width 21 height 27
click at [674, 303] on img "35 Tower Street, REVESBY NSW 2212" at bounding box center [671, 303] width 21 height 27
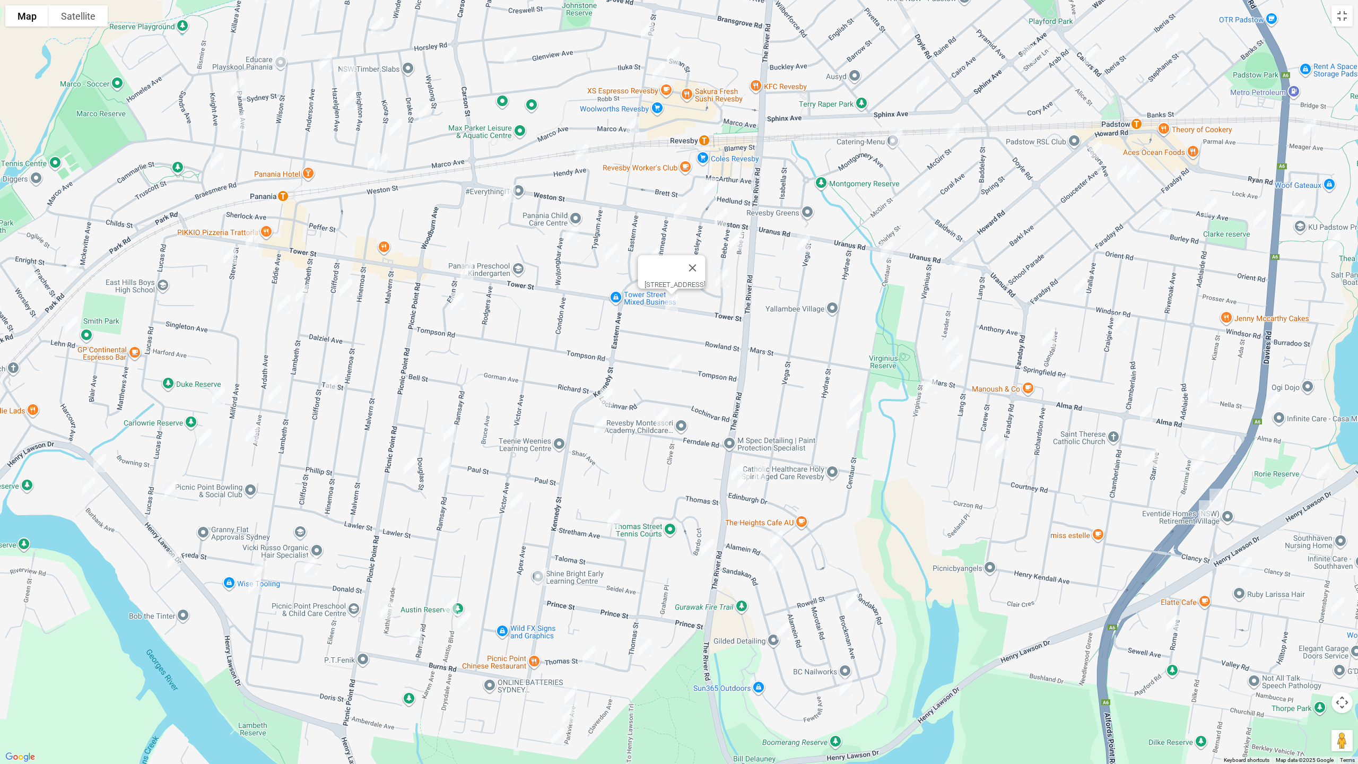
click at [674, 359] on img "27A Tompson Road, REVESBY NSW 2212" at bounding box center [675, 364] width 21 height 27
drag, startPoint x: 713, startPoint y: 189, endPoint x: 717, endPoint y: 207, distance: 18.4
click at [712, 189] on img "6 Hedlund Street, REVESBY NSW 2212" at bounding box center [710, 187] width 21 height 27
click at [719, 215] on img "11 Weston Street, REVESBY NSW 2212" at bounding box center [720, 217] width 21 height 27
click at [675, 211] on img "29A Weston Street, REVESBY NSW 2212" at bounding box center [679, 211] width 21 height 27
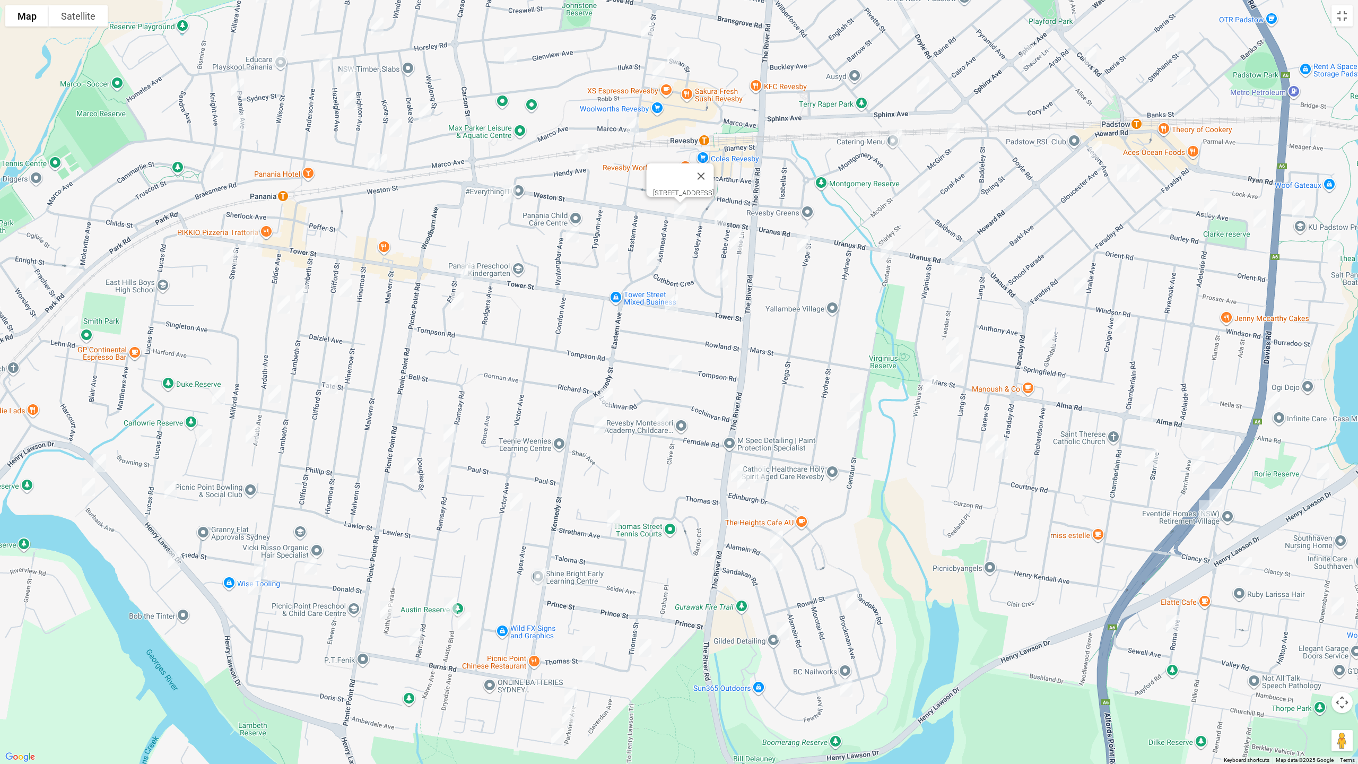
click at [733, 238] on img "9 Bebe Avenue, REVESBY NSW 2212" at bounding box center [736, 241] width 21 height 27
click at [718, 280] on img "32 Bebe Avenue, REVESBY NSW 2212" at bounding box center [721, 278] width 21 height 27
drag, startPoint x: 759, startPoint y: 474, endPoint x: 728, endPoint y: 479, distance: 31.1
click at [759, 474] on img "90 Vega Street, REVESBY NSW 2212" at bounding box center [760, 473] width 21 height 27
click at [728, 469] on img "281B The River Road, REVESBY NSW 2212" at bounding box center [737, 472] width 21 height 27
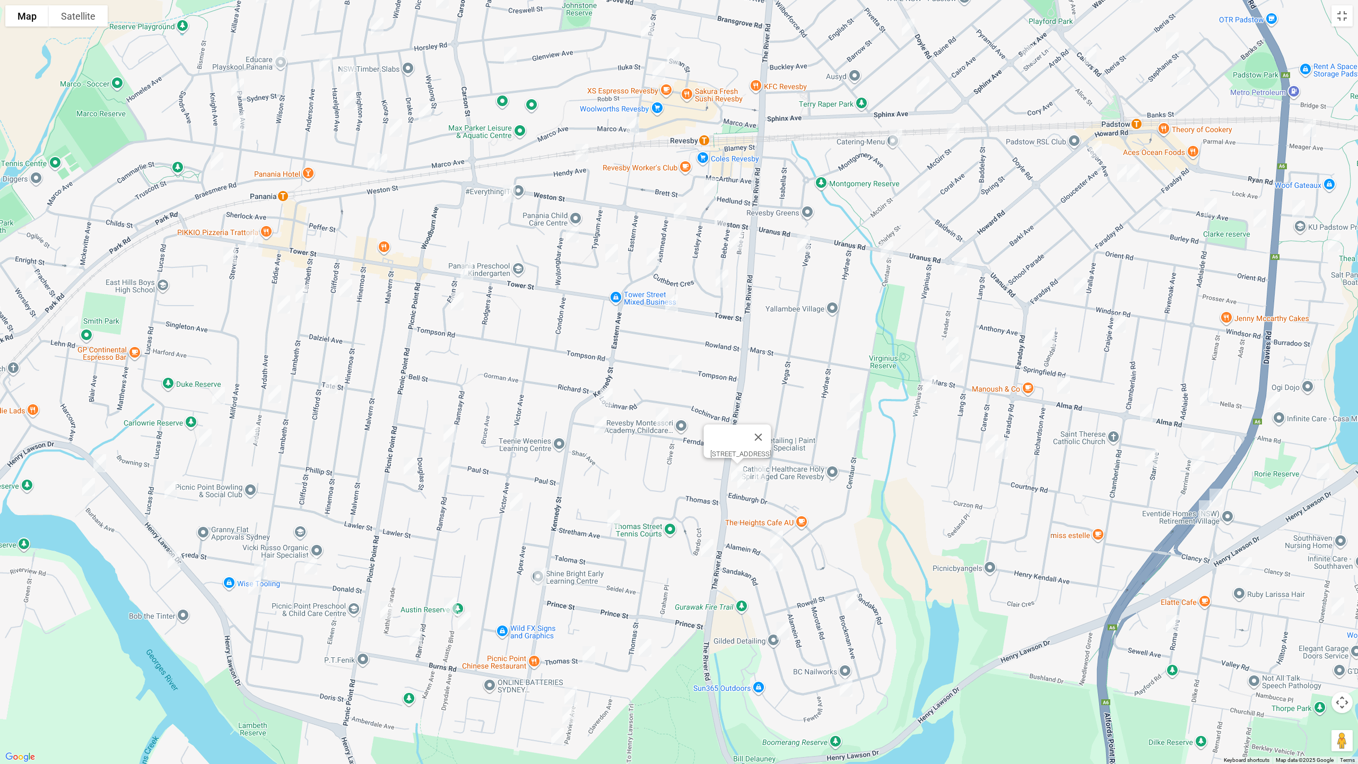
drag, startPoint x: 739, startPoint y: 485, endPoint x: 746, endPoint y: 489, distance: 8.3
click at [739, 485] on img "4 Edinburgh Drive, REVESBY HEIGHTS NSW 2212" at bounding box center [743, 480] width 21 height 27
click at [779, 533] on img "20 Alamein Road, REVESBY HEIGHTS NSW 2212" at bounding box center [776, 539] width 21 height 27
drag, startPoint x: 777, startPoint y: 567, endPoint x: 859, endPoint y: 610, distance: 93.0
click at [777, 567] on img "23A Alamein Road, REVESBY HEIGHTS NSW 2212" at bounding box center [776, 562] width 21 height 27
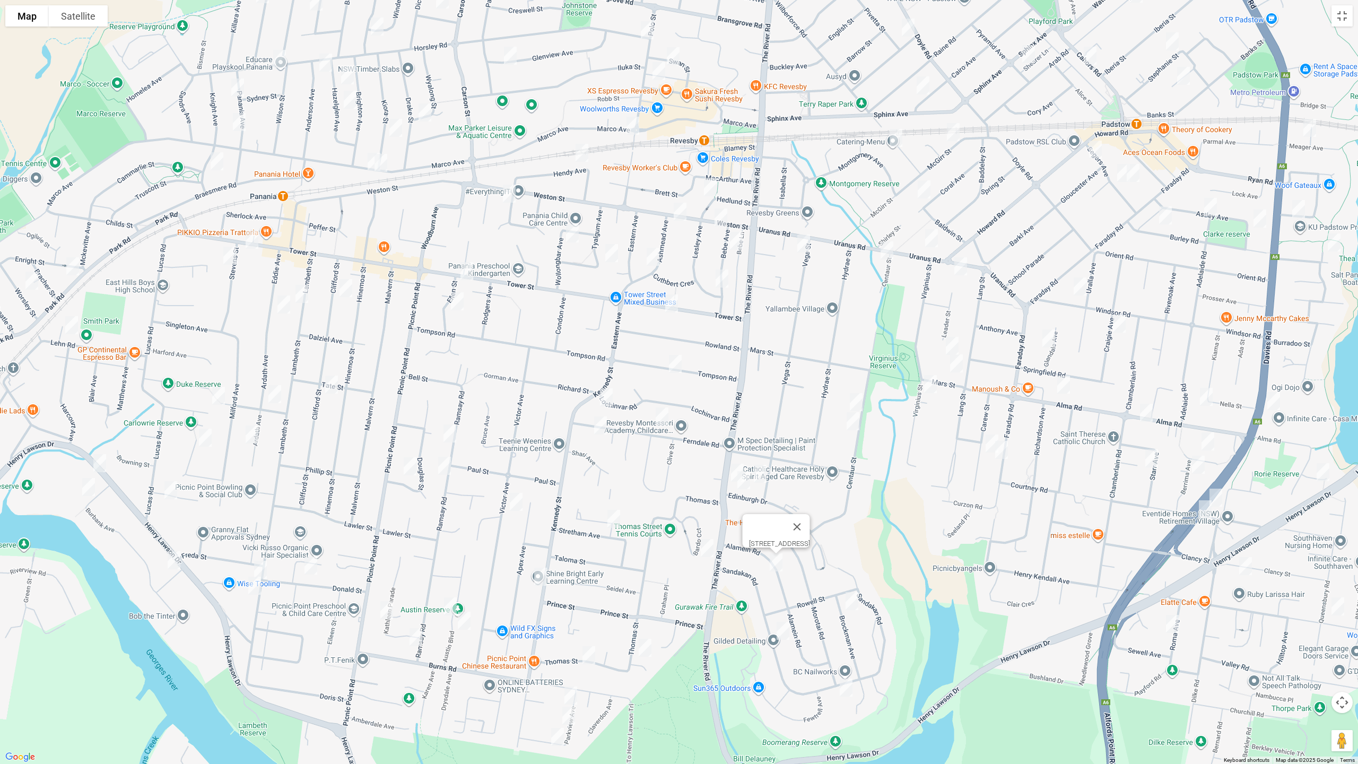
drag, startPoint x: 851, startPoint y: 599, endPoint x: 798, endPoint y: 635, distance: 64.6
click at [851, 599] on img "7 Brockman Avenue, REVESBY HEIGHTS NSW 2212" at bounding box center [851, 601] width 21 height 27
click at [783, 633] on img "38a Sandakan Road, REVESBY HEIGHTS NSW 2212" at bounding box center [782, 630] width 21 height 27
click at [850, 643] on img "3/44 Brockman Avenue, REVESBY HEIGHTS NSW 2212" at bounding box center [846, 687] width 21 height 27
click at [861, 397] on img "74A Centaur Street, REVESBY NSW 2212" at bounding box center [856, 402] width 21 height 27
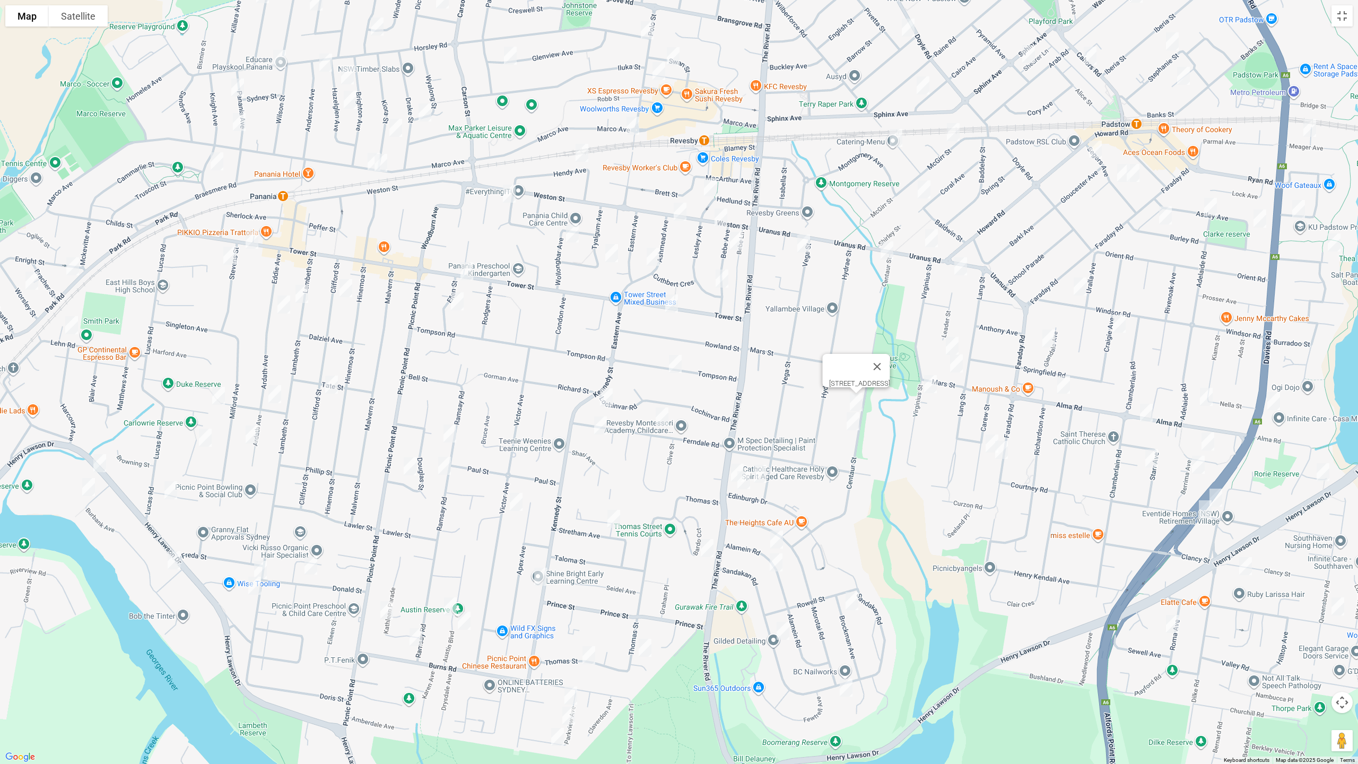
click at [853, 424] on img "1/84 Centaur Street, REVESBY NSW 2212" at bounding box center [852, 421] width 21 height 27
click at [805, 246] on img "8 Vega Street, REVESBY NSW 2212" at bounding box center [803, 243] width 21 height 27
click at [893, 134] on img "6 Wyreema Avenue, PADSTOW NSW 2211" at bounding box center [895, 138] width 21 height 27
click at [926, 189] on img "34 Coral Avenue, PADSTOW NSW 2211" at bounding box center [924, 189] width 21 height 27
drag, startPoint x: 931, startPoint y: 238, endPoint x: 911, endPoint y: 240, distance: 19.8
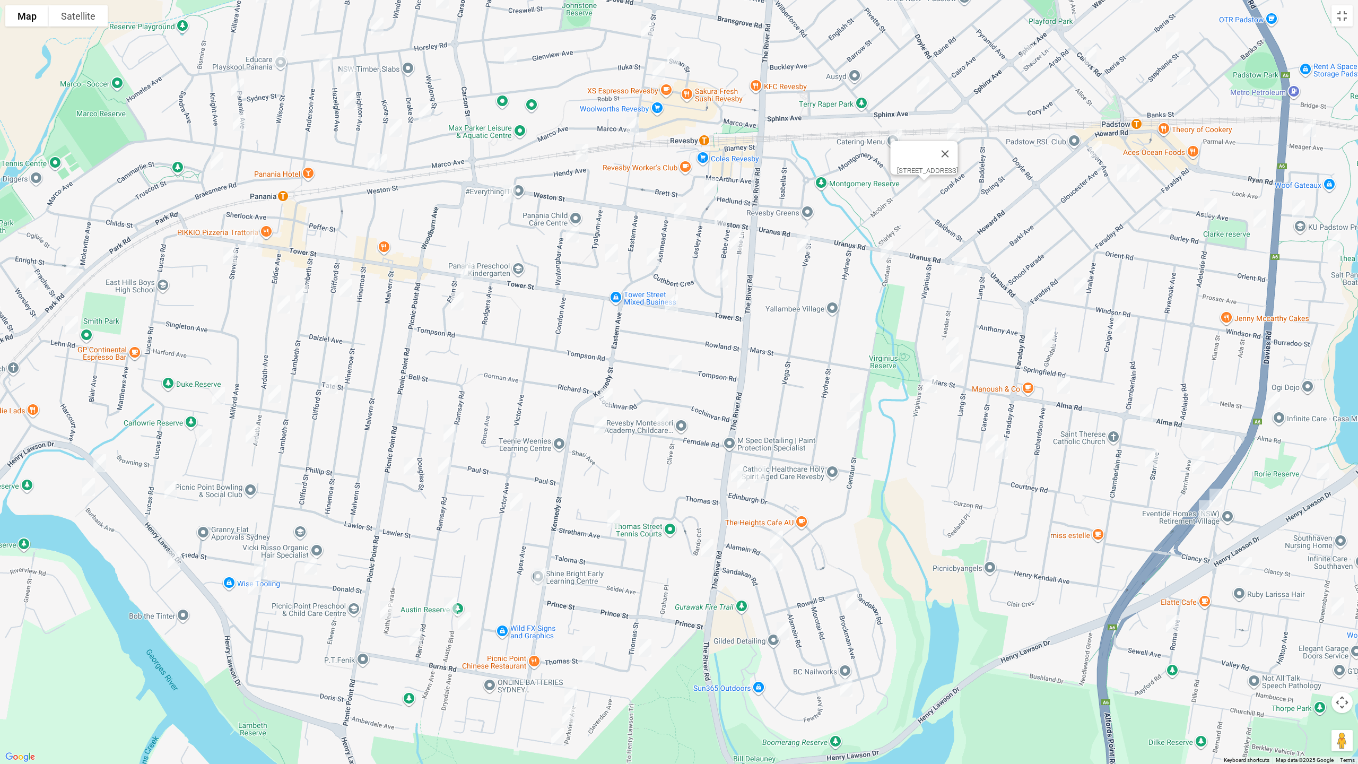
click at [930, 237] on img "2/36 Uranus Road, PADSTOW NSW 2211" at bounding box center [931, 238] width 21 height 27
click at [887, 249] on img "6 Centaur Street, PADSTOW NSW 2211" at bounding box center [886, 250] width 21 height 27
click at [962, 264] on img "29A Uranus Road, PADSTOW NSW 2211" at bounding box center [960, 266] width 21 height 27
click at [947, 342] on img "54 Lang Street, PADSTOW NSW 2211" at bounding box center [952, 346] width 21 height 27
click at [957, 362] on img "1/2A Mars Street, PADSTOW NSW 2211" at bounding box center [956, 363] width 21 height 27
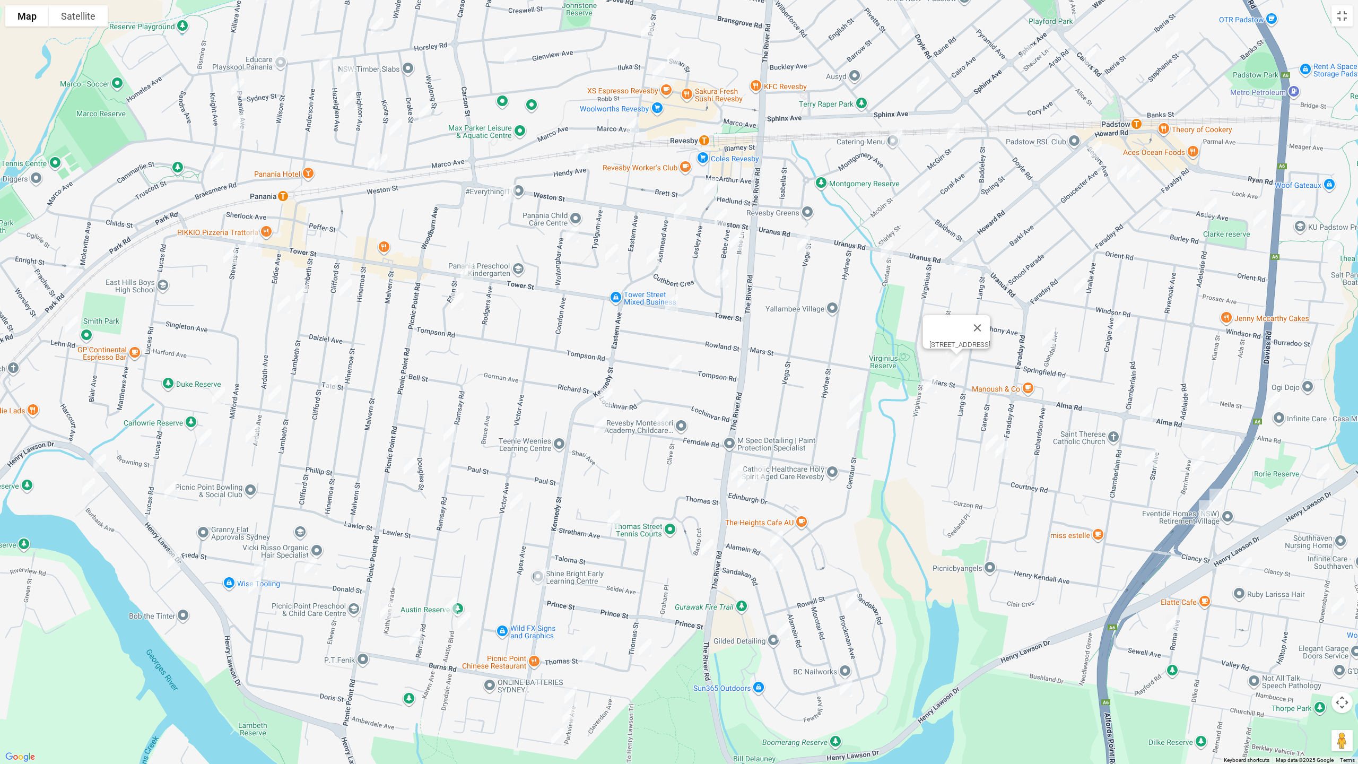
click at [932, 380] on img "65 Virginius Street, PADSTOW NSW 2211" at bounding box center [930, 384] width 21 height 27
click at [928, 234] on img "2/36 Uranus Road, PADSTOW NSW 2211" at bounding box center [931, 238] width 21 height 27
click at [985, 433] on img "25 Carew Street, PADSTOW NSW 2211" at bounding box center [991, 443] width 21 height 27
click at [1005, 454] on img "140a Faraday Road, PADSTOW NSW 2211" at bounding box center [1001, 450] width 21 height 27
drag, startPoint x: 1069, startPoint y: 477, endPoint x: 549, endPoint y: 445, distance: 522.0
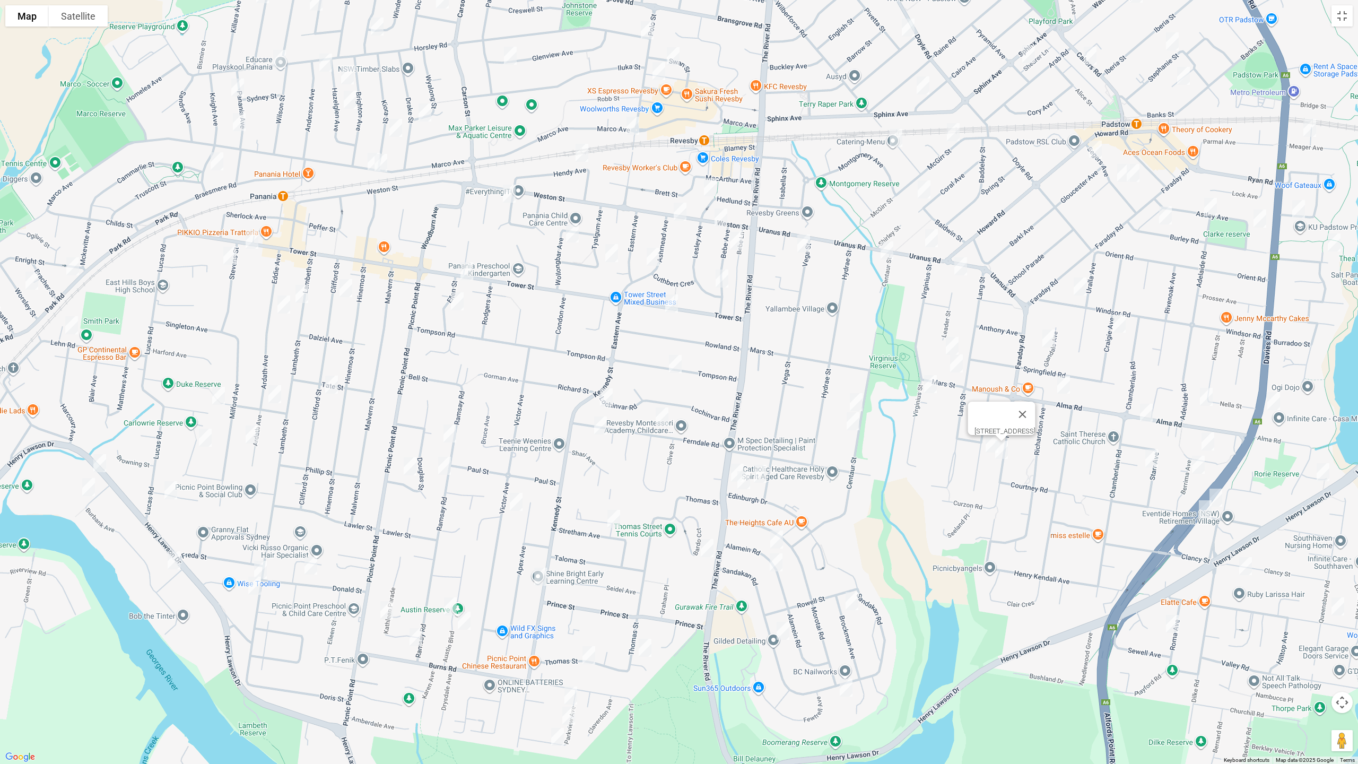
click at [475, 411] on div "[STREET_ADDRESS]" at bounding box center [679, 382] width 1358 height 764
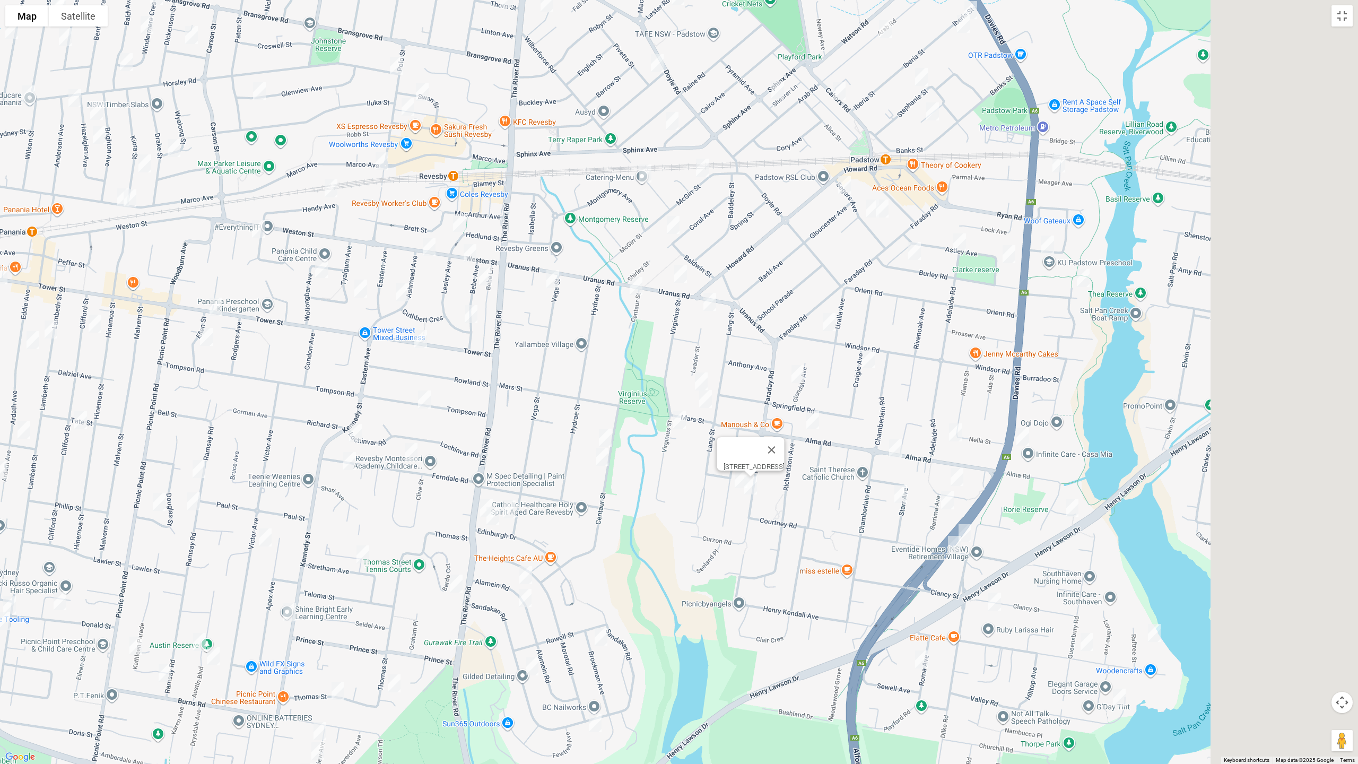
drag, startPoint x: 967, startPoint y: 507, endPoint x: 825, endPoint y: 490, distance: 142.7
click at [784, 529] on div "[STREET_ADDRESS]" at bounding box center [679, 382] width 1358 height 764
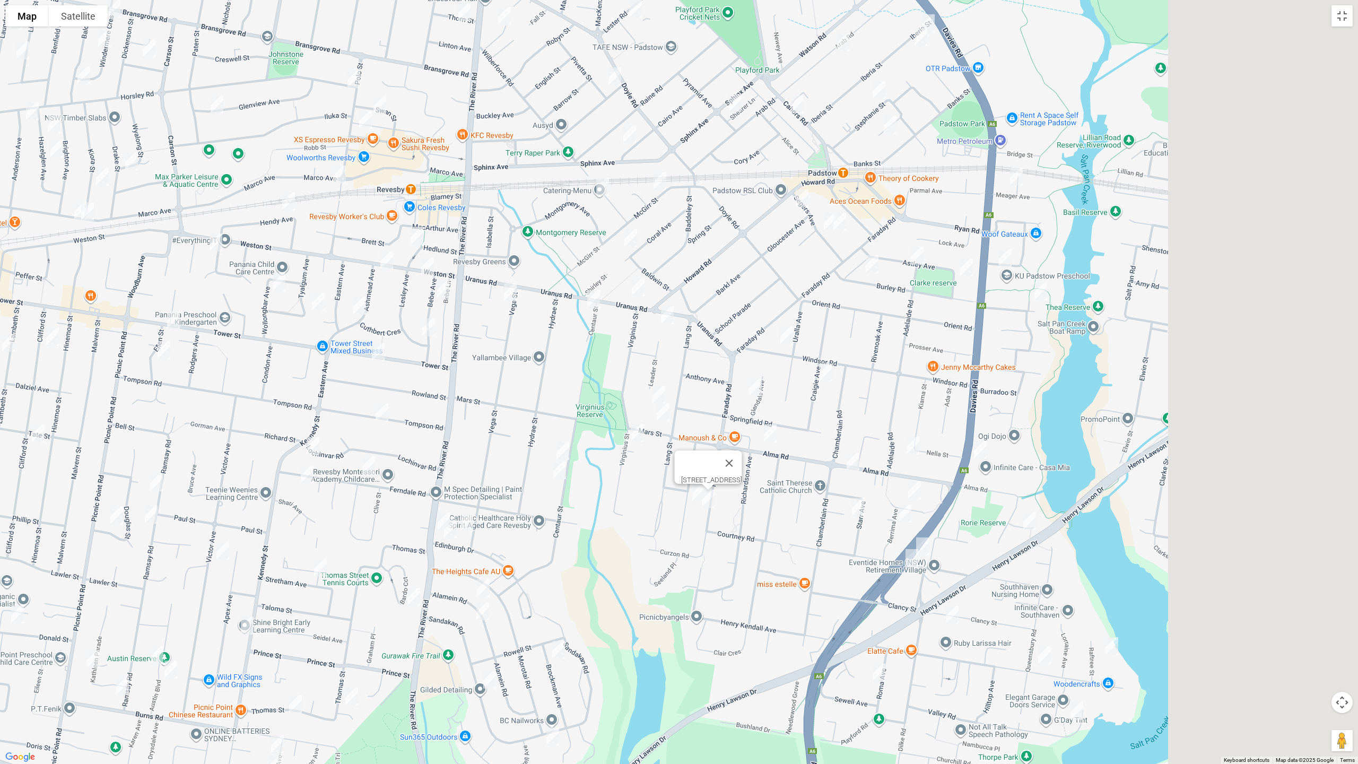
click at [796, 195] on img "2 Segers Avenue, PADSTOW NSW 2211" at bounding box center [801, 198] width 21 height 27
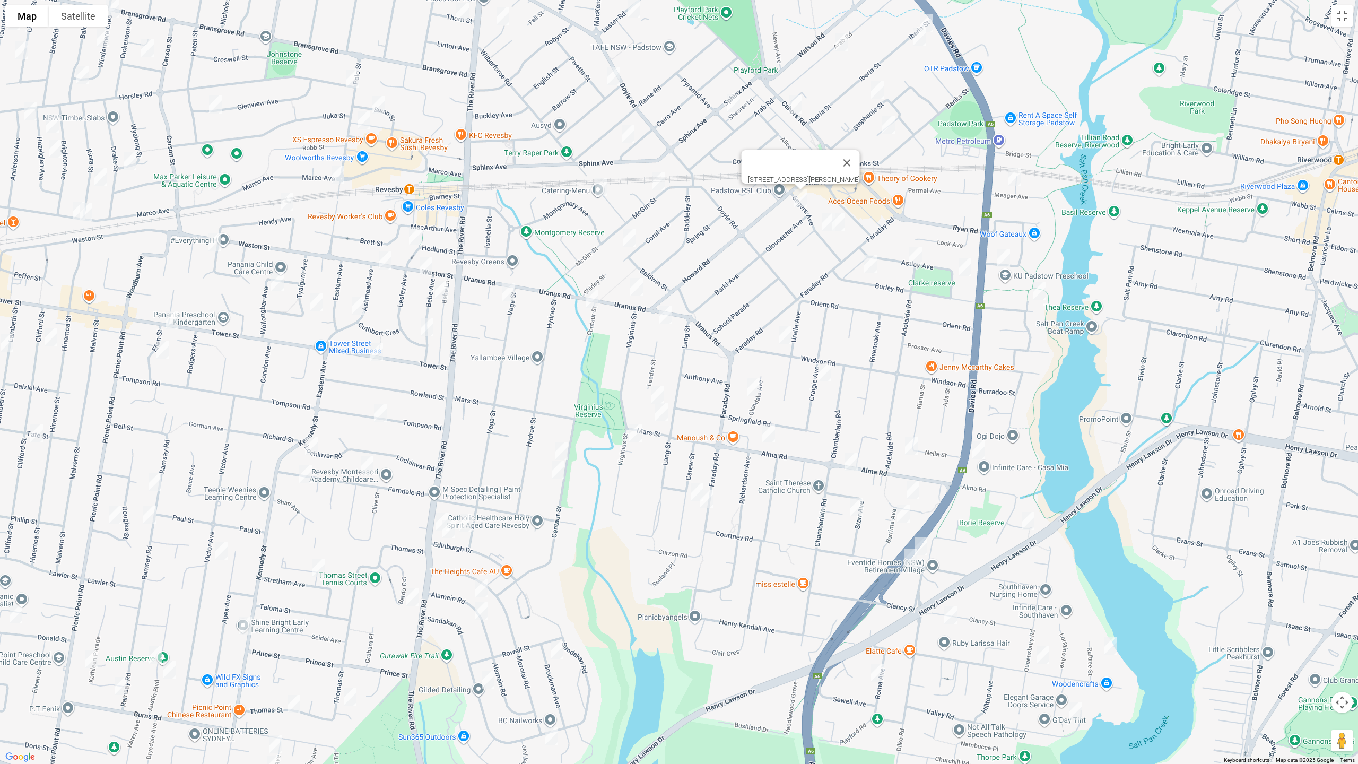
click at [825, 228] on img "21 Segers Avenue, PADSTOW NSW 2211" at bounding box center [828, 221] width 21 height 27
click at [843, 225] on img "25 Segers Avenue, PADSTOW NSW 2211" at bounding box center [838, 221] width 21 height 27
click at [1016, 185] on img "20 Meager Avenue, PADSTOW NSW 2211" at bounding box center [1014, 176] width 21 height 27
click at [1007, 263] on img "2A Truro Parade, PADSTOW NSW 2211" at bounding box center [1003, 258] width 21 height 27
click at [1038, 287] on img "16 Tallawarra Avenue, PADSTOW NSW 2211" at bounding box center [1039, 291] width 21 height 27
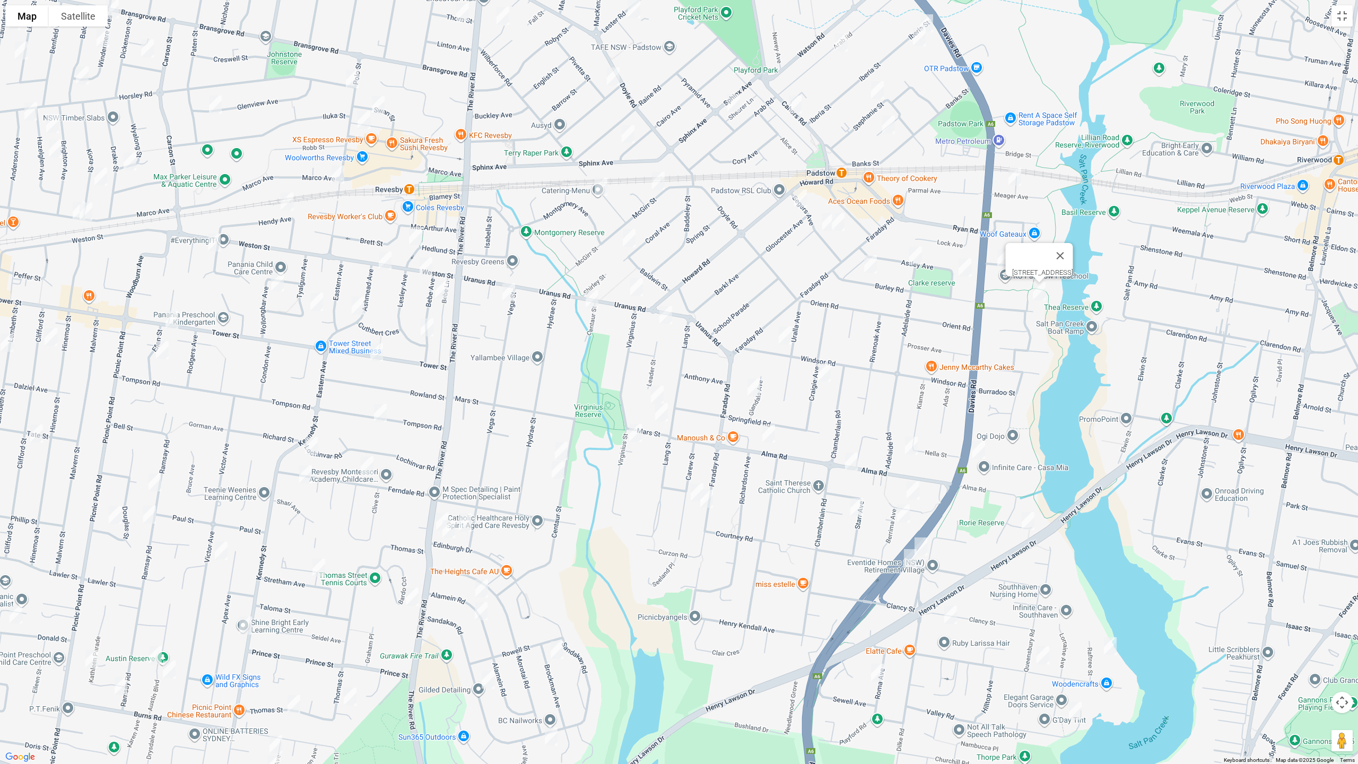
click at [958, 269] on img "45A Astley Avenue, PADSTOW NSW 2211" at bounding box center [964, 267] width 21 height 27
click at [918, 264] on img "2 Adelaide Road, PADSTOW NSW 2211" at bounding box center [915, 255] width 21 height 27
click at [868, 268] on img "34 Burley Road, PADSTOW NSW 2211" at bounding box center [870, 264] width 21 height 27
click at [788, 340] on img "78 Windsor Road, PADSTOW NSW 2211" at bounding box center [785, 335] width 21 height 27
click at [825, 371] on img "23 Craigie Avenue, PADSTOW NSW 2211" at bounding box center [824, 372] width 21 height 27
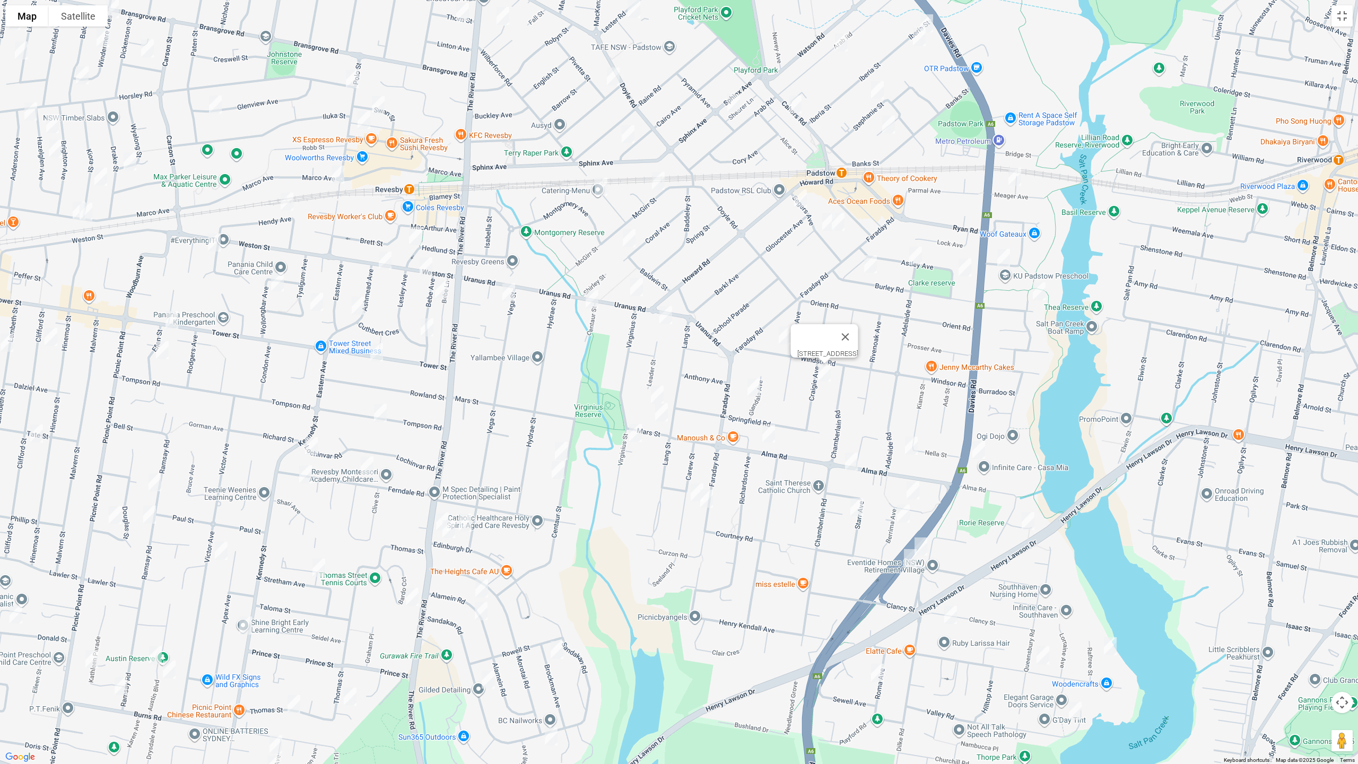
click at [755, 395] on img "3 Glendale Avenue, PADSTOW NSW 2211" at bounding box center [753, 387] width 21 height 27
click at [767, 438] on img "128a Alma Road, PADSTOW NSW 2211" at bounding box center [768, 433] width 21 height 27
click at [846, 458] on img "2/95 Alma Road, PADSTOW NSW 2211" at bounding box center [851, 461] width 21 height 27
click at [910, 452] on img "19 Nella Street, PADSTOW NSW 2211" at bounding box center [911, 445] width 21 height 27
click at [977, 454] on img "217 Davies Road, PADSTOW NSW 2211" at bounding box center [978, 450] width 21 height 27
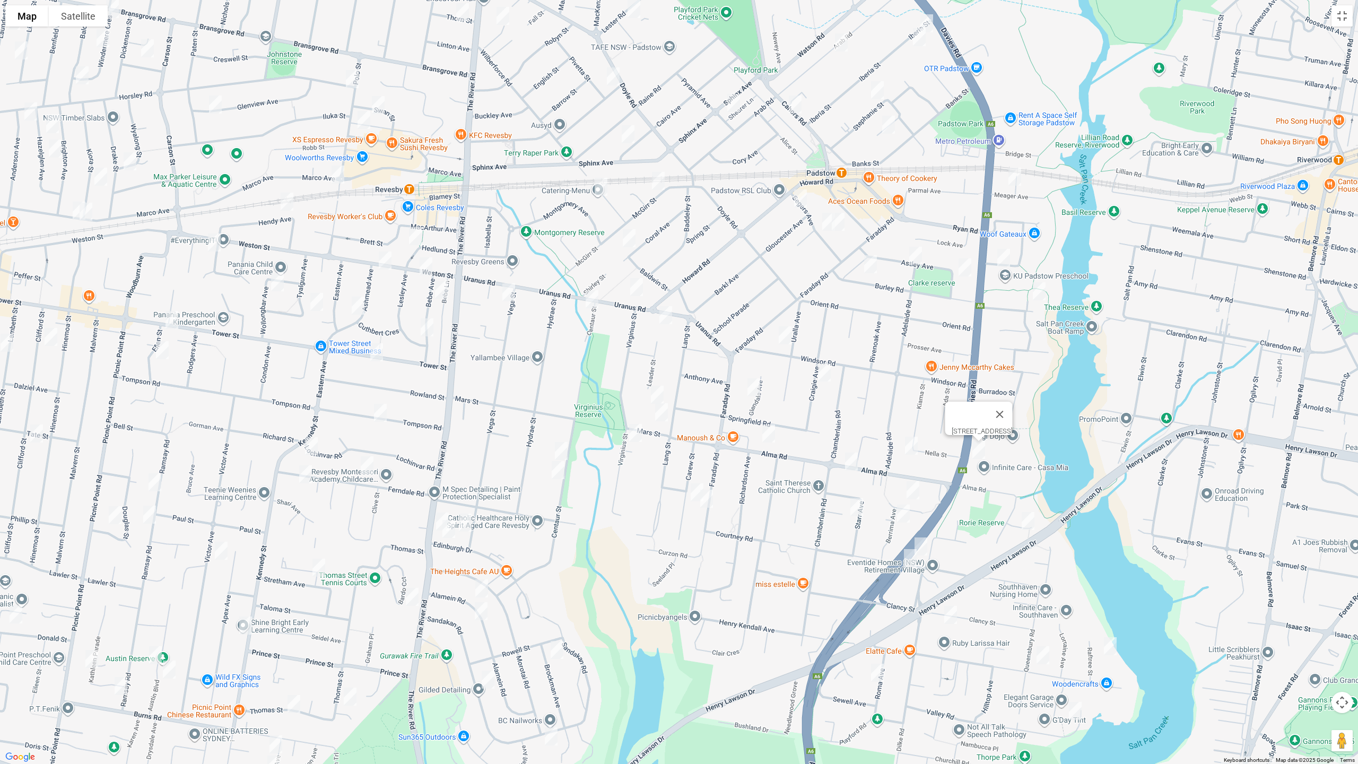
click at [912, 489] on img "19 Berrima Avenue, PADSTOW NSW 2211" at bounding box center [912, 490] width 21 height 27
click at [872, 265] on img "34 Burley Road, PADSTOW NSW 2211" at bounding box center [870, 264] width 21 height 27
click at [901, 518] on img "31 Berrima Avenue, PADSTOW NSW 2211" at bounding box center [903, 513] width 21 height 27
click at [853, 511] on img "10A Starr Avenue, PADSTOW NSW 2211" at bounding box center [856, 507] width 21 height 27
click at [869, 270] on img "34 Burley Road, PADSTOW NSW 2211" at bounding box center [870, 264] width 21 height 27
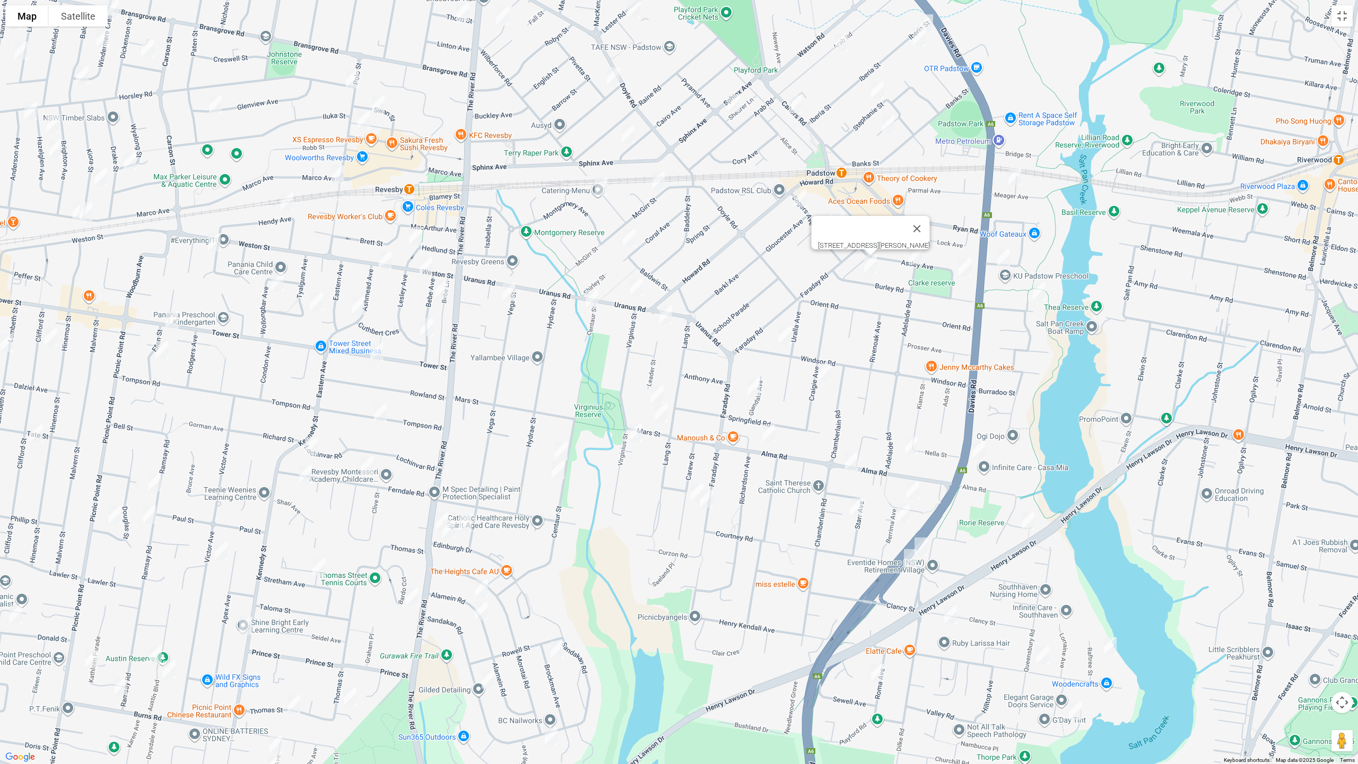
click at [927, 545] on img "22 Hall Crescent, PADSTOW NSW 2211" at bounding box center [920, 546] width 21 height 27
click at [910, 563] on img "21 Hall Crescent, PADSTOW NSW 2211" at bounding box center [910, 558] width 21 height 27
click at [1033, 521] on img "10 Patterson Close, PADSTOW NSW 2211" at bounding box center [1027, 521] width 21 height 27
click at [952, 621] on img "1/39 Clancy Street, PADSTOW HEIGHTS NSW 2211" at bounding box center [950, 615] width 21 height 27
click at [872, 643] on img "2/16 Roma Avenue, PADSTOW HEIGHTS NSW 2211" at bounding box center [877, 672] width 21 height 27
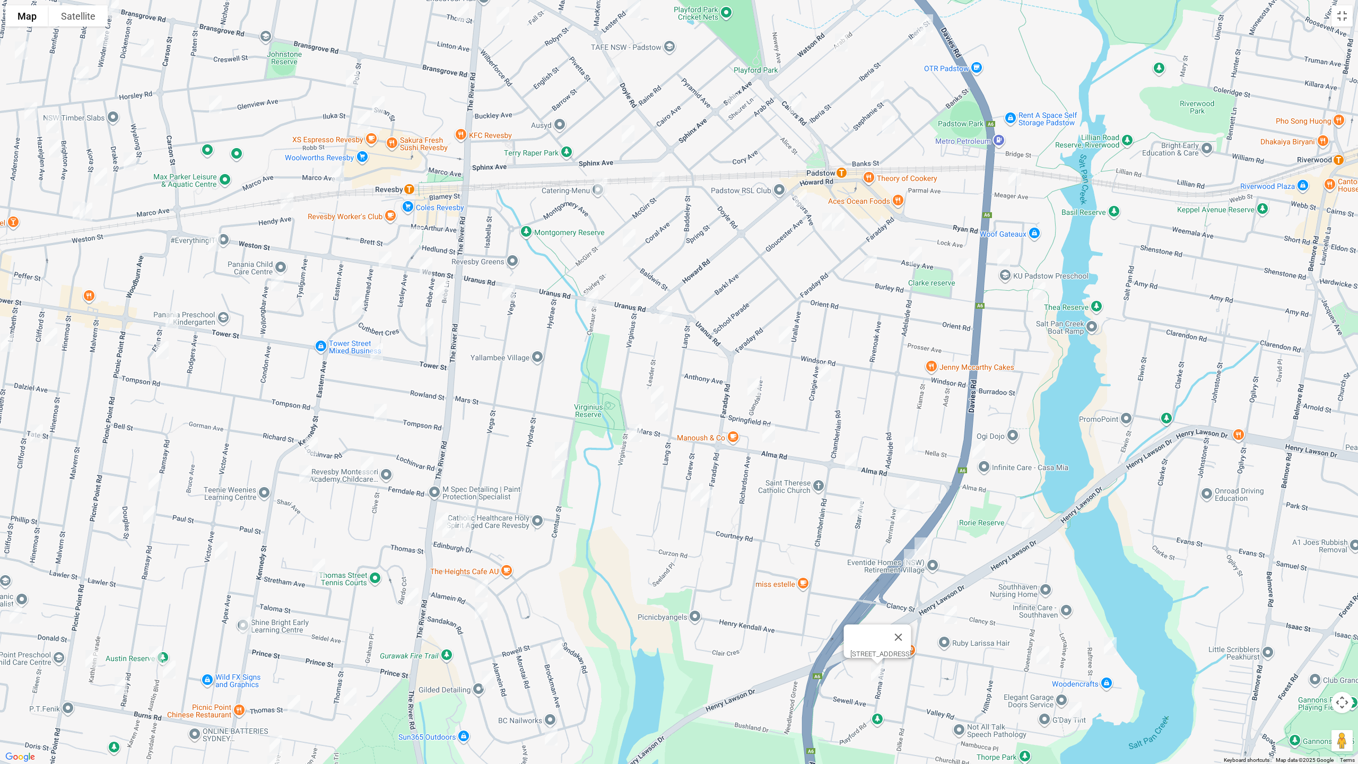
click at [1043, 643] on img "40 Villiers Road, PADSTOW HEIGHTS NSW 2211" at bounding box center [1042, 655] width 21 height 27
click at [1114, 643] on img "7 Raftree Street, PADSTOW HEIGHTS NSW 2211" at bounding box center [1110, 646] width 21 height 27
click at [1069, 643] on img "14 Valley Road, PADSTOW HEIGHTS NSW 2211" at bounding box center [1075, 711] width 21 height 27
drag, startPoint x: 988, startPoint y: 682, endPoint x: 1033, endPoint y: 555, distance: 134.6
click at [1033, 555] on div "[STREET_ADDRESS]" at bounding box center [679, 382] width 1358 height 764
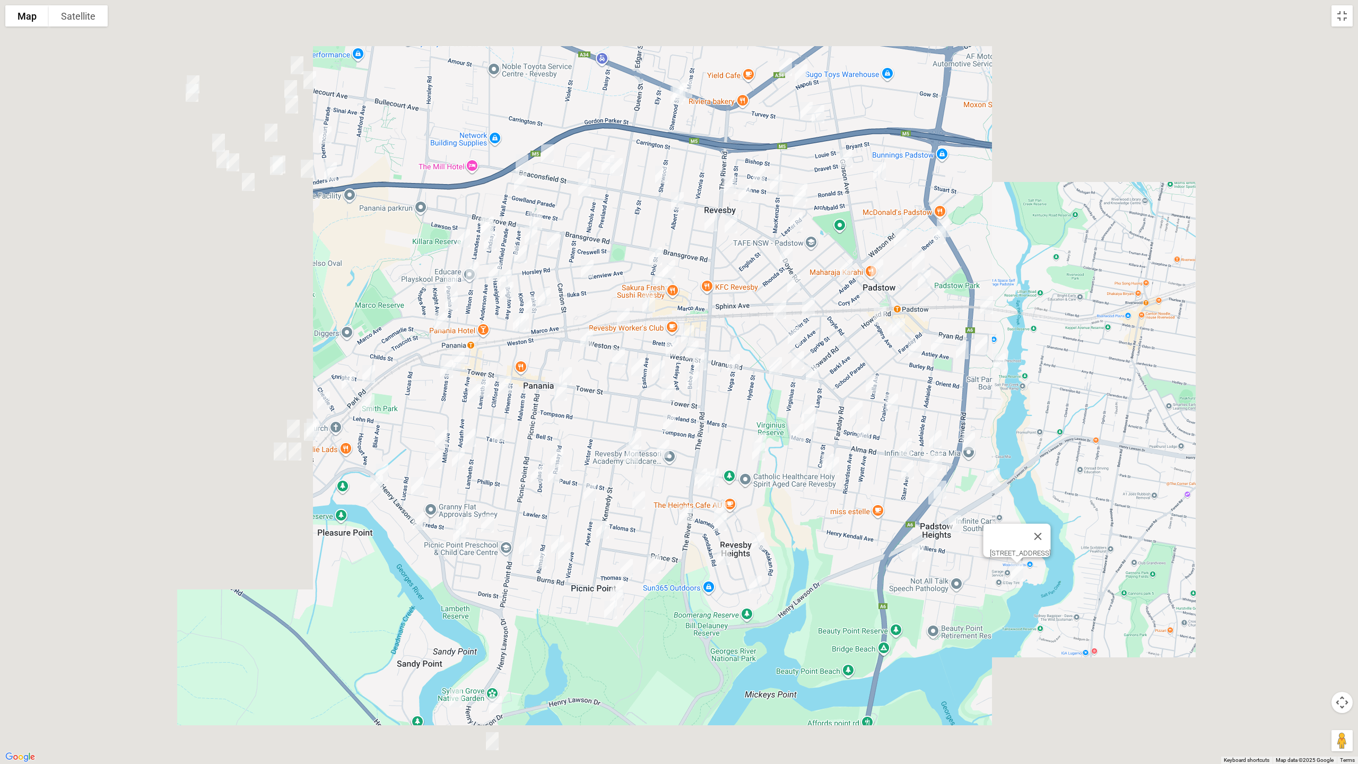
drag, startPoint x: 815, startPoint y: 561, endPoint x: 590, endPoint y: 424, distance: 264.0
click at [837, 488] on div "[STREET_ADDRESS]" at bounding box center [679, 382] width 1358 height 764
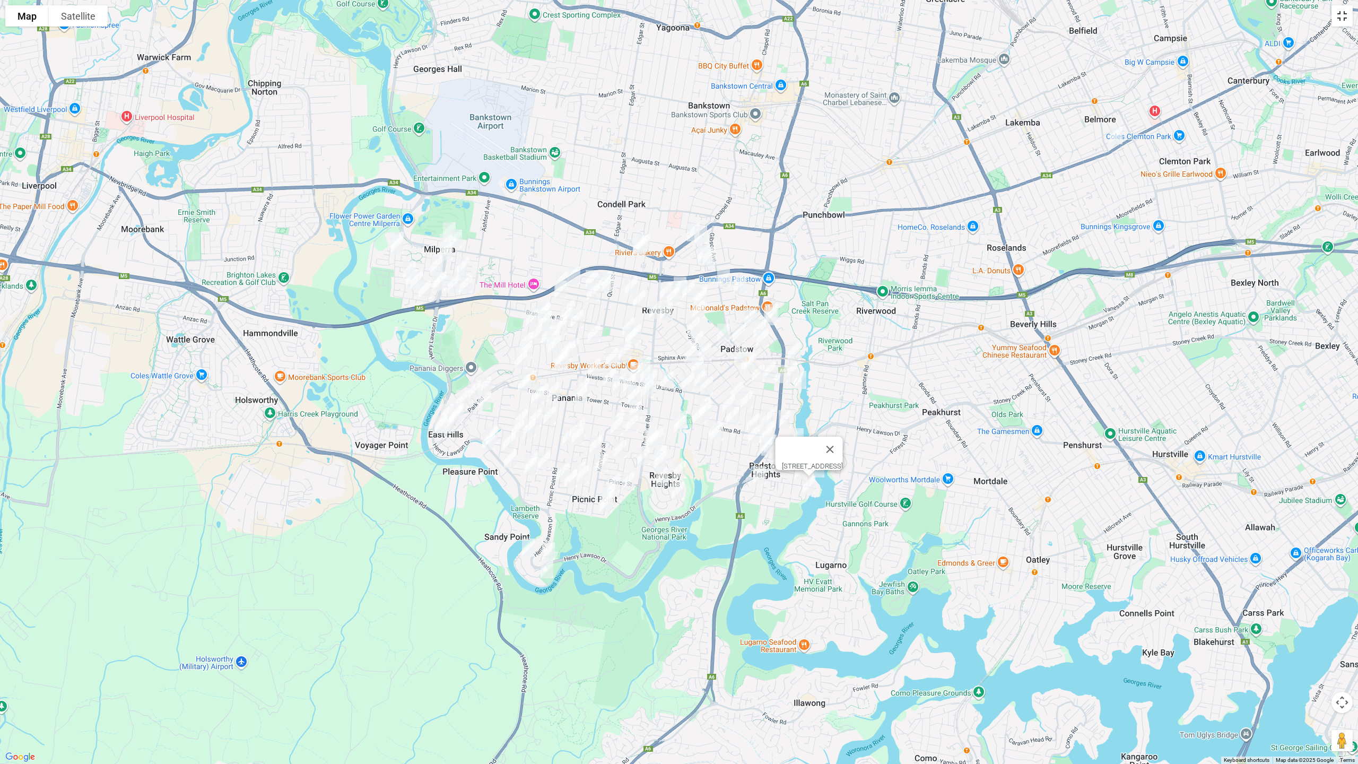
click at [1343, 21] on button "Toggle fullscreen view" at bounding box center [1342, 15] width 21 height 21
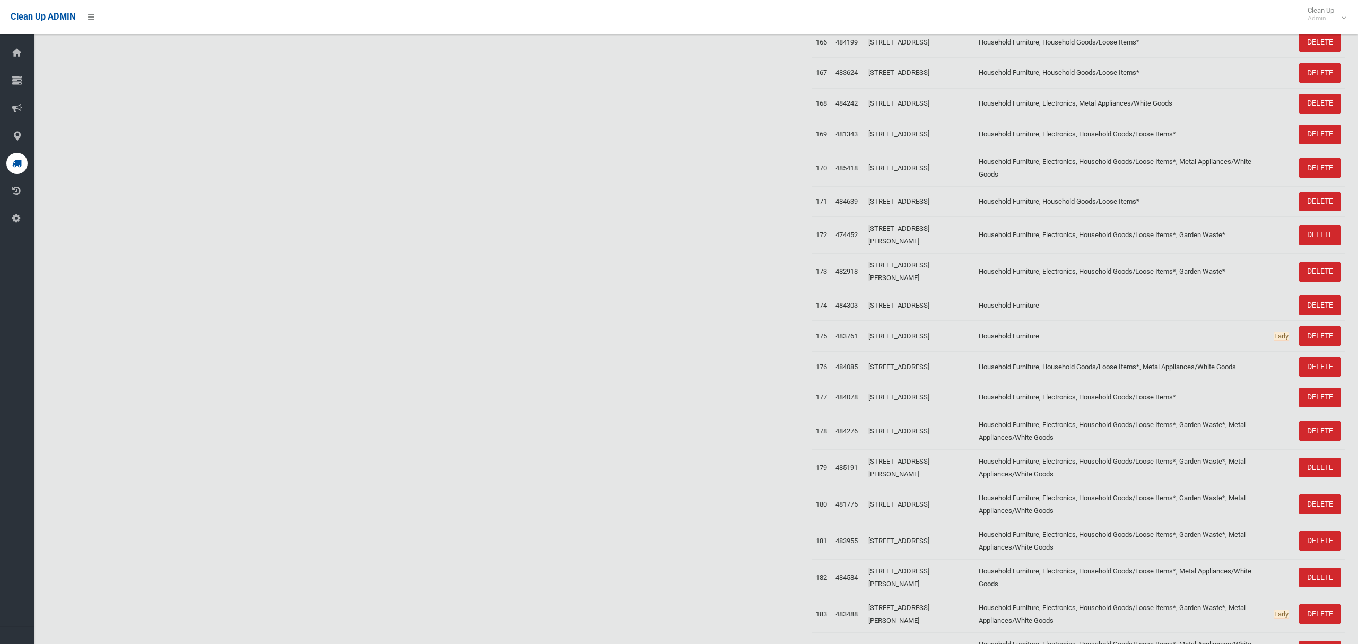
scroll to position [5766, 0]
